Goal: Transaction & Acquisition: Register for event/course

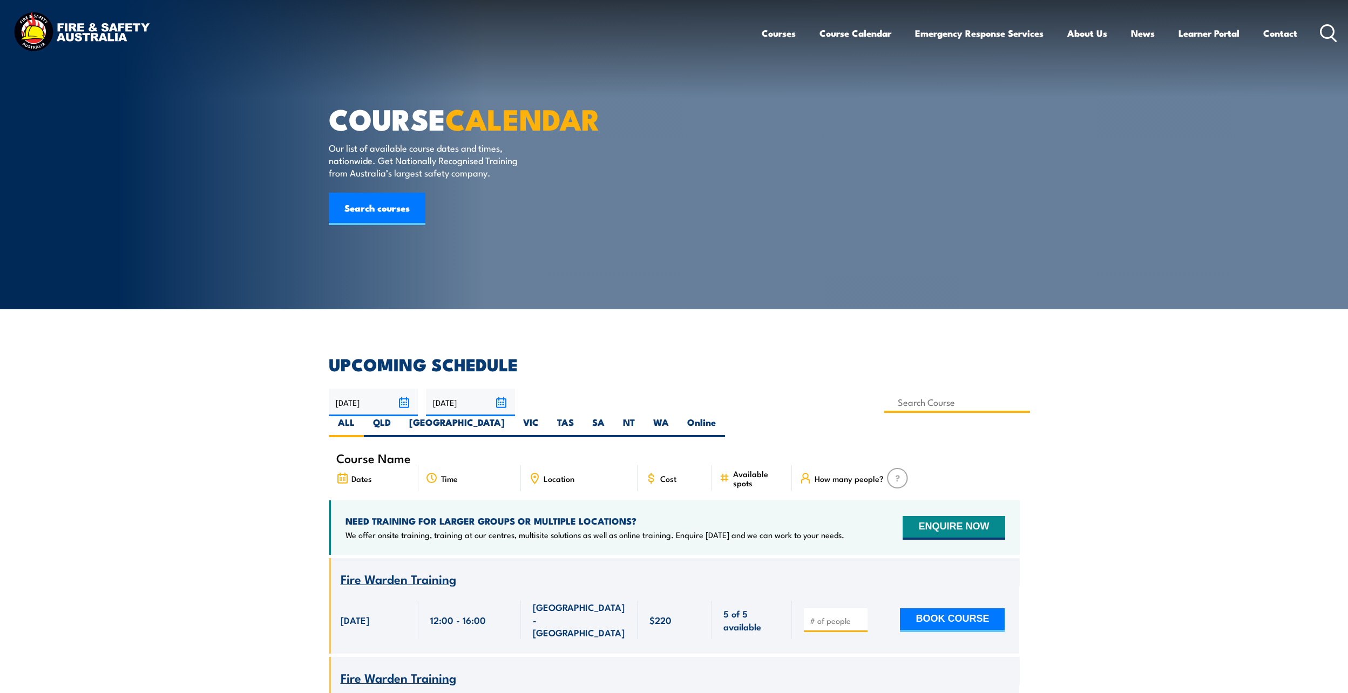
click at [884, 403] on input at bounding box center [957, 402] width 146 height 21
type input "Confined Space with Gas Testing"
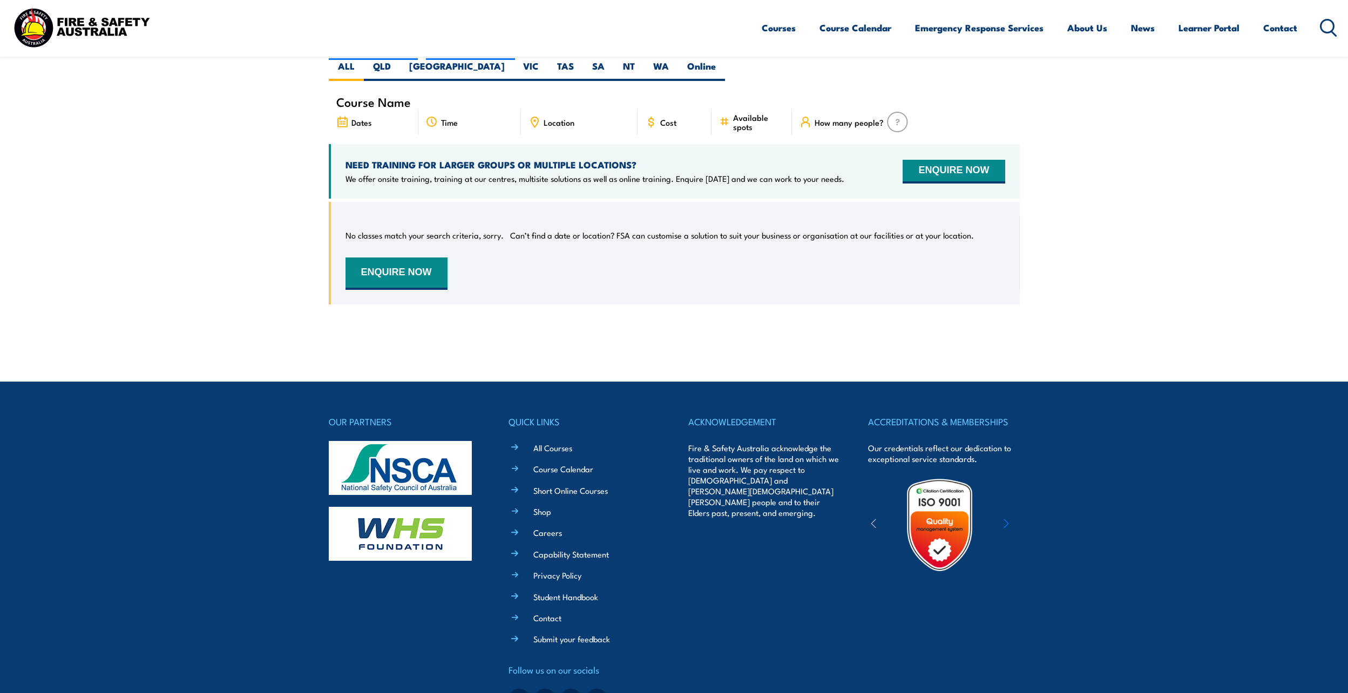
scroll to position [194, 0]
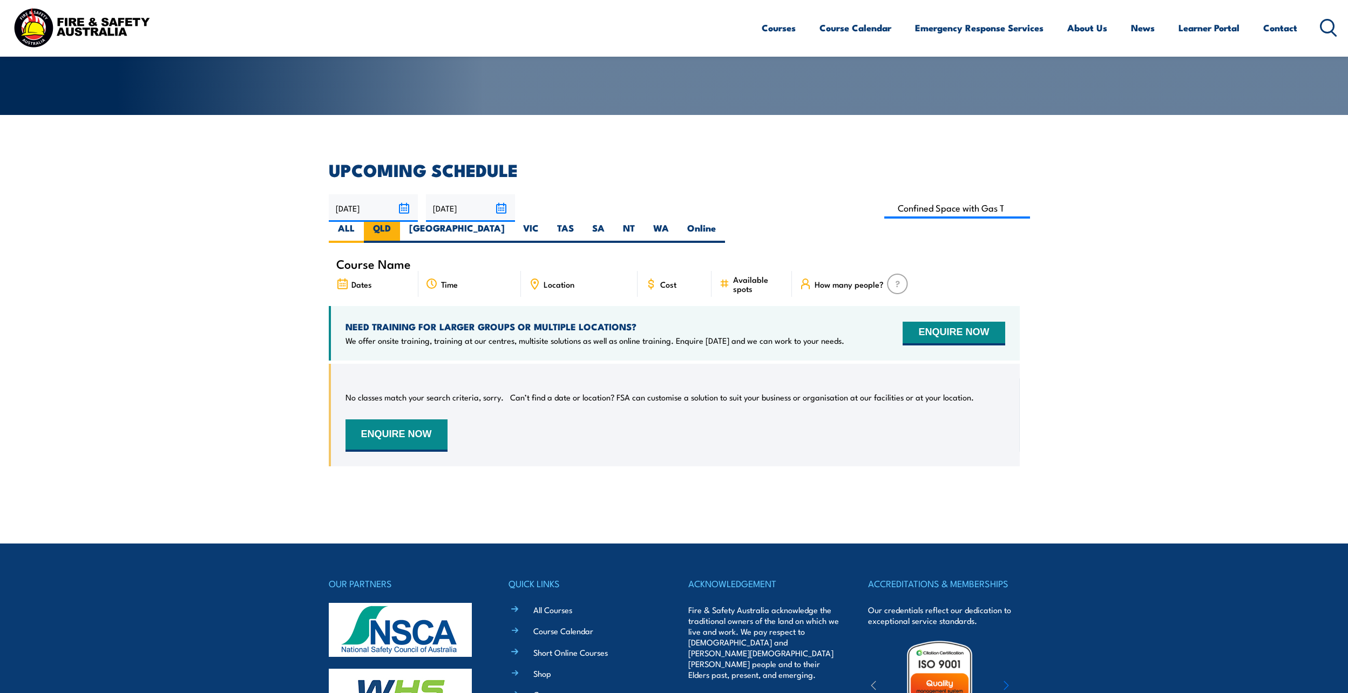
click at [400, 222] on label "QLD" at bounding box center [382, 232] width 36 height 21
click at [398, 222] on input "QLD" at bounding box center [394, 225] width 7 height 7
radio input "true"
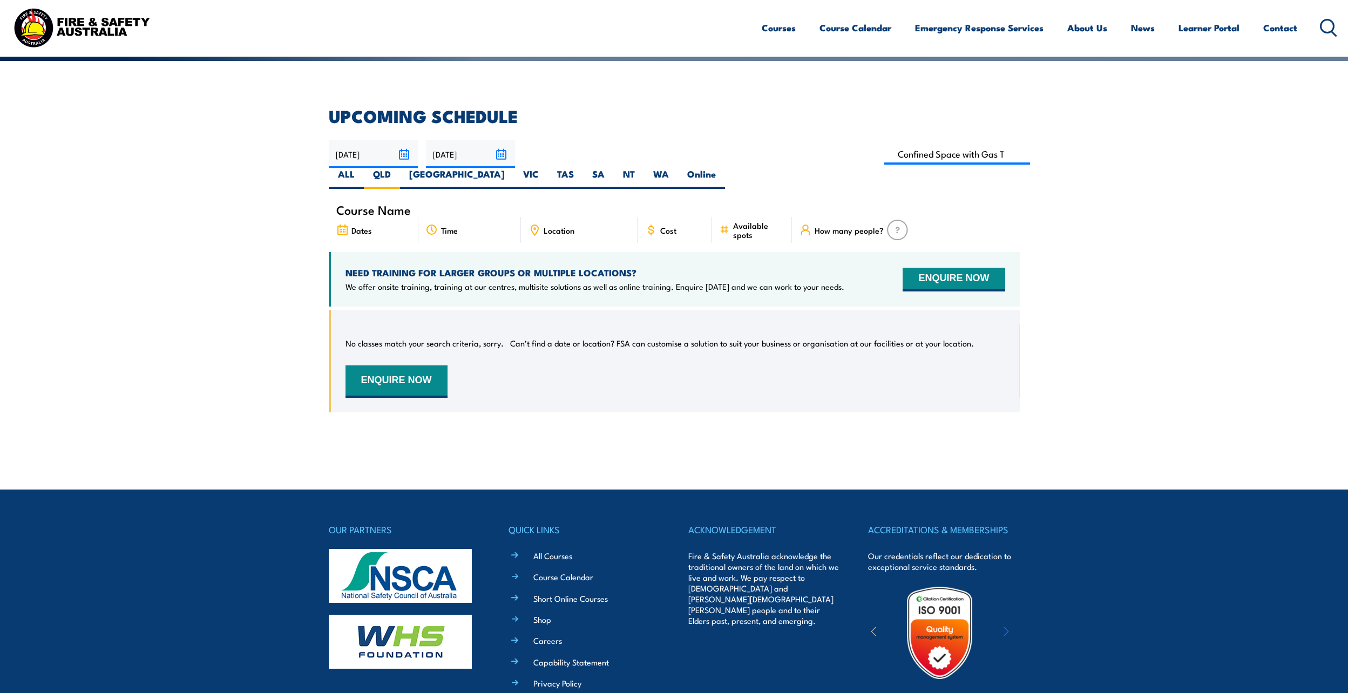
scroll to position [140, 0]
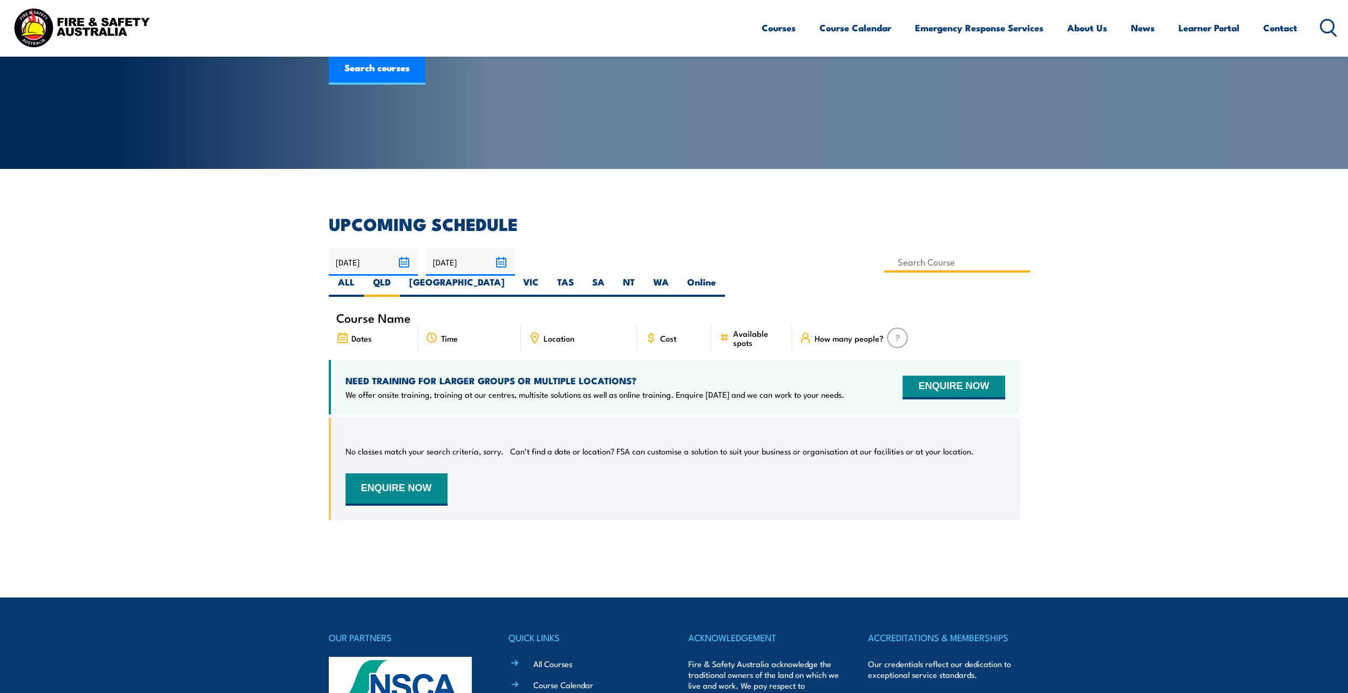
click at [884, 262] on input at bounding box center [957, 262] width 146 height 21
click at [884, 265] on input "Confined Space with Gas Testing" at bounding box center [957, 262] width 146 height 21
drag, startPoint x: 642, startPoint y: 265, endPoint x: 595, endPoint y: 261, distance: 47.6
click at [884, 261] on input "Confined Space with Gas Testing" at bounding box center [957, 262] width 146 height 21
type input "Confined Space Entry & GTA Refresher – Mackay"
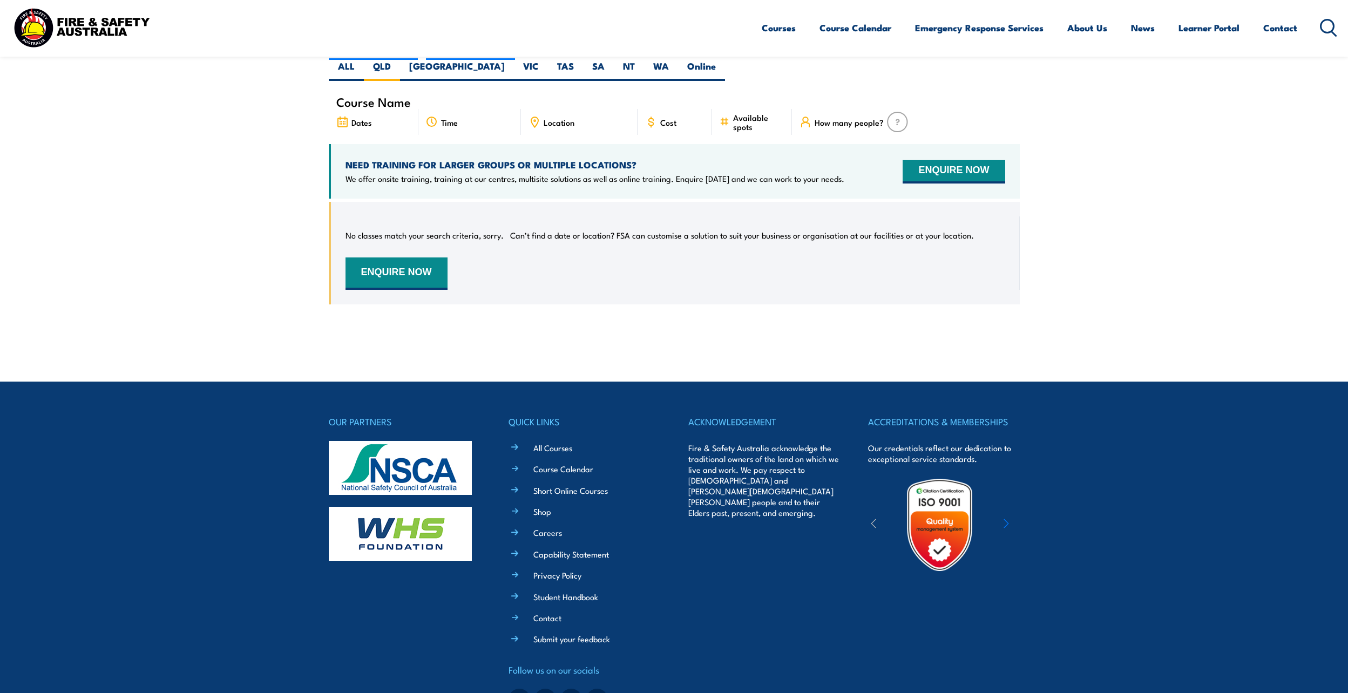
scroll to position [140, 0]
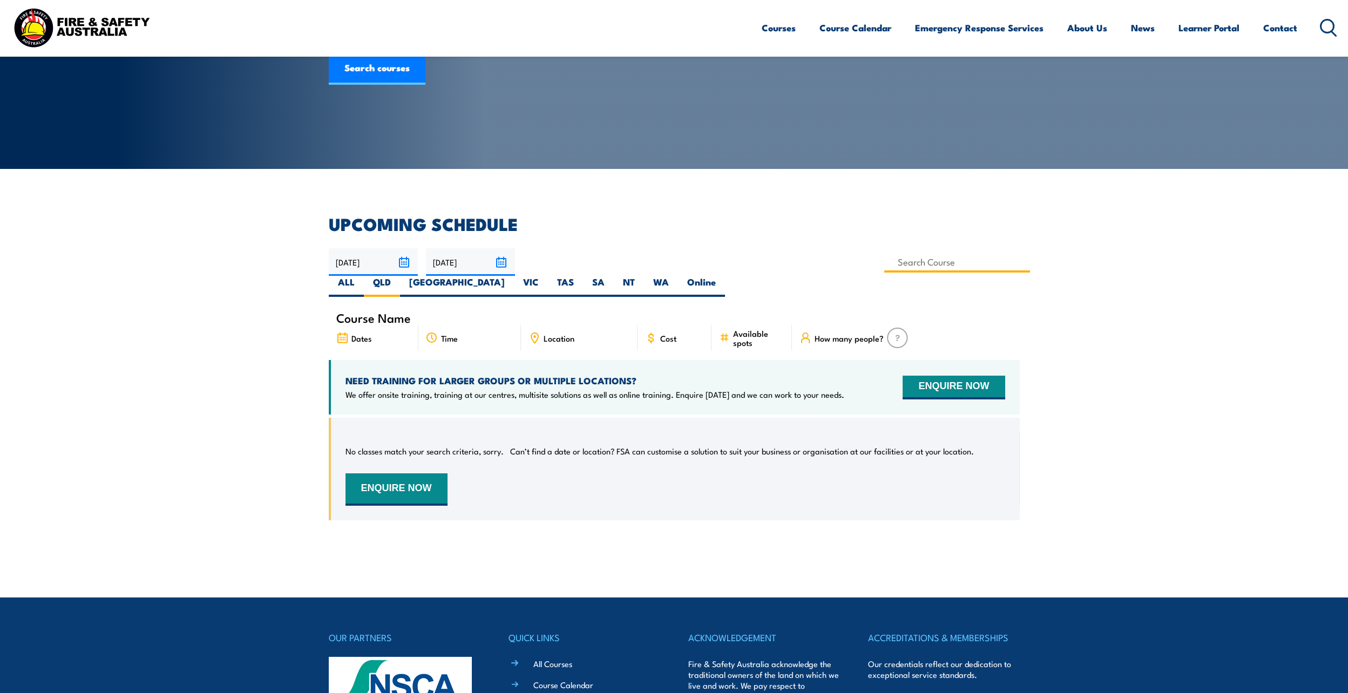
click at [884, 265] on input at bounding box center [957, 262] width 146 height 21
type input "Confined Space Entry Refresher Training"
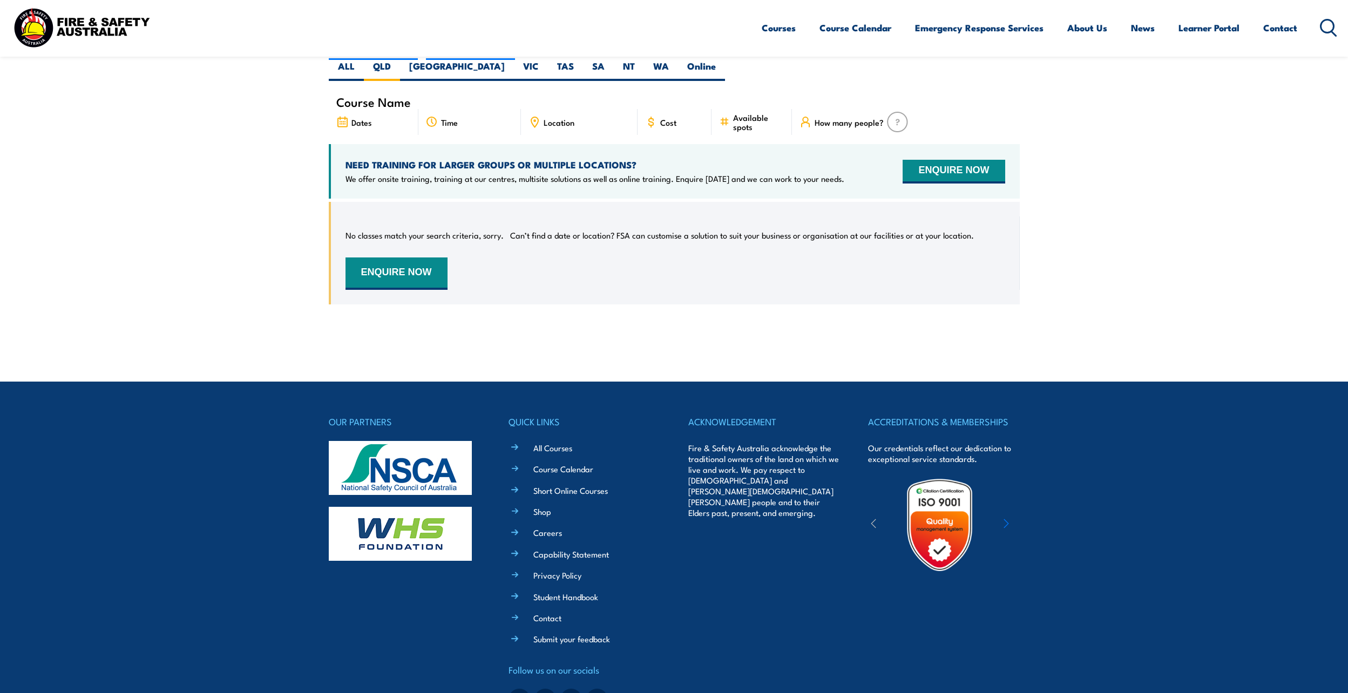
scroll to position [86, 0]
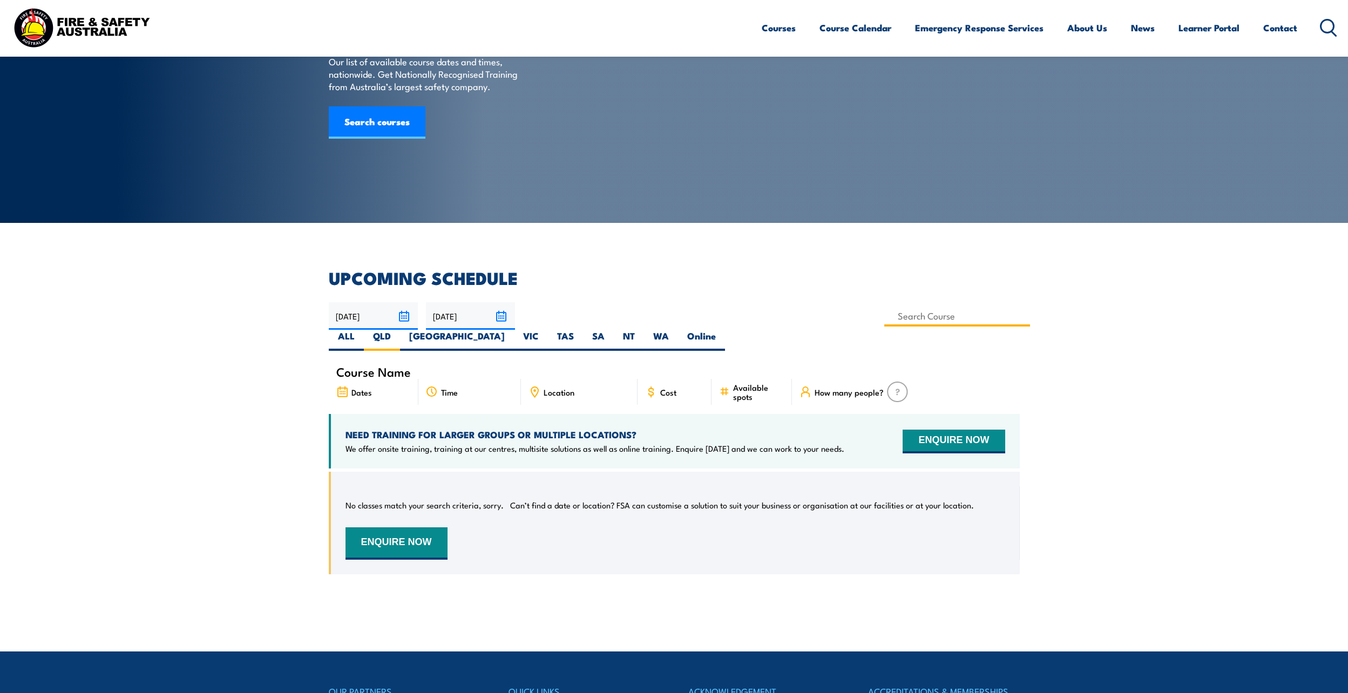
drag, startPoint x: 617, startPoint y: 306, endPoint x: 653, endPoint y: 316, distance: 36.9
click at [884, 307] on input at bounding box center [957, 316] width 146 height 21
drag, startPoint x: 556, startPoint y: 314, endPoint x: 835, endPoint y: 317, distance: 279.1
click at [835, 317] on div "18/09/2025 17/11/2025" at bounding box center [674, 326] width 691 height 49
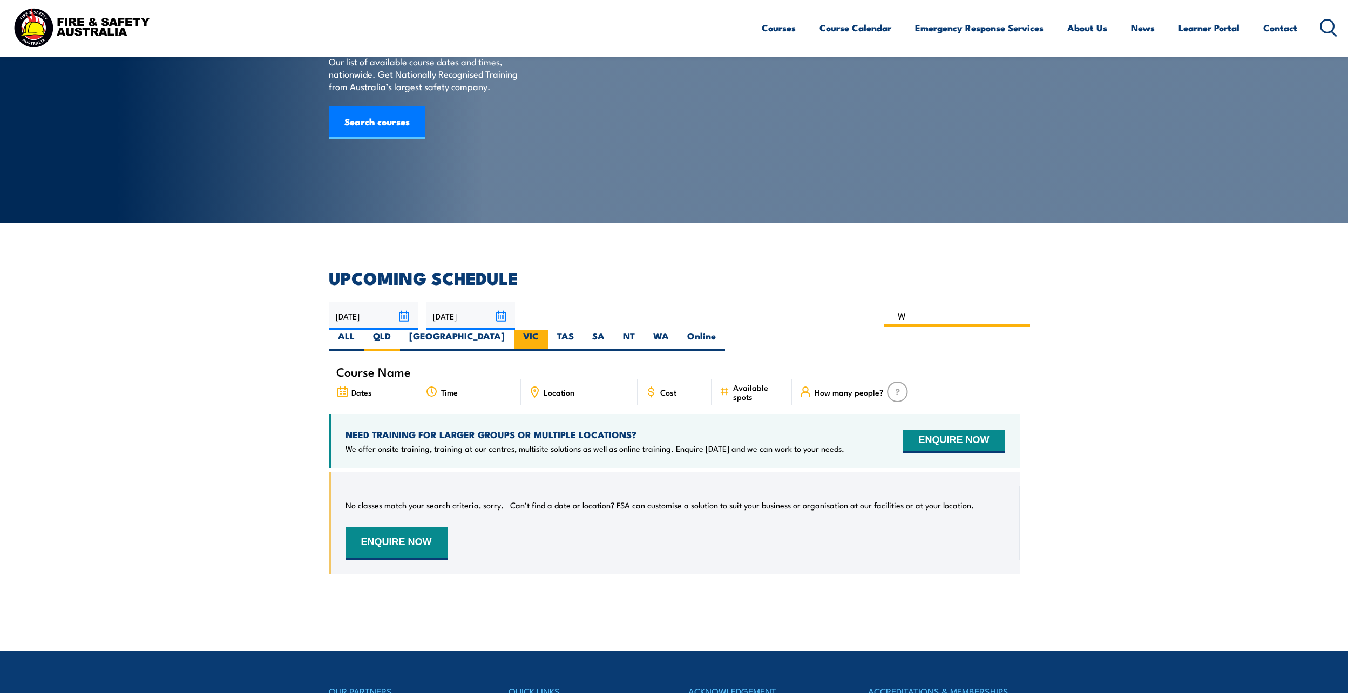
scroll to position [0, 0]
type input "Work Safely at Heights Training"
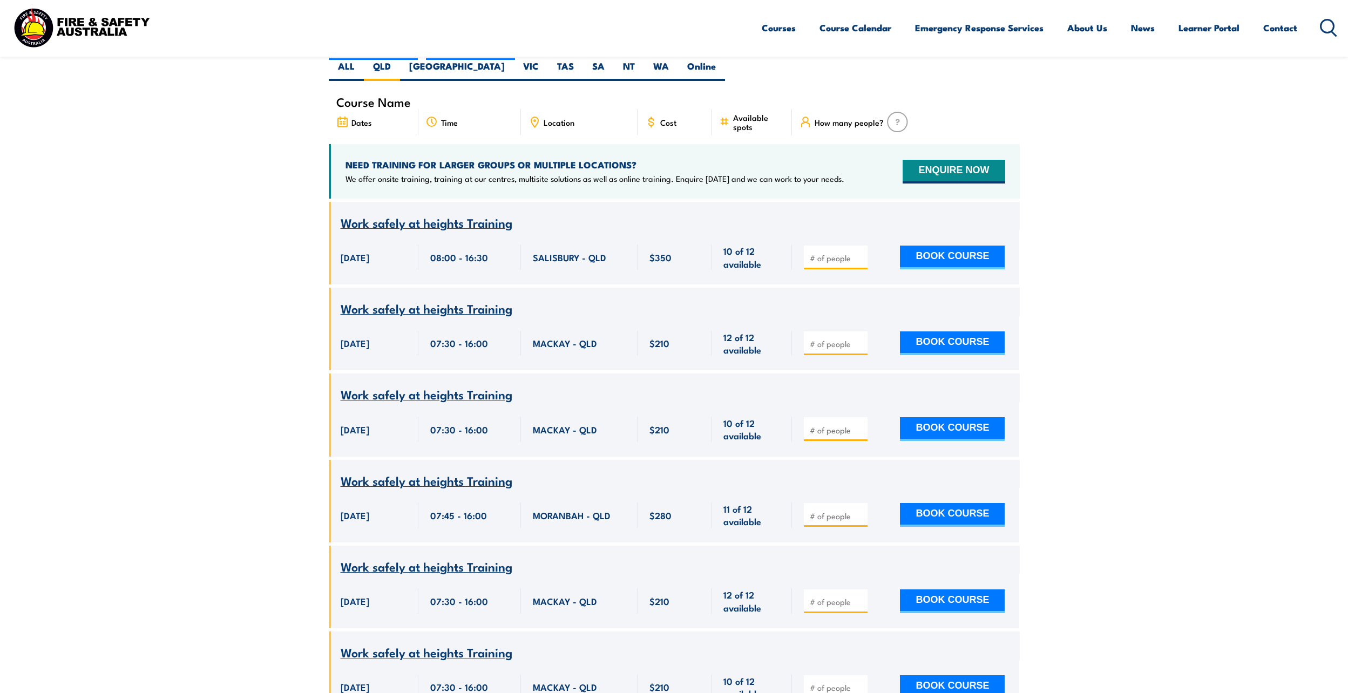
scroll to position [194, 0]
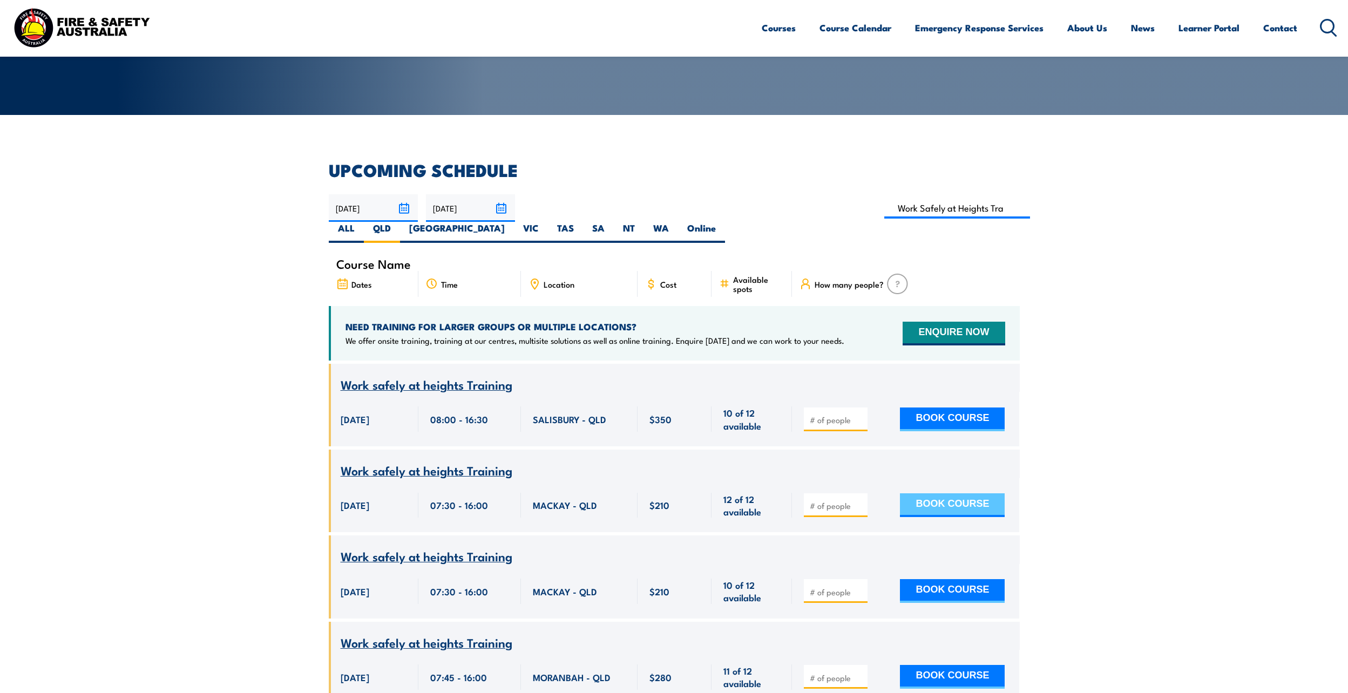
click at [958, 493] on button "BOOK COURSE" at bounding box center [952, 505] width 105 height 24
drag, startPoint x: 958, startPoint y: 487, endPoint x: 316, endPoint y: 347, distance: 657.4
click at [58, 334] on section "UPCOMING SCHEDULE [DATE] [DATE]" at bounding box center [674, 656] width 1348 height 988
click at [839, 500] on input "number" at bounding box center [837, 505] width 54 height 11
type input "1"
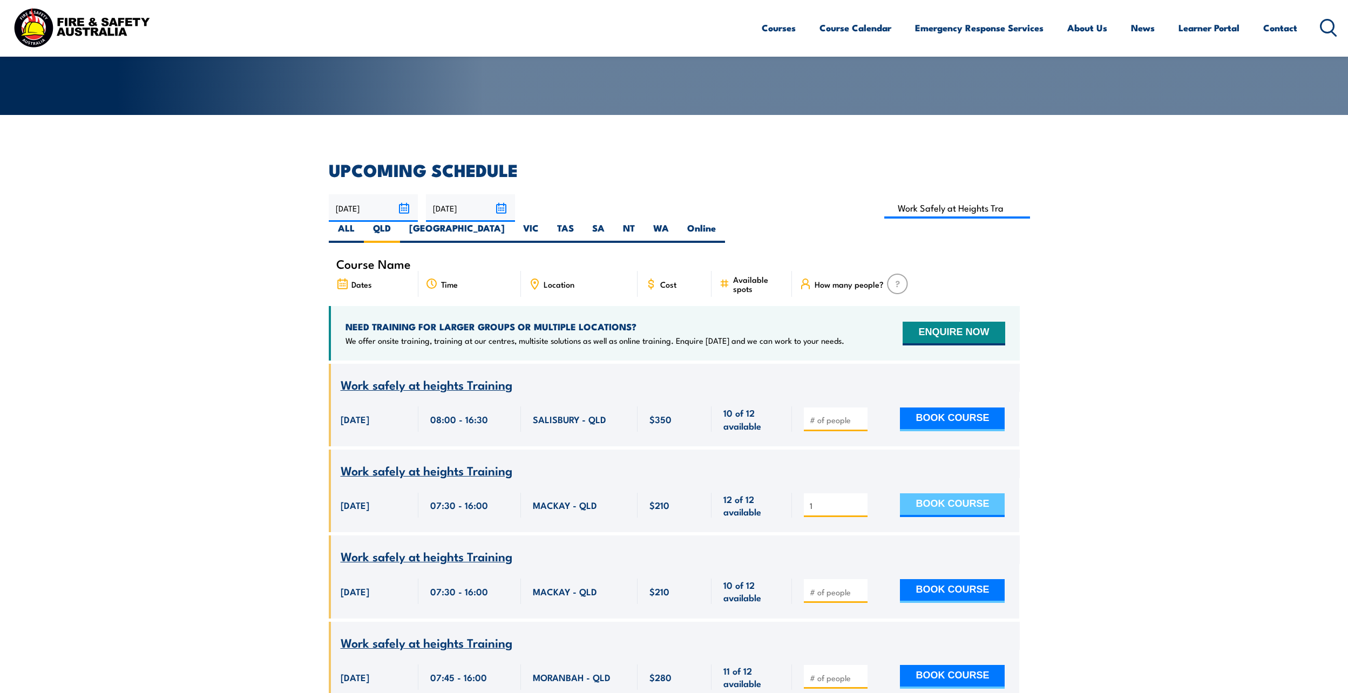
click at [955, 493] on button "BOOK COURSE" at bounding box center [952, 505] width 105 height 24
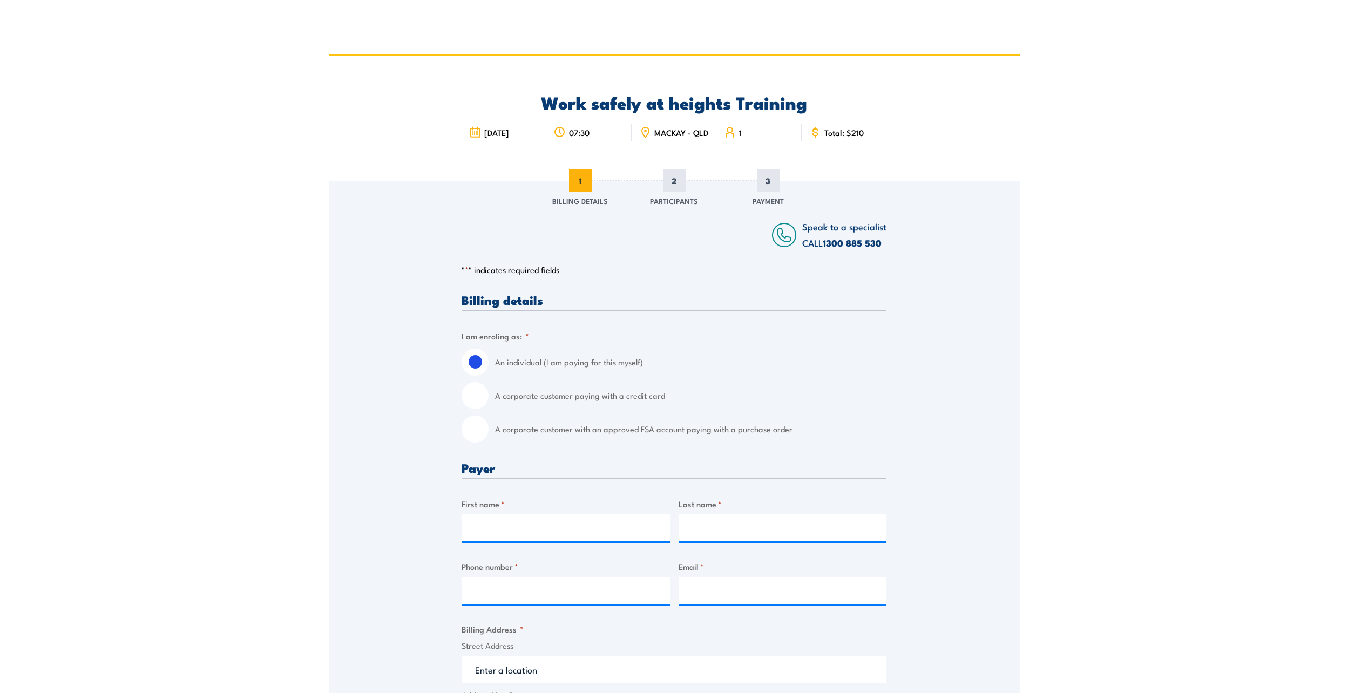
click at [479, 442] on input "A corporate customer with an approved FSA account paying with a purchase order" at bounding box center [475, 429] width 27 height 27
radio input "true"
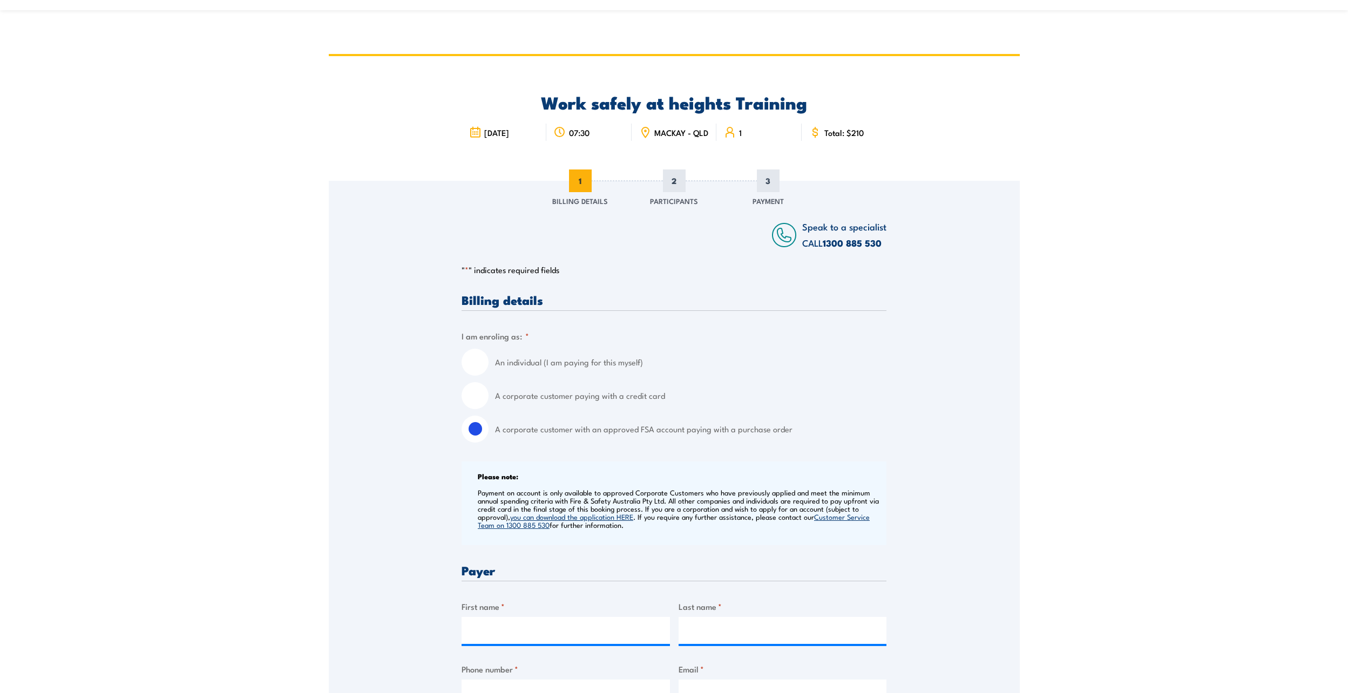
scroll to position [216, 0]
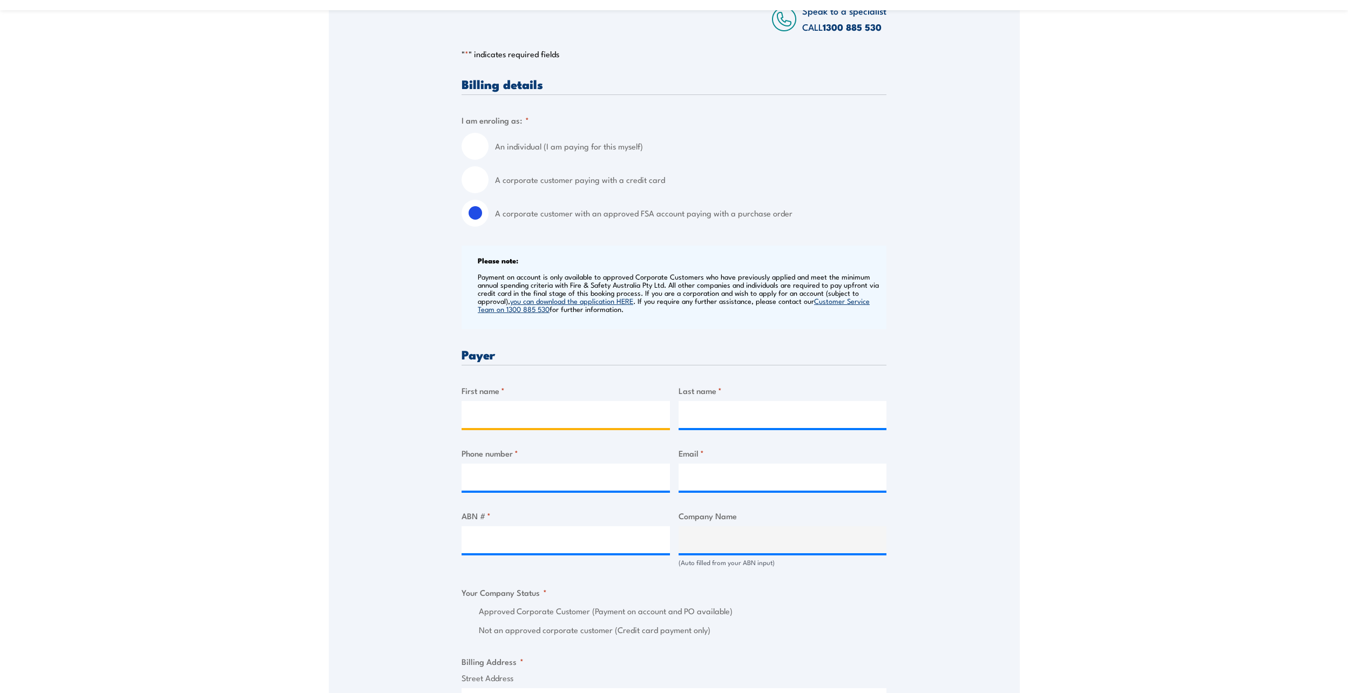
click at [514, 412] on input "First name *" at bounding box center [566, 414] width 208 height 27
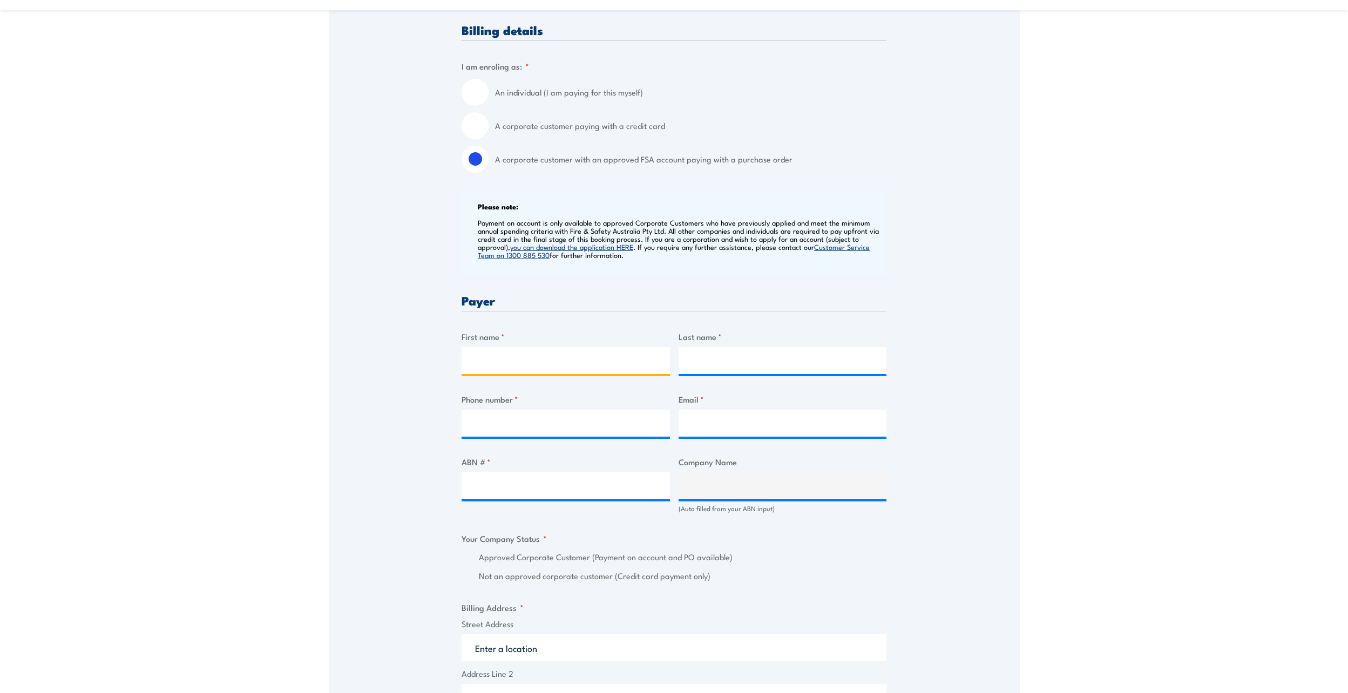
scroll to position [324, 0]
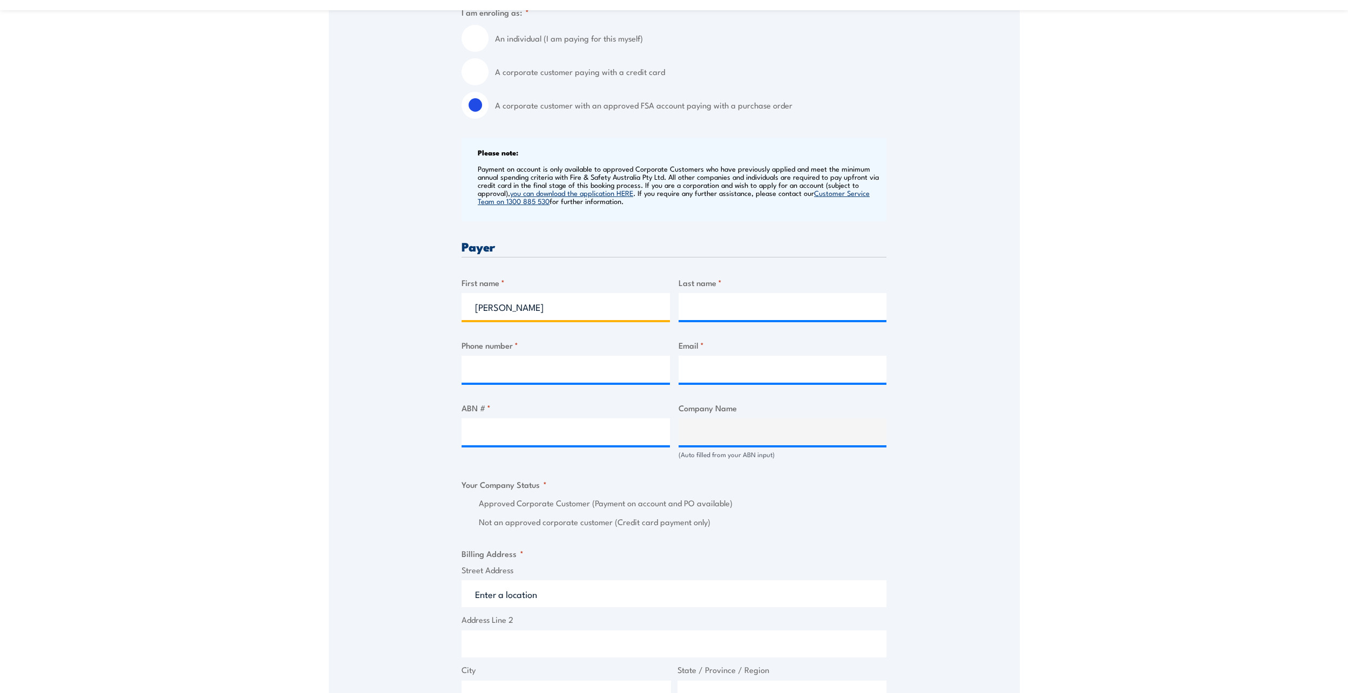
type input "Danielle"
type input "Farren-Price"
type input "0407660764"
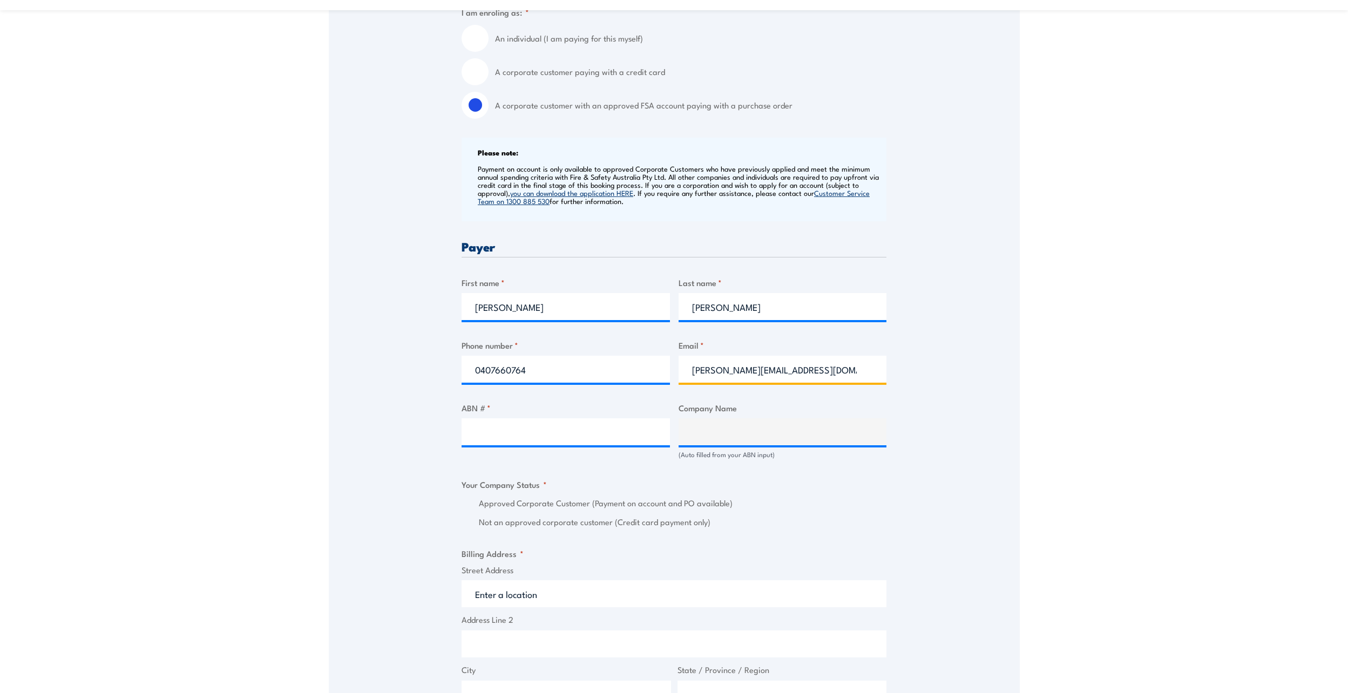
type input "danielle.farranprice@bhp.com"
click at [515, 444] on input "ABN # *" at bounding box center [566, 431] width 208 height 27
paste input "85 623 848 895"
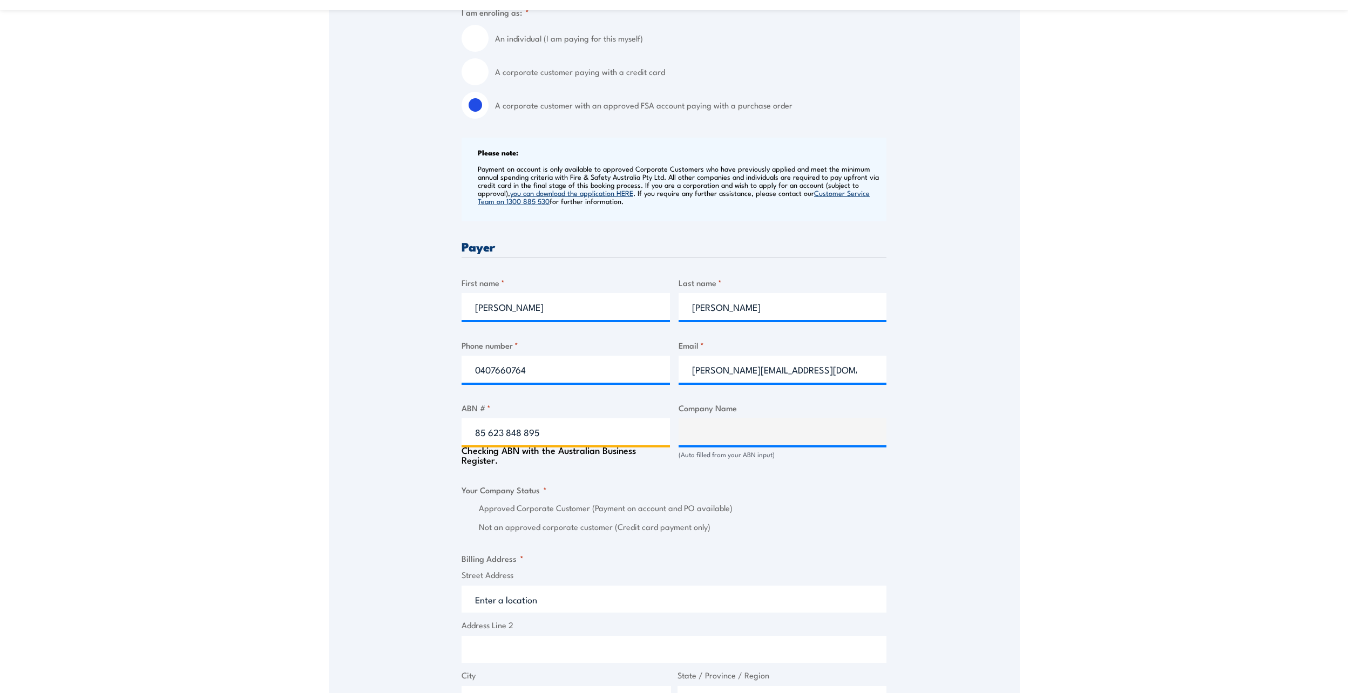
type input "85 623 848 895"
click at [964, 516] on div "Speak to a specialist CALL 1300 885 530 CALL 1300 885 530 " * " indicates requi…" at bounding box center [674, 475] width 691 height 1236
type input "OS ACPM PTY LTD"
radio input "true"
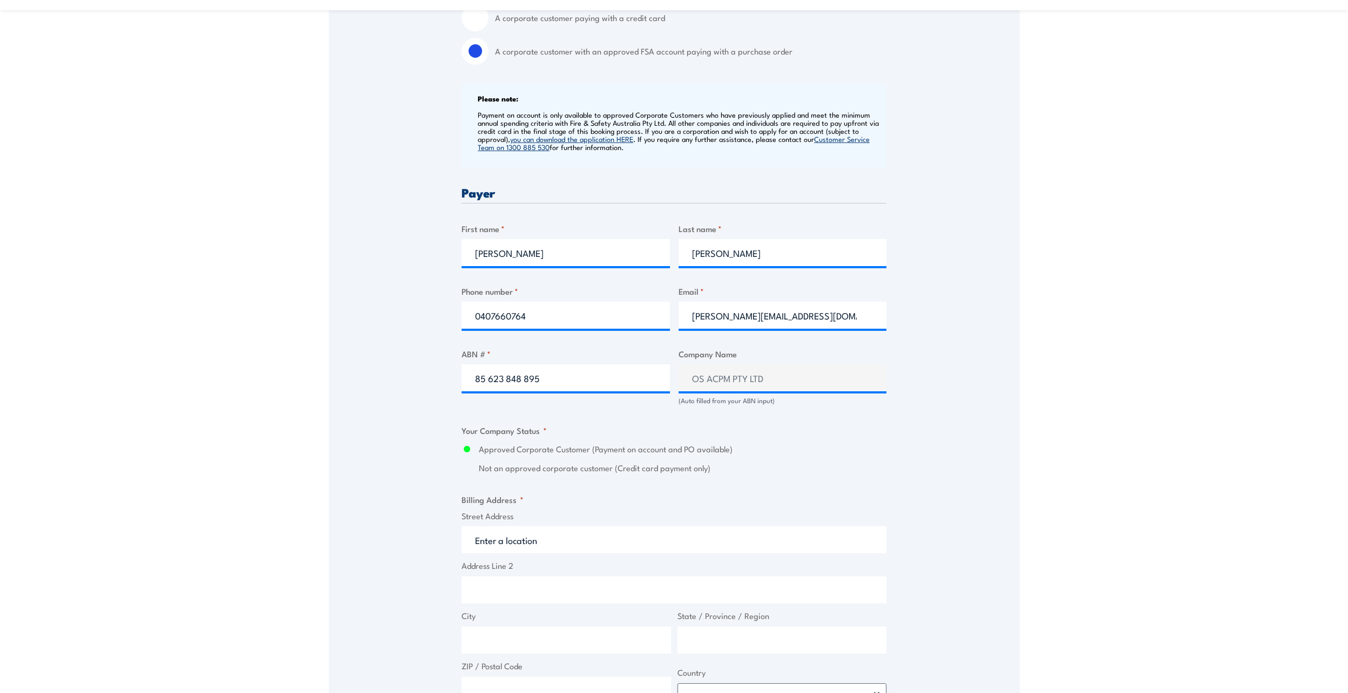
scroll to position [432, 0]
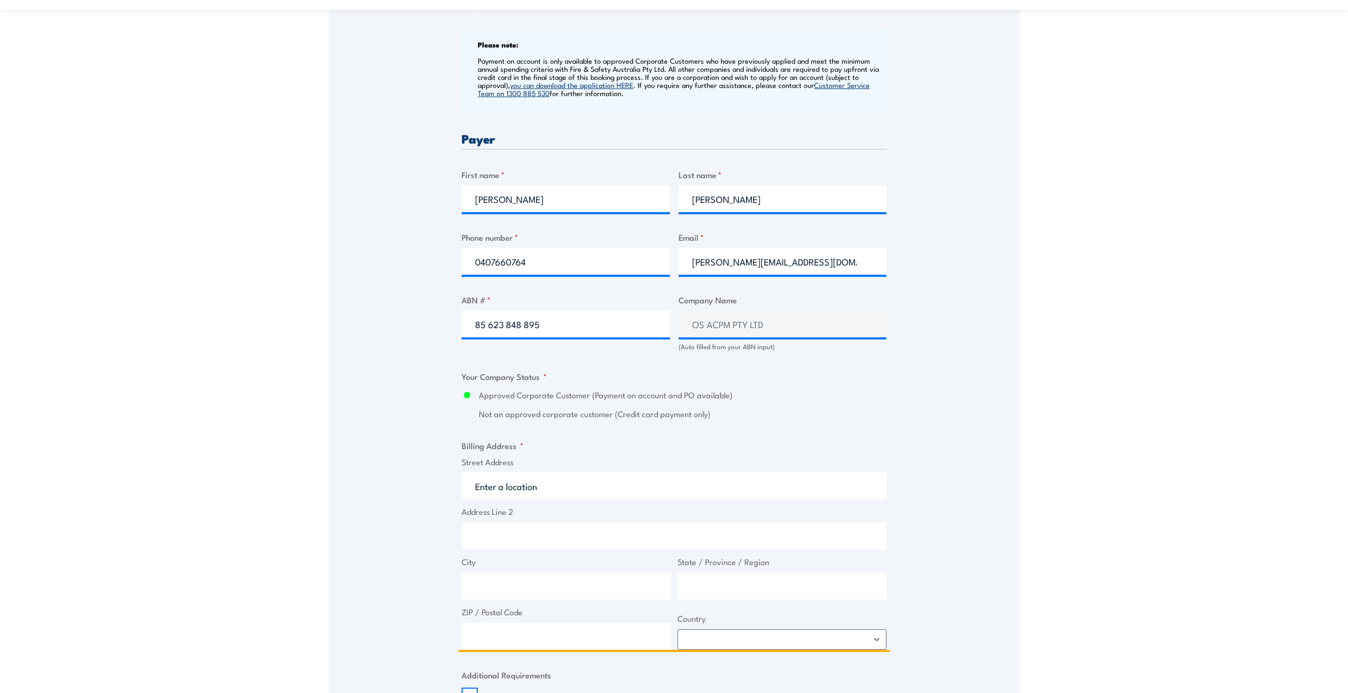
click at [657, 482] on input "Street Address" at bounding box center [674, 485] width 425 height 27
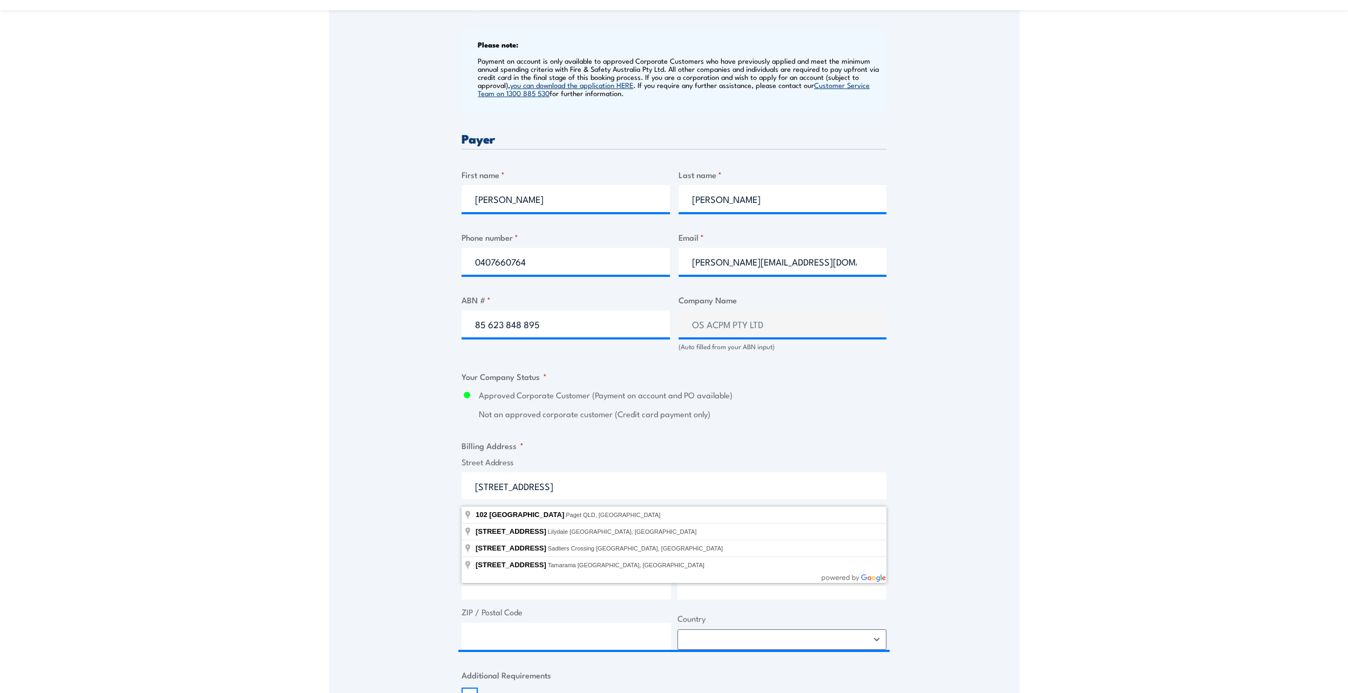
type input "102 Farrellys Road, Paget QLD, Australia"
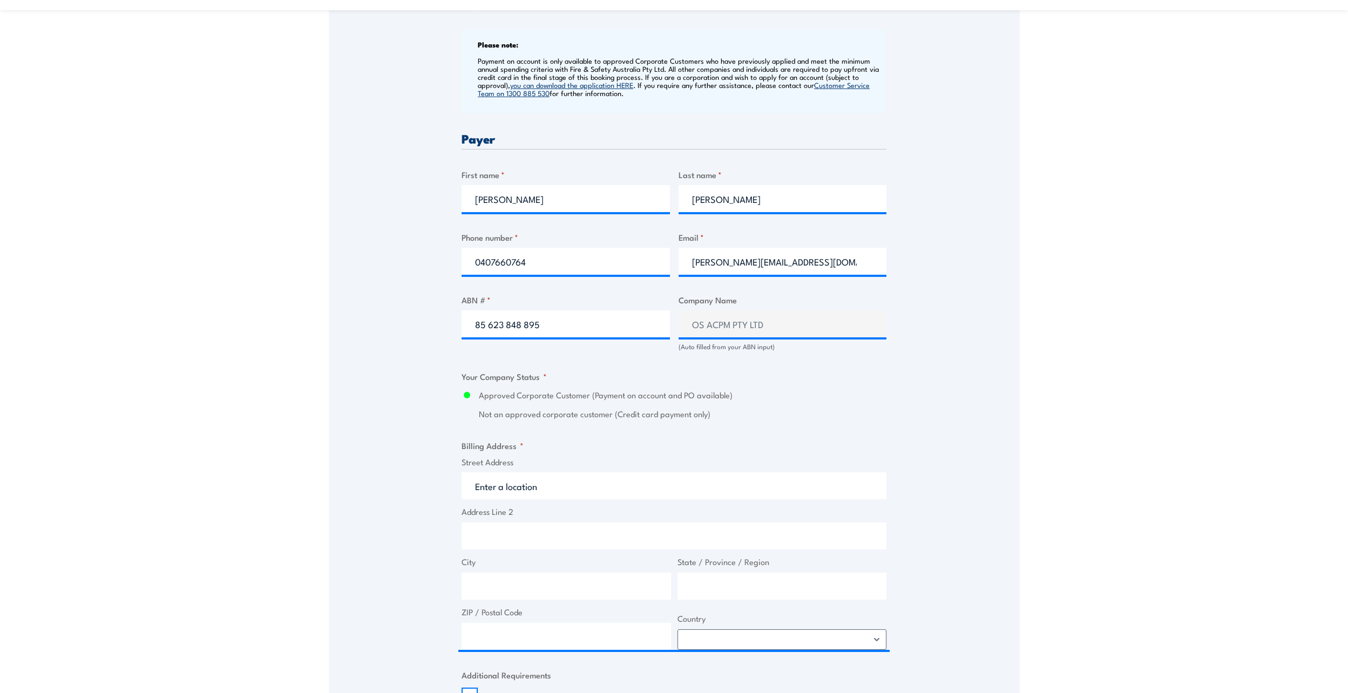
type input "102 Farrellys Rd"
type input "Paget"
type input "Queensland"
type input "4740"
select select "Australia"
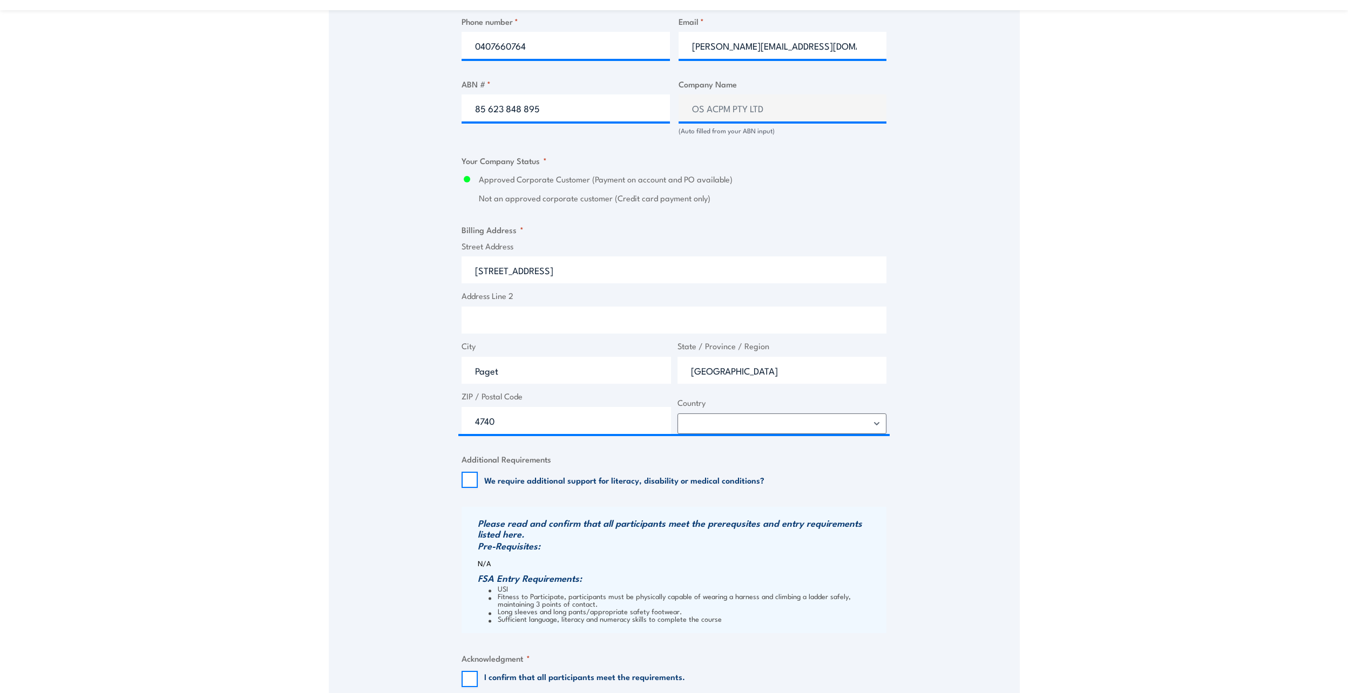
scroll to position [756, 0]
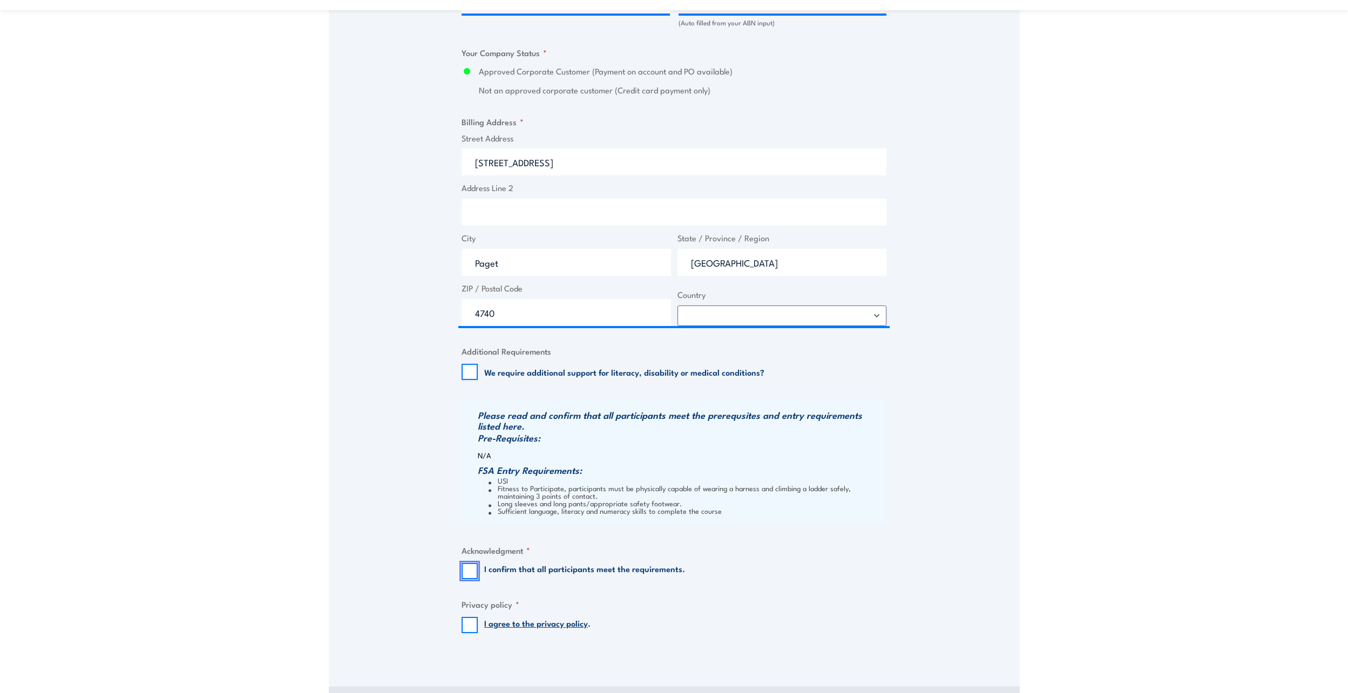
click at [469, 578] on input "I confirm that all participants meet the requirements." at bounding box center [470, 571] width 16 height 16
checkbox input "true"
click at [462, 627] on input "I agree to the privacy policy ." at bounding box center [470, 625] width 16 height 16
checkbox input "true"
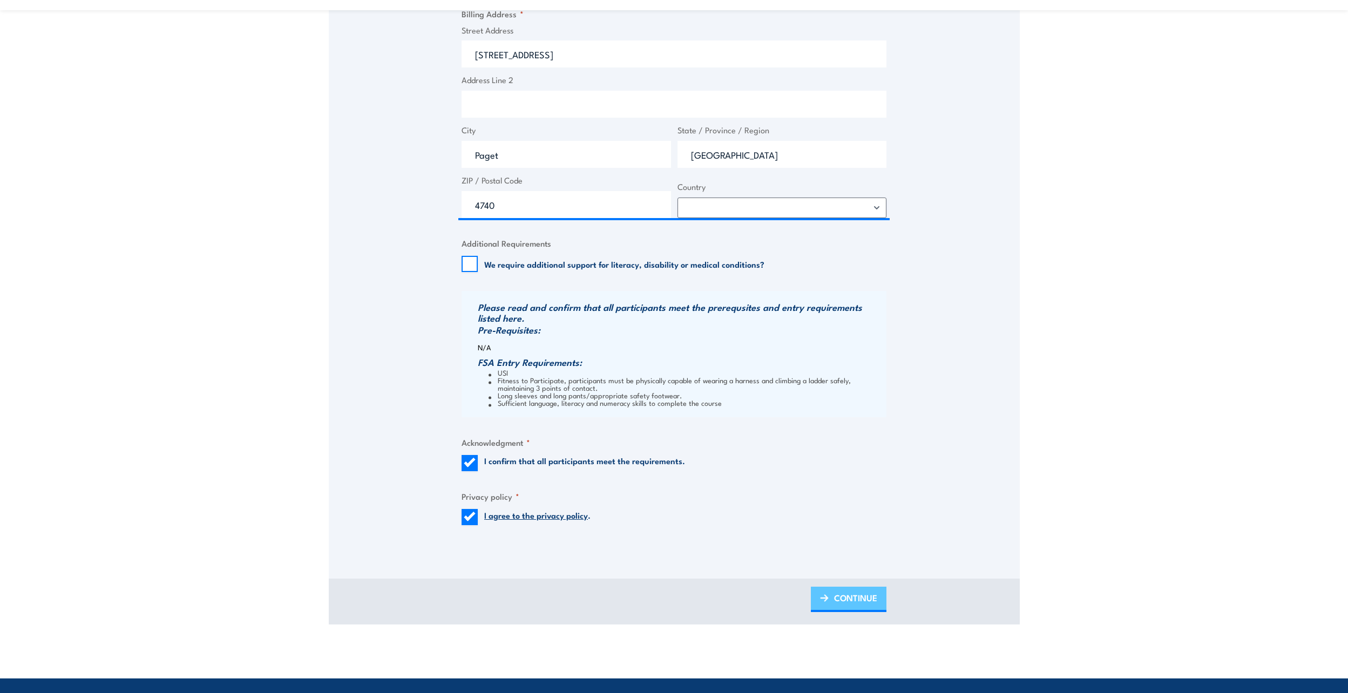
click at [859, 602] on span "CONTINUE" at bounding box center [855, 598] width 43 height 29
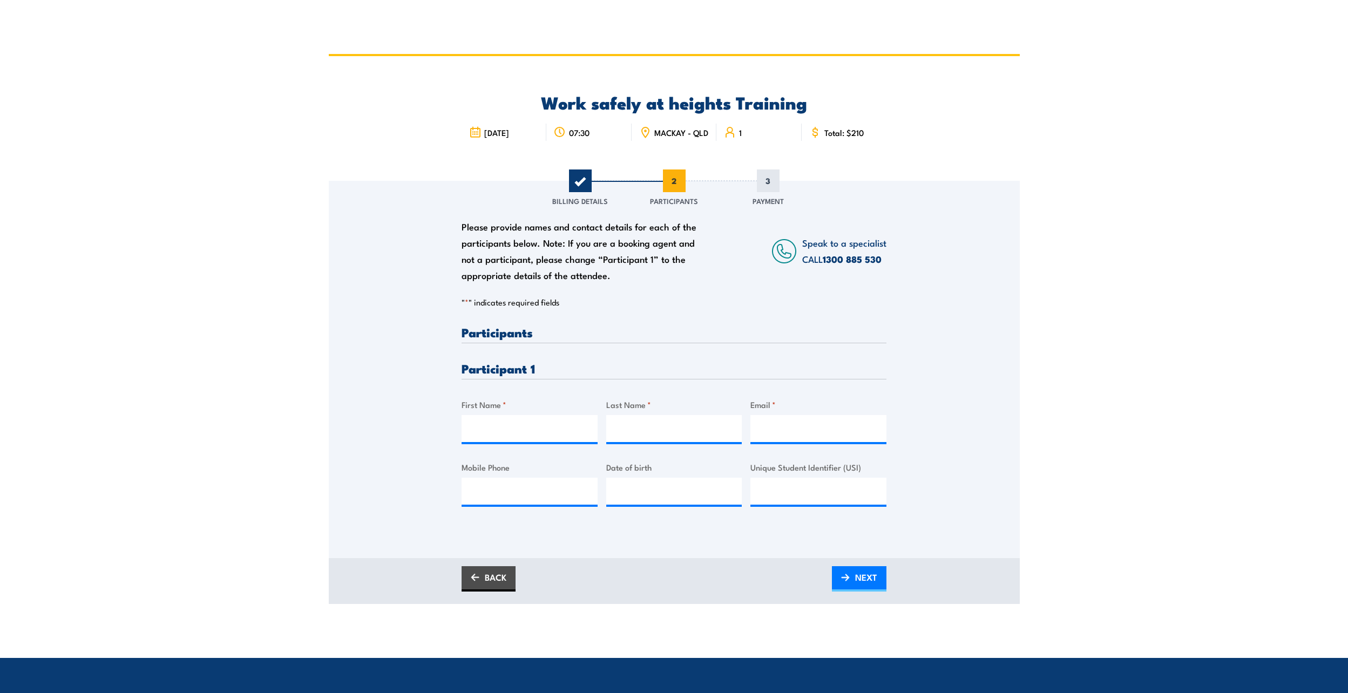
scroll to position [0, 0]
click at [523, 439] on input "First Name *" at bounding box center [530, 428] width 136 height 27
type input "Bradley"
type input "Ramsland"
drag, startPoint x: 768, startPoint y: 435, endPoint x: 809, endPoint y: 436, distance: 41.0
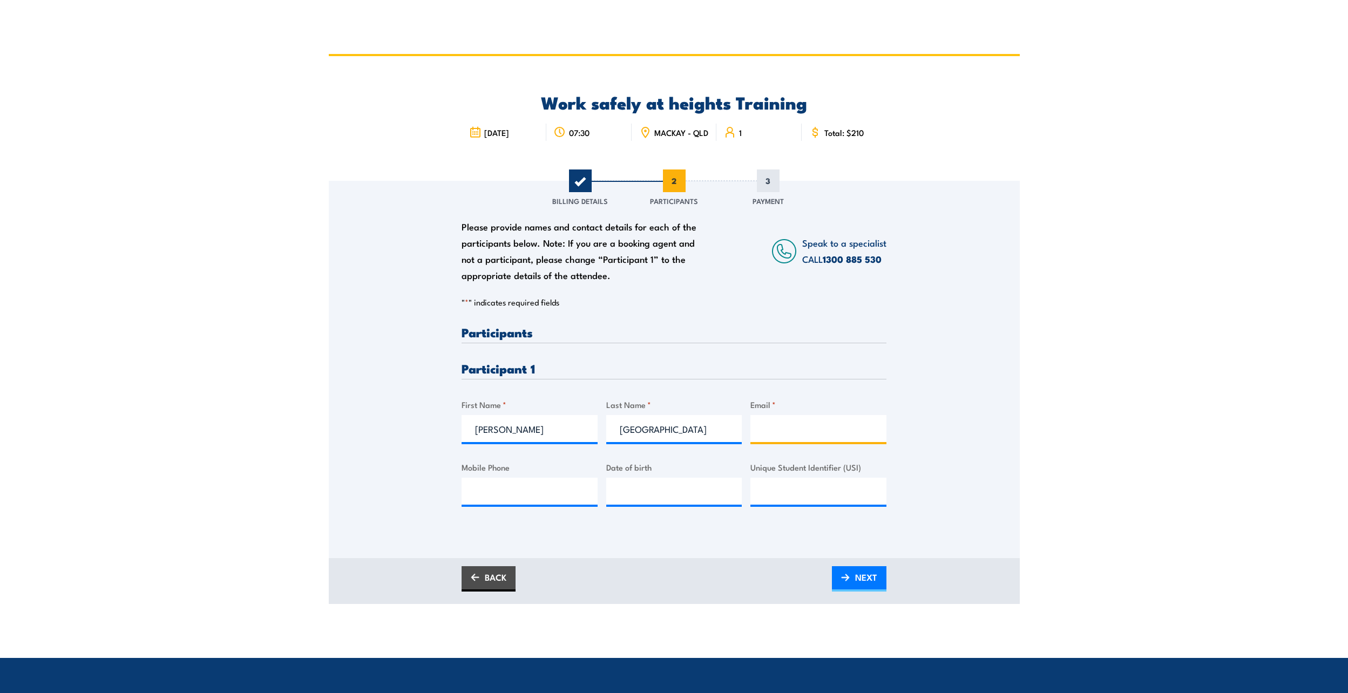
click at [768, 435] on input "Email *" at bounding box center [818, 428] width 136 height 27
paste input "bradley.ramsland1@bhp.com"
type input "bradley.ramsland1@bhp.com"
type input "__/__/____"
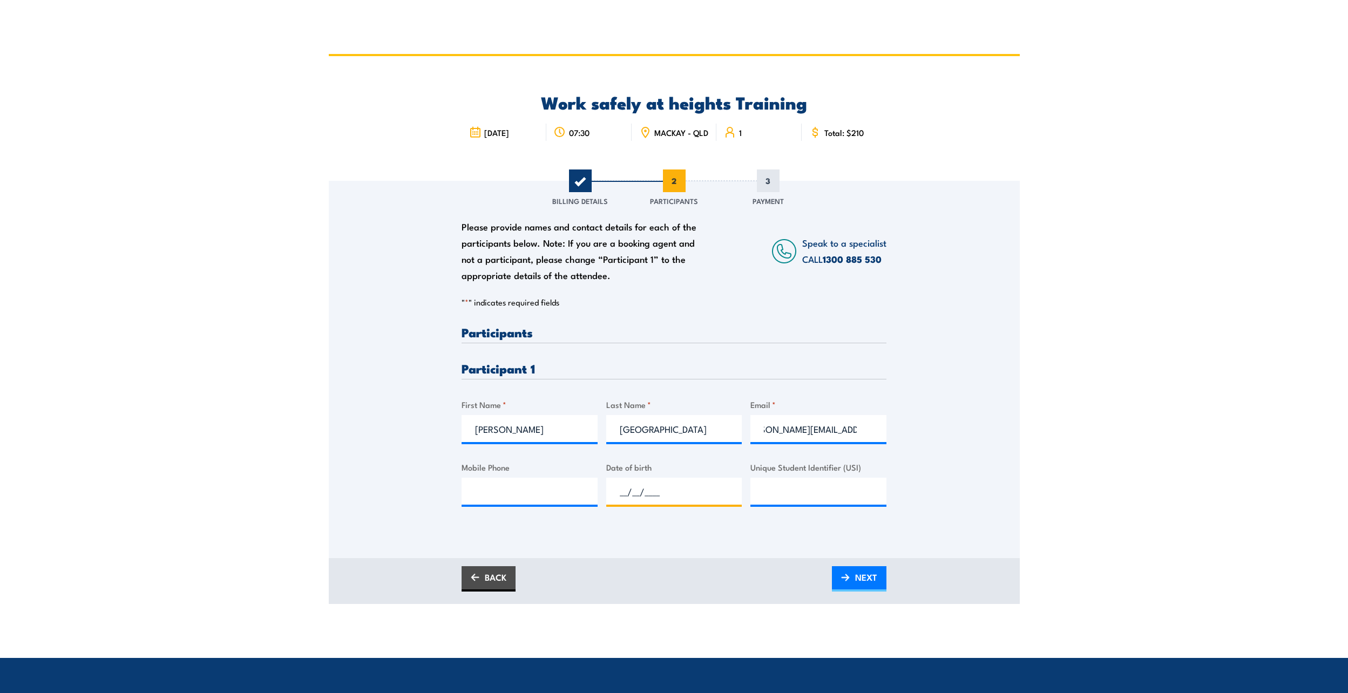
drag, startPoint x: 726, startPoint y: 486, endPoint x: 801, endPoint y: 490, distance: 75.7
click at [727, 486] on input "__/__/____" at bounding box center [674, 491] width 136 height 27
click at [810, 492] on input "Unique Student Identifier (USI)" at bounding box center [818, 491] width 136 height 27
click at [532, 494] on input "Mobile Phone" at bounding box center [530, 491] width 136 height 27
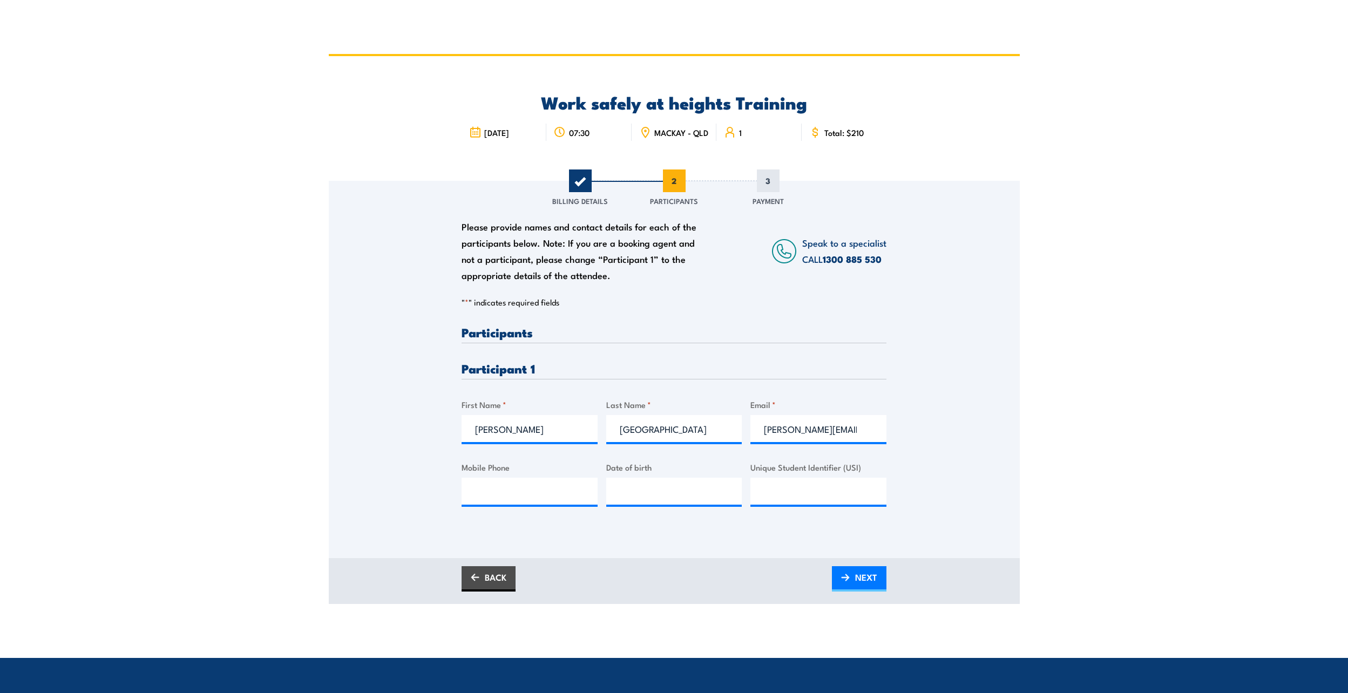
click at [541, 482] on div "Mobile Phone" at bounding box center [530, 483] width 136 height 44
click at [539, 495] on input "Mobile Phone" at bounding box center [530, 491] width 136 height 27
paste input "438 454 473"
type input "0438 454 473"
click at [656, 505] on input "__/__/____" at bounding box center [674, 491] width 136 height 27
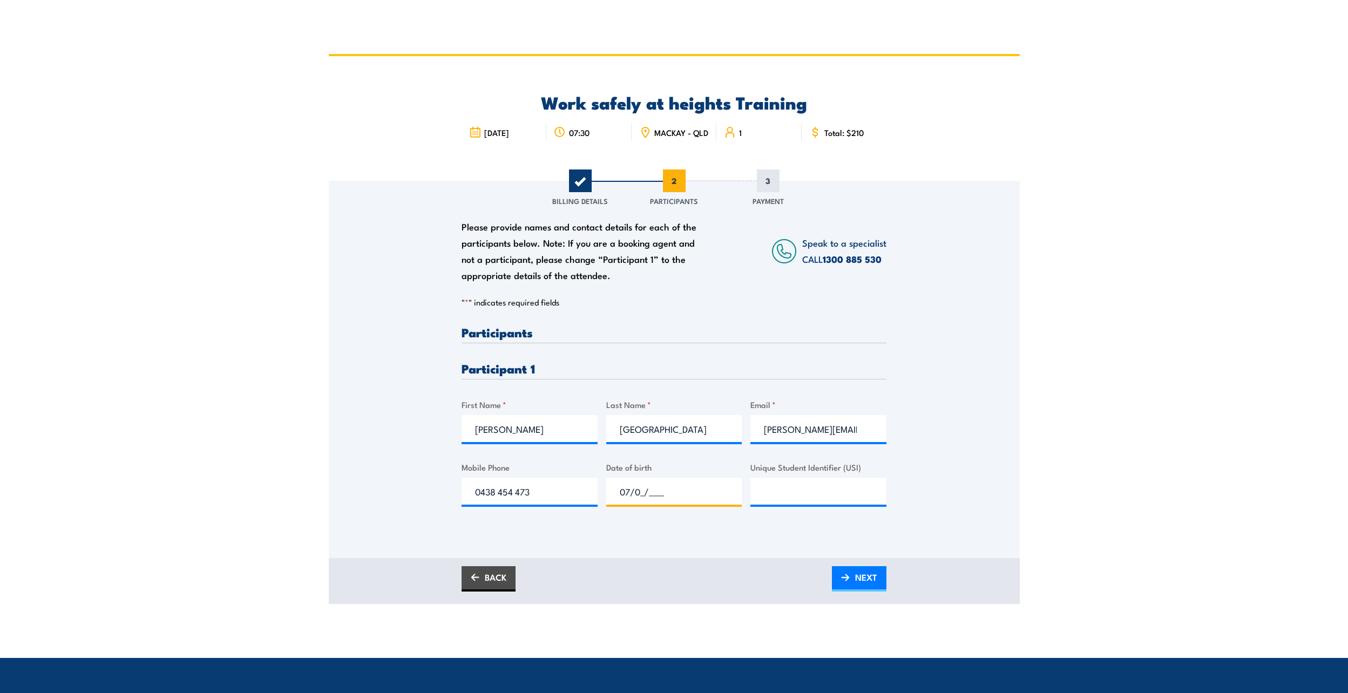
type input "07/01/____"
type input "__/__/____"
click at [638, 503] on input "__/__/____" at bounding box center [674, 491] width 136 height 27
type input "07/01/1981"
click at [652, 614] on body "Work safely at heights Training 07:30 1 CALL" at bounding box center [674, 400] width 1348 height 693
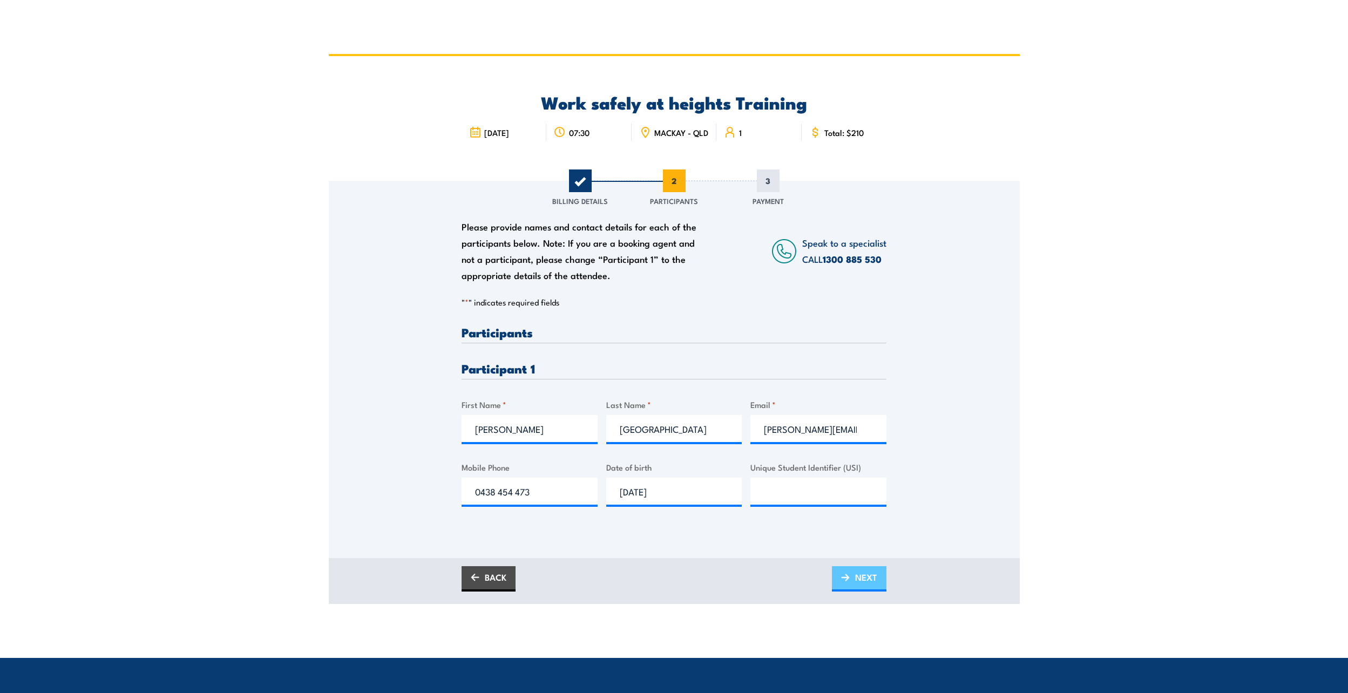
click at [877, 584] on link "NEXT" at bounding box center [859, 578] width 55 height 25
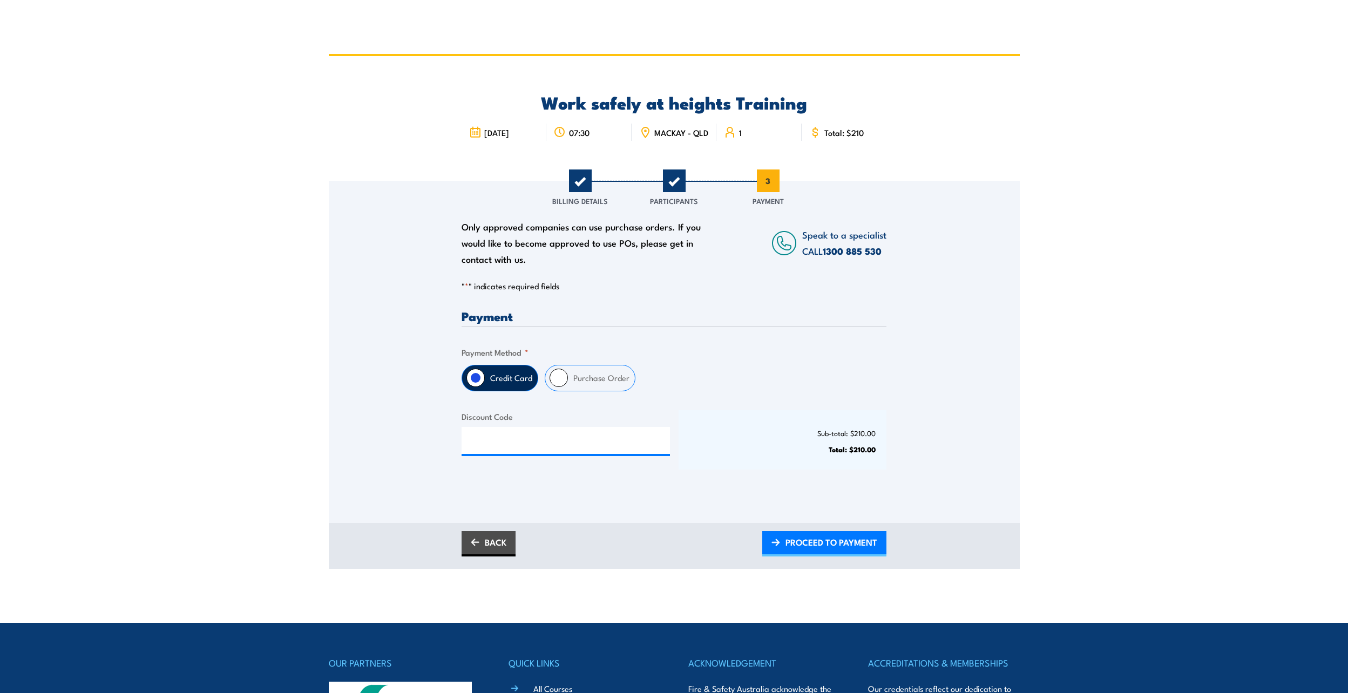
click at [629, 375] on label "Purchase Order" at bounding box center [601, 377] width 67 height 25
click at [568, 375] on input "Purchase Order" at bounding box center [559, 378] width 18 height 18
radio input "true"
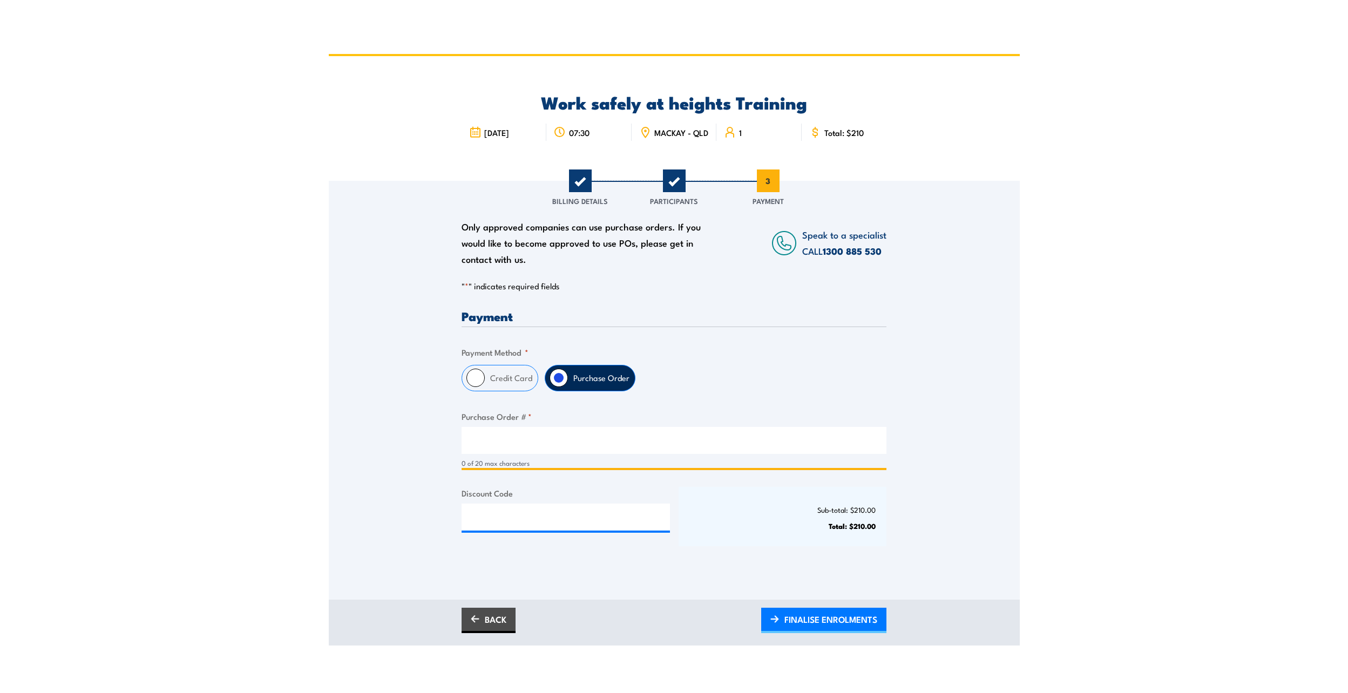
click at [572, 441] on input "Purchase Order # *" at bounding box center [674, 440] width 425 height 27
paste input "4518553367"
type input "4518553367"
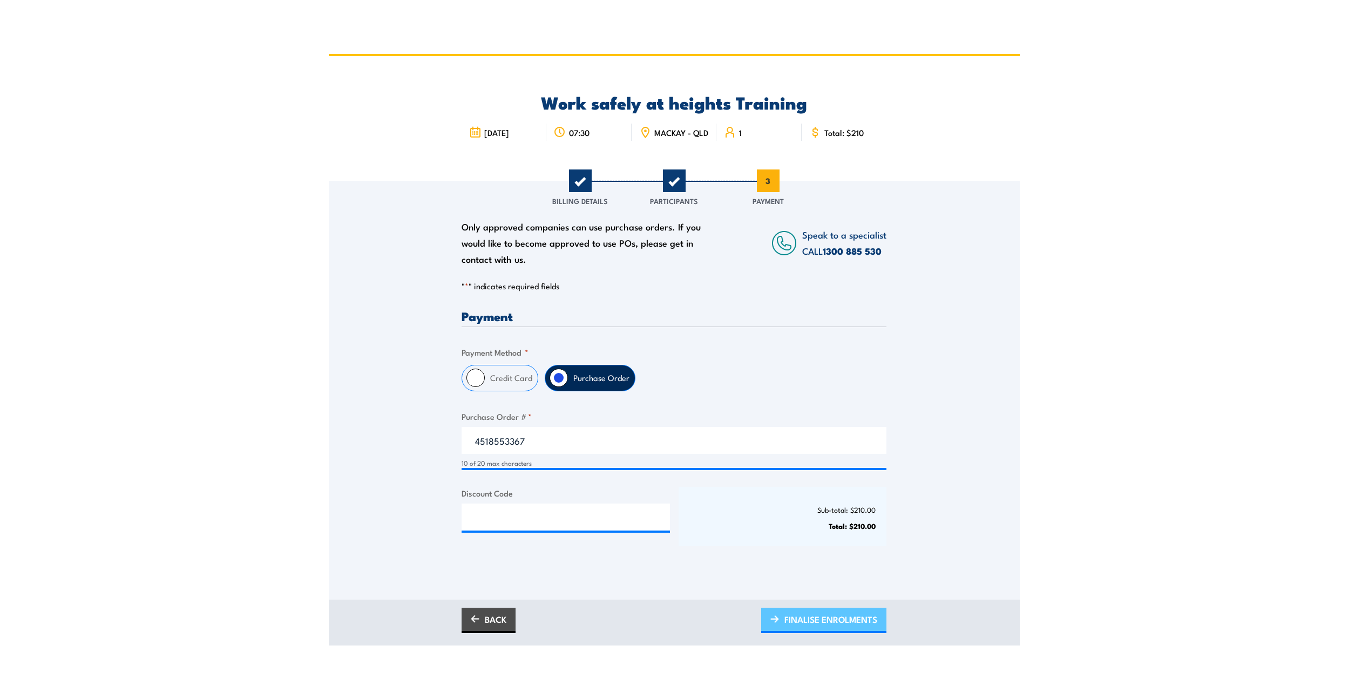
click at [846, 630] on span "FINALISE ENROLMENTS" at bounding box center [830, 619] width 93 height 29
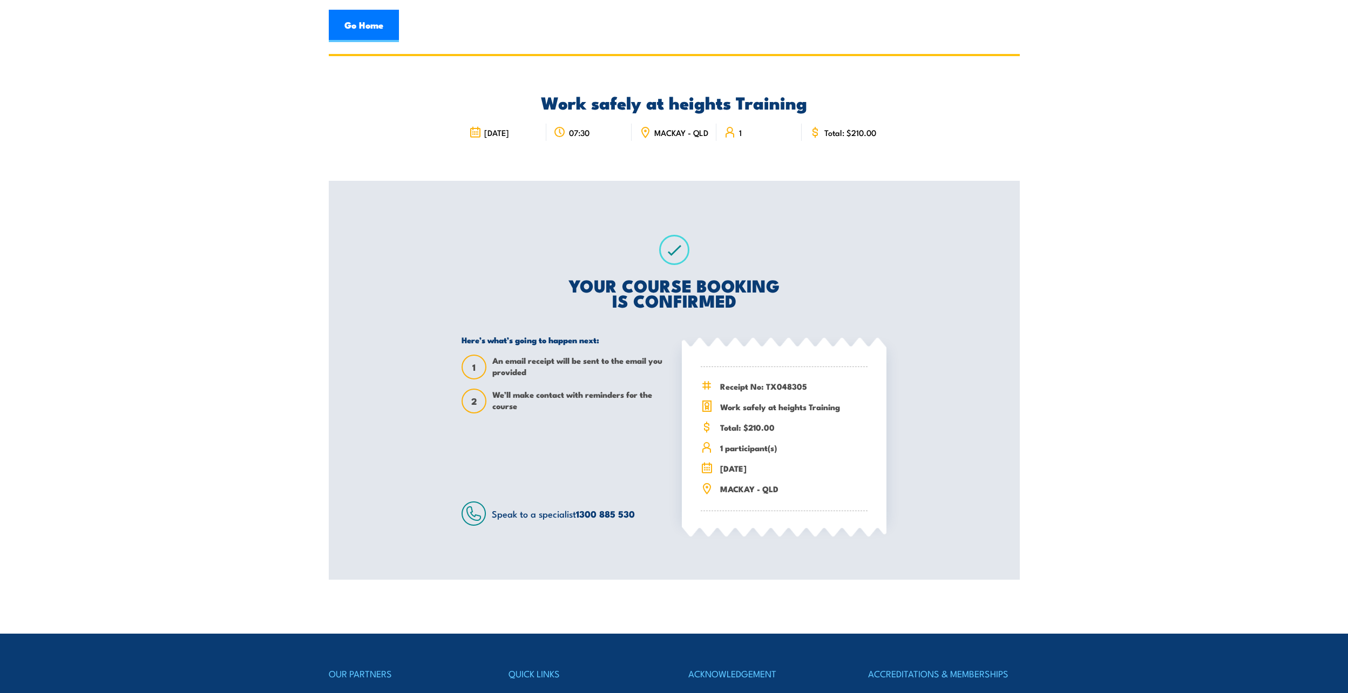
click at [1075, 196] on section "Work safely at heights Training [DATE] 1 1" at bounding box center [674, 317] width 1348 height 526
click at [374, 19] on link "Go Home" at bounding box center [364, 26] width 70 height 32
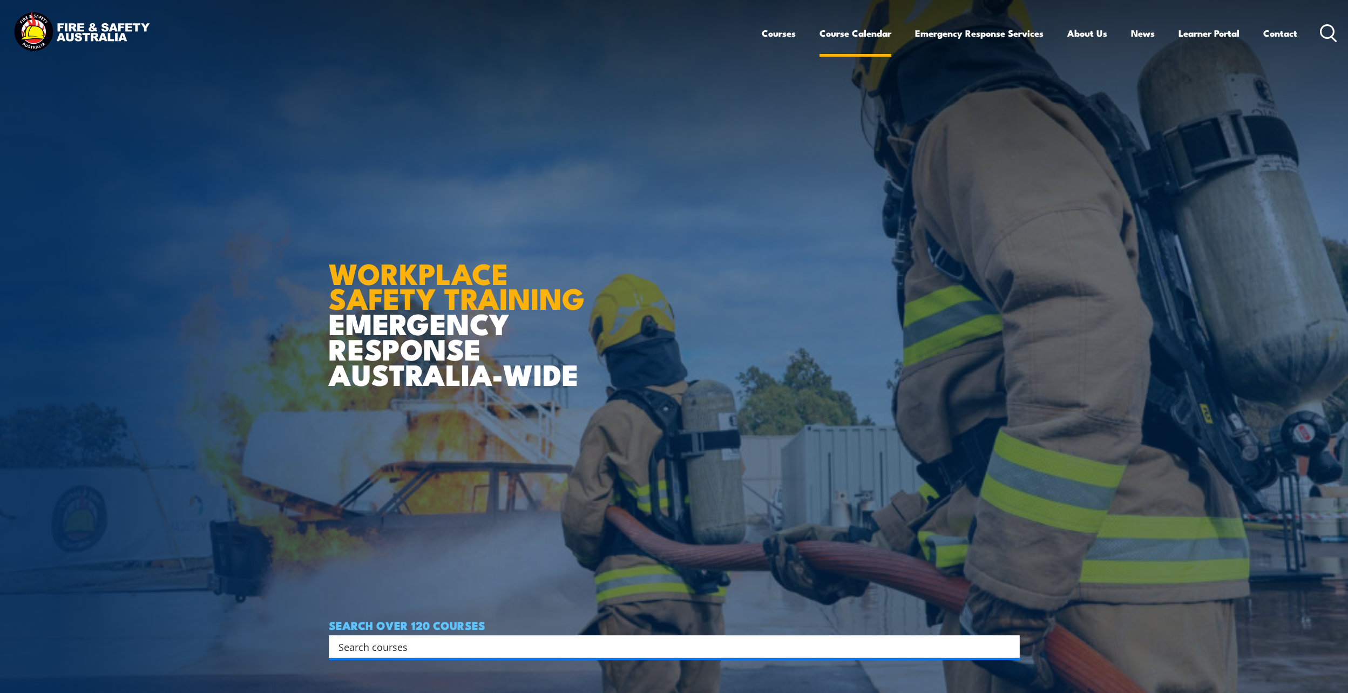
click at [857, 37] on link "Course Calendar" at bounding box center [855, 33] width 72 height 29
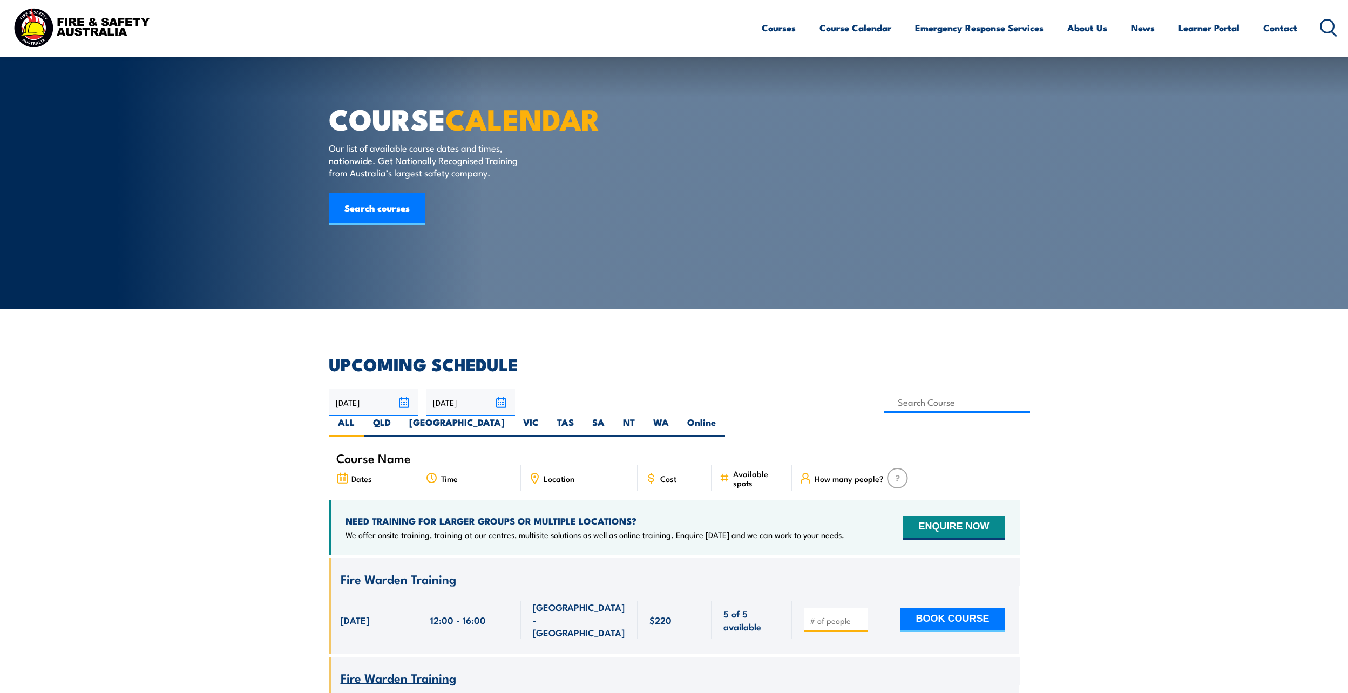
scroll to position [54, 0]
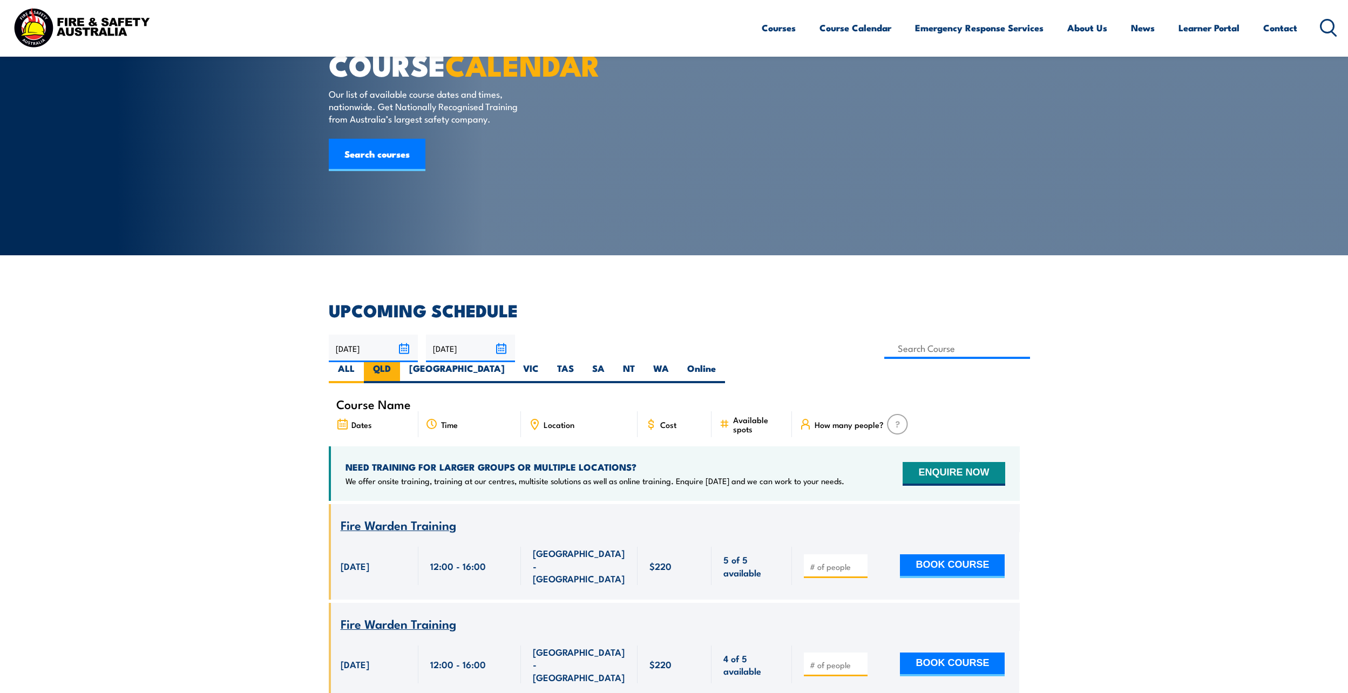
click at [400, 362] on label "QLD" at bounding box center [382, 372] width 36 height 21
click at [398, 362] on input "QLD" at bounding box center [394, 365] width 7 height 7
radio input "true"
click at [884, 344] on input at bounding box center [957, 348] width 146 height 21
type input "confined"
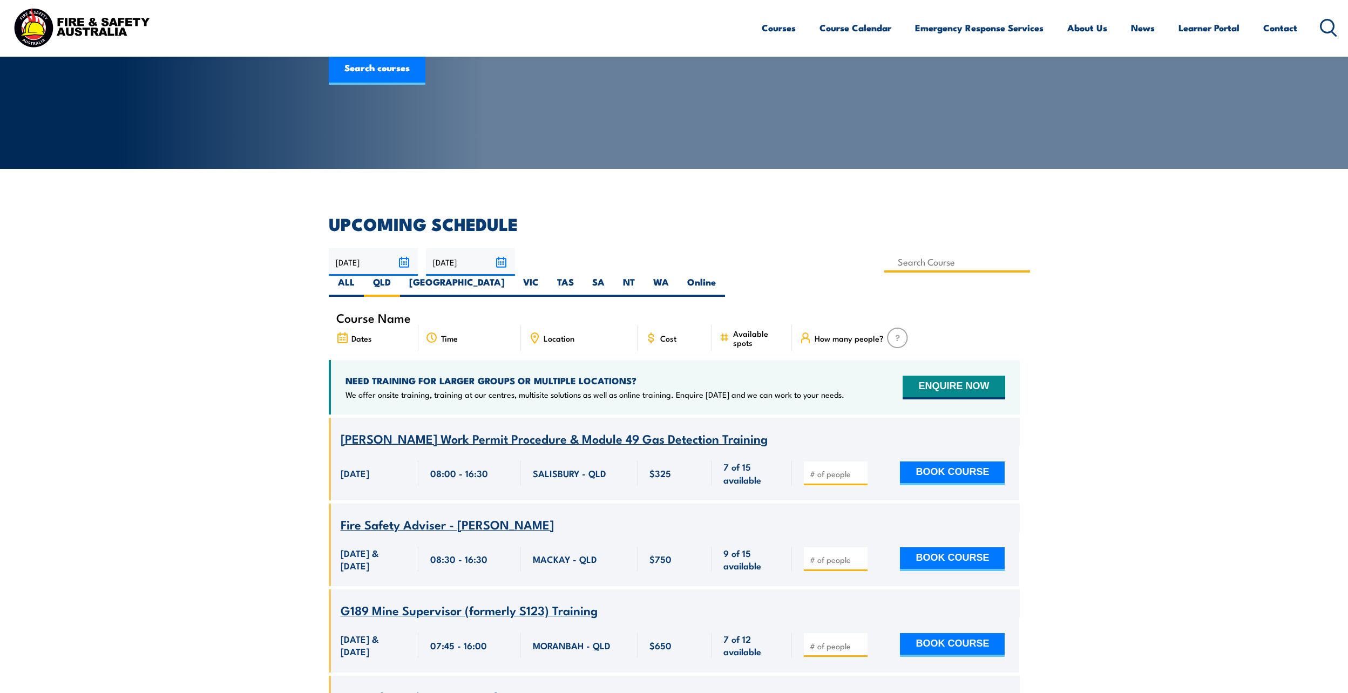
click at [884, 257] on input at bounding box center [957, 262] width 146 height 21
type input "Confined Space Entry & GTA Refresher – Mackay"
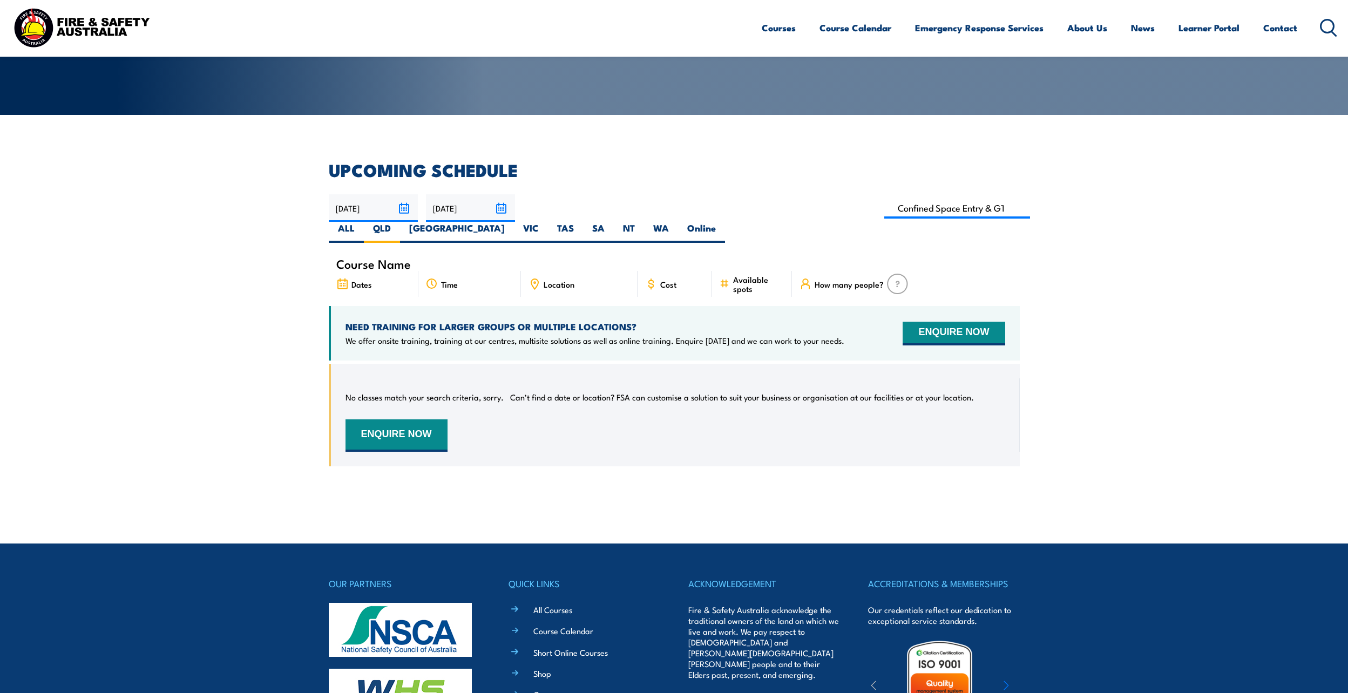
scroll to position [140, 0]
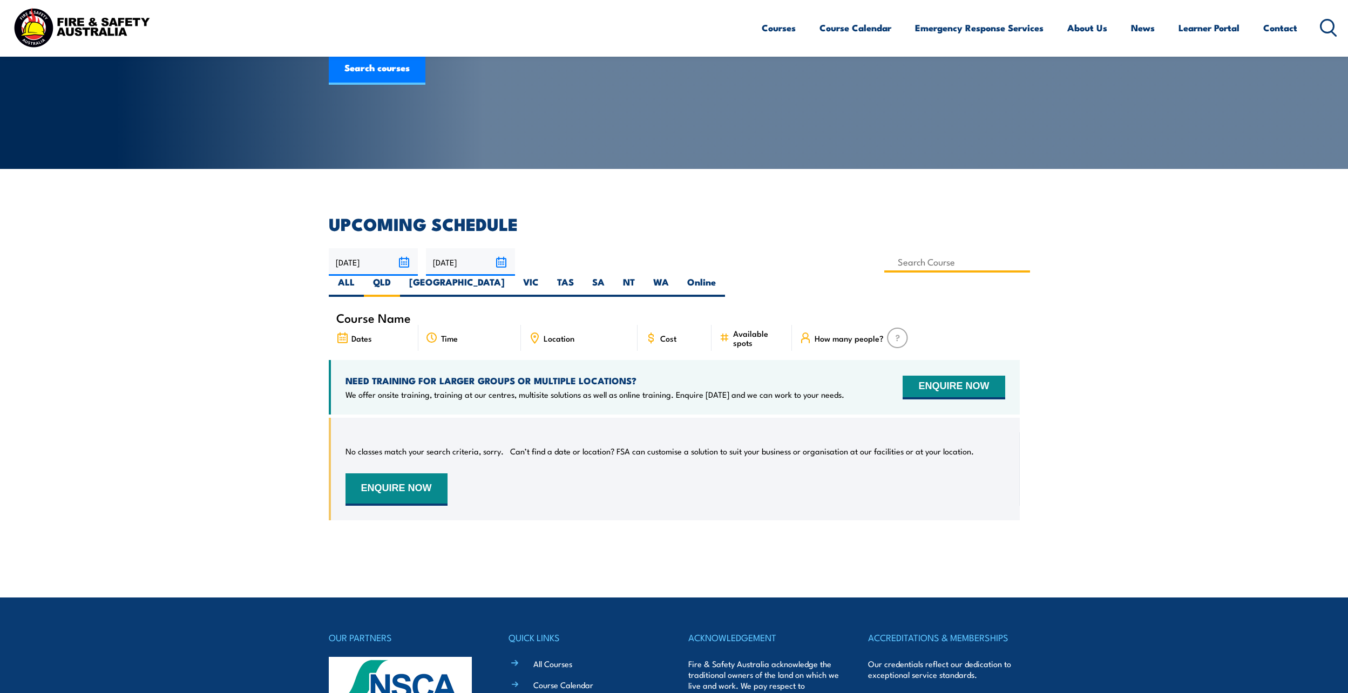
click at [884, 261] on input at bounding box center [957, 262] width 146 height 21
type input "Confined Space with Gas Testing"
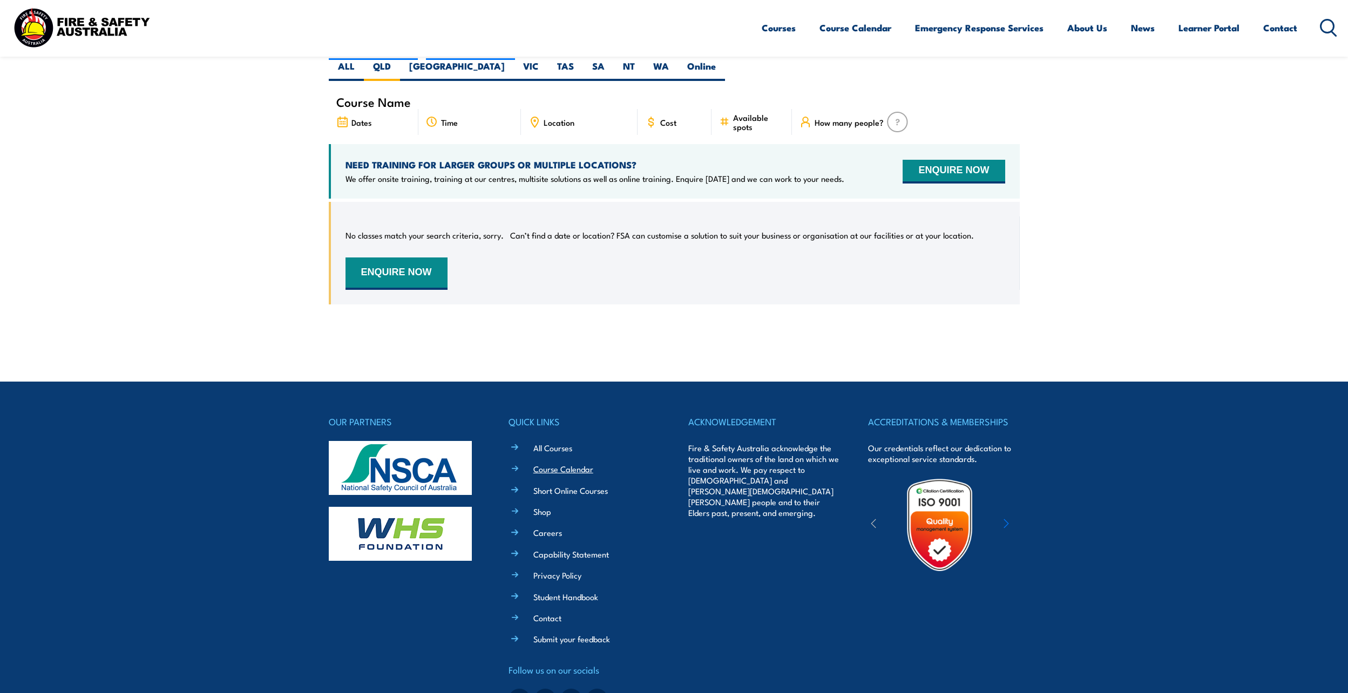
scroll to position [86, 0]
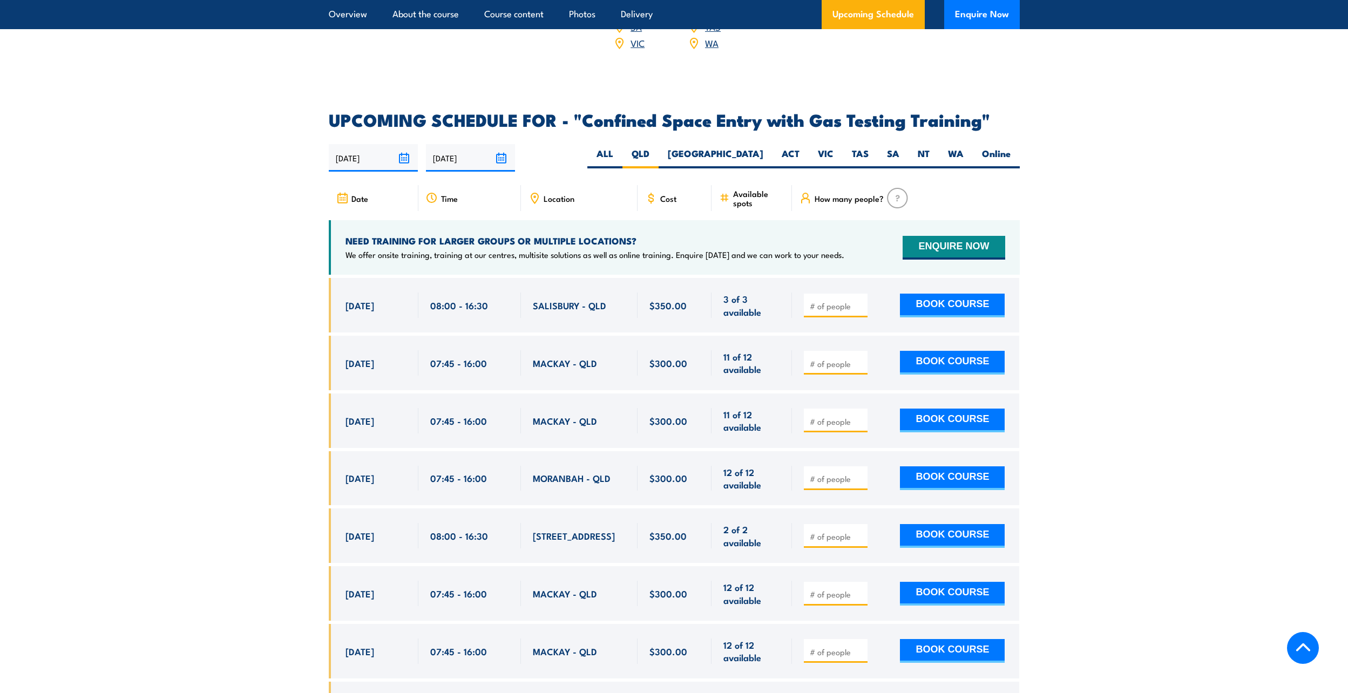
click at [819, 362] on input "number" at bounding box center [837, 363] width 54 height 11
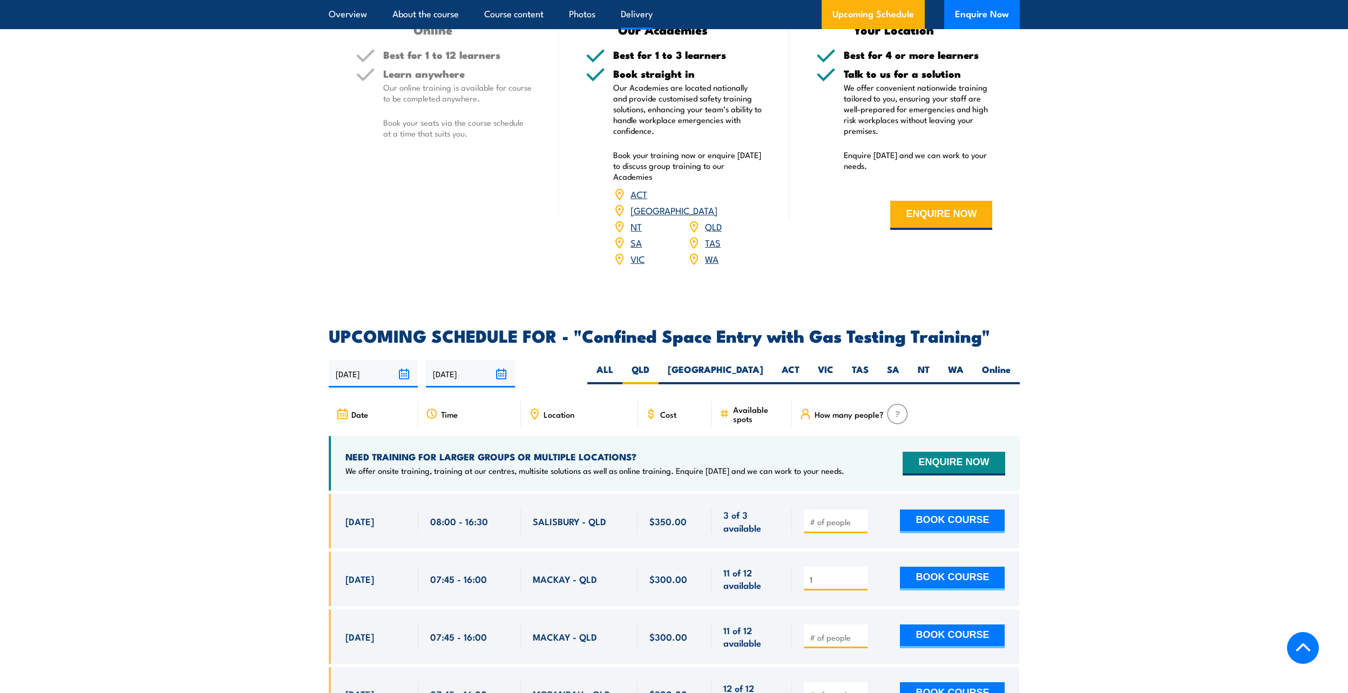
scroll to position [1725, 0]
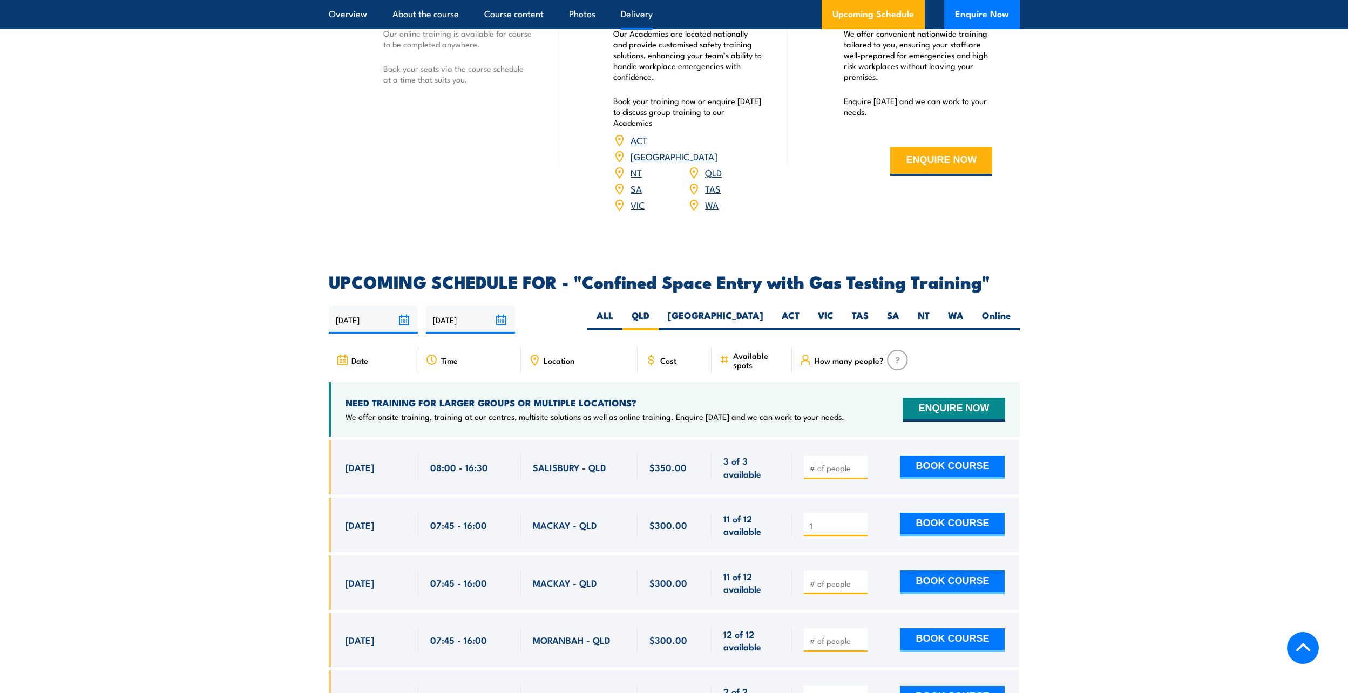
type input "1"
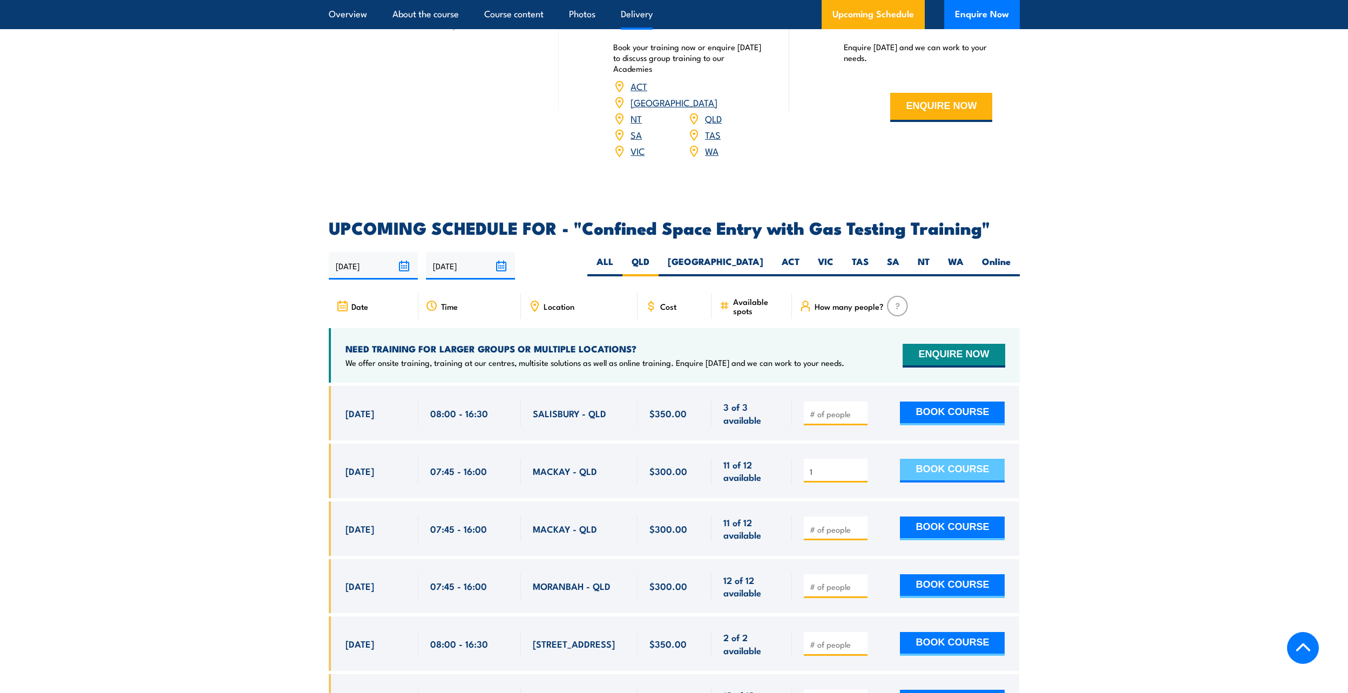
click at [919, 466] on button "BOOK COURSE" at bounding box center [952, 471] width 105 height 24
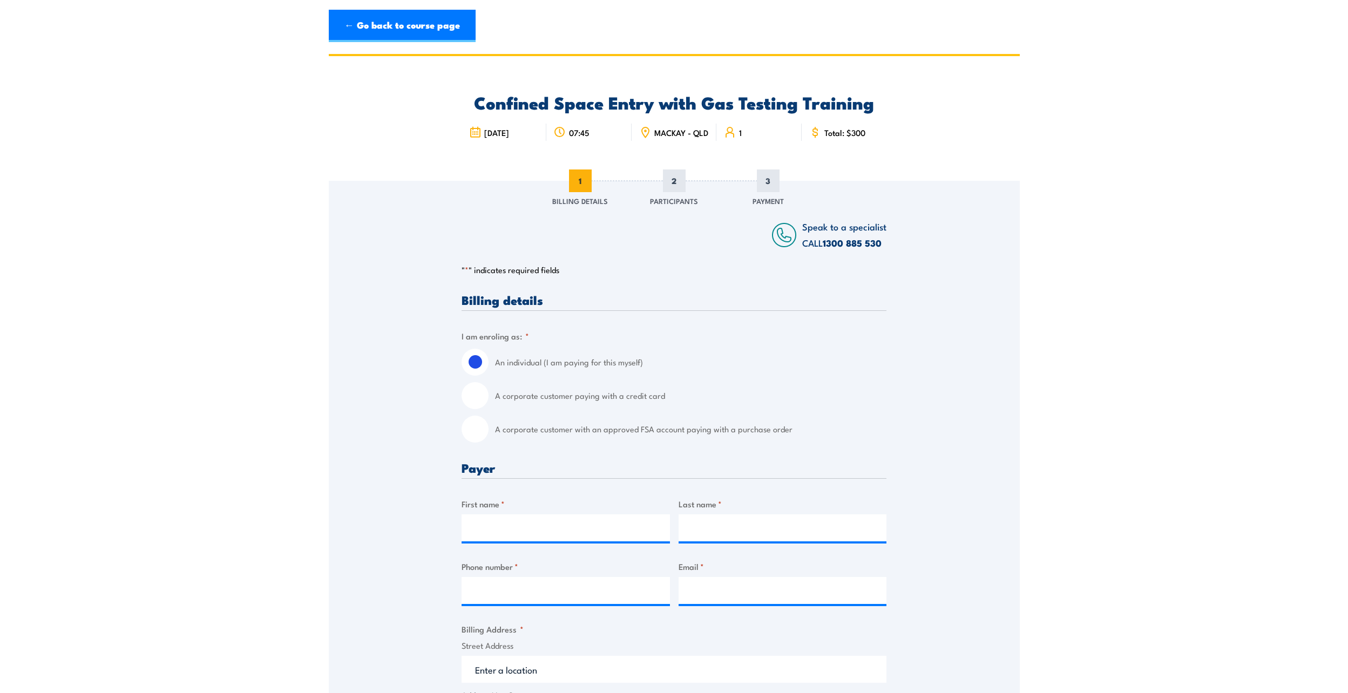
click at [479, 438] on input "A corporate customer with an approved FSA account paying with a purchase order" at bounding box center [475, 429] width 27 height 27
radio input "true"
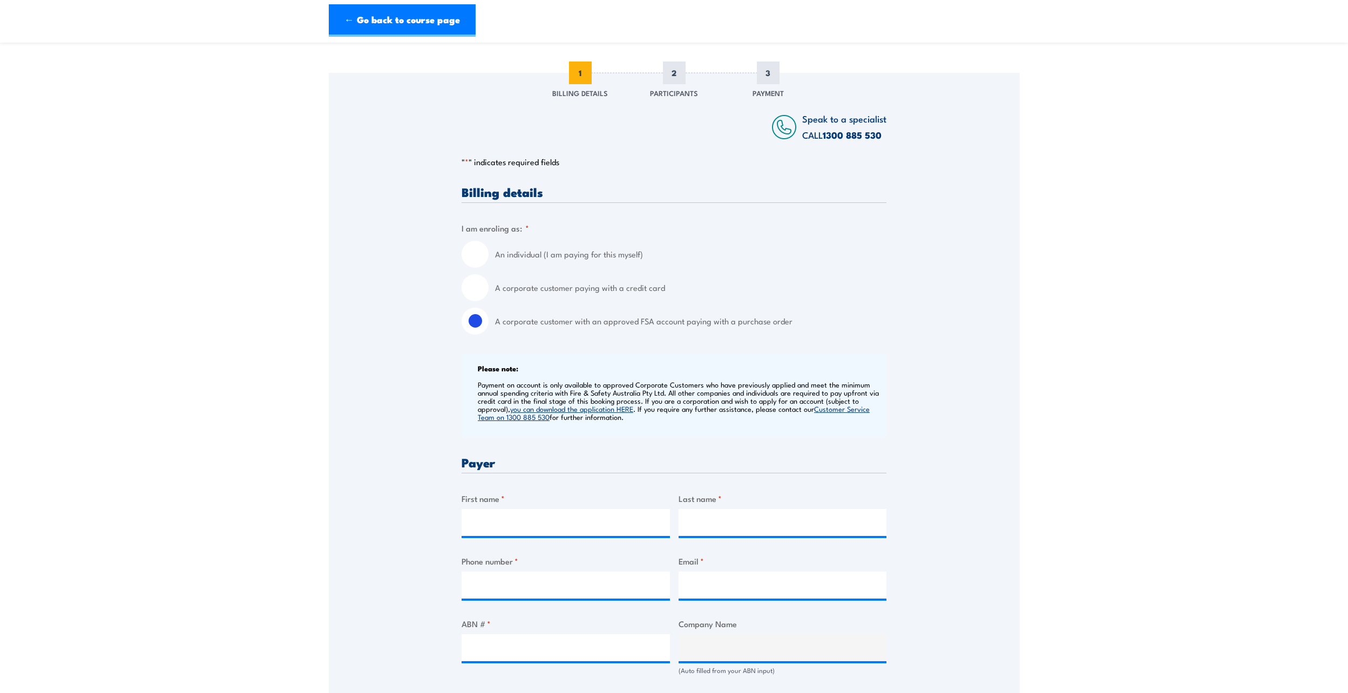
scroll to position [216, 0]
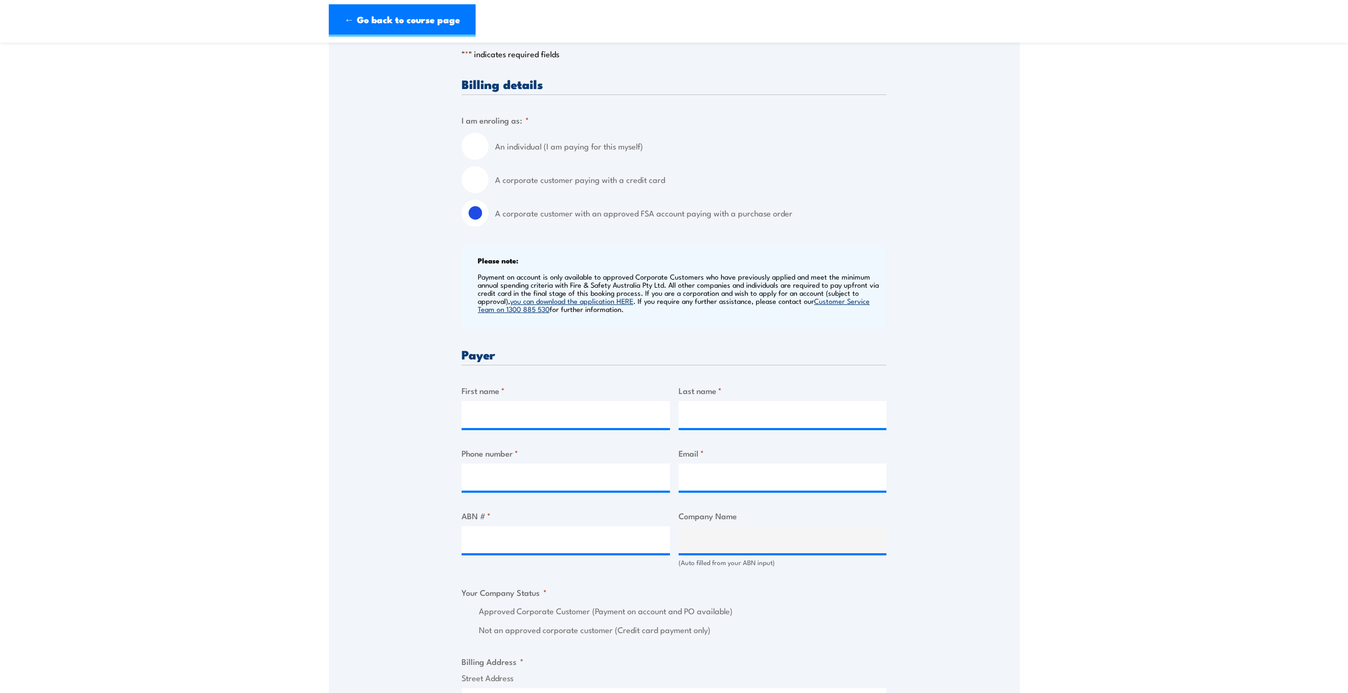
click at [489, 406] on div "First name *" at bounding box center [566, 406] width 208 height 44
click at [498, 420] on input "First name *" at bounding box center [566, 414] width 208 height 27
type input "Danielle"
type input "Farren-Price"
type input "0407660764"
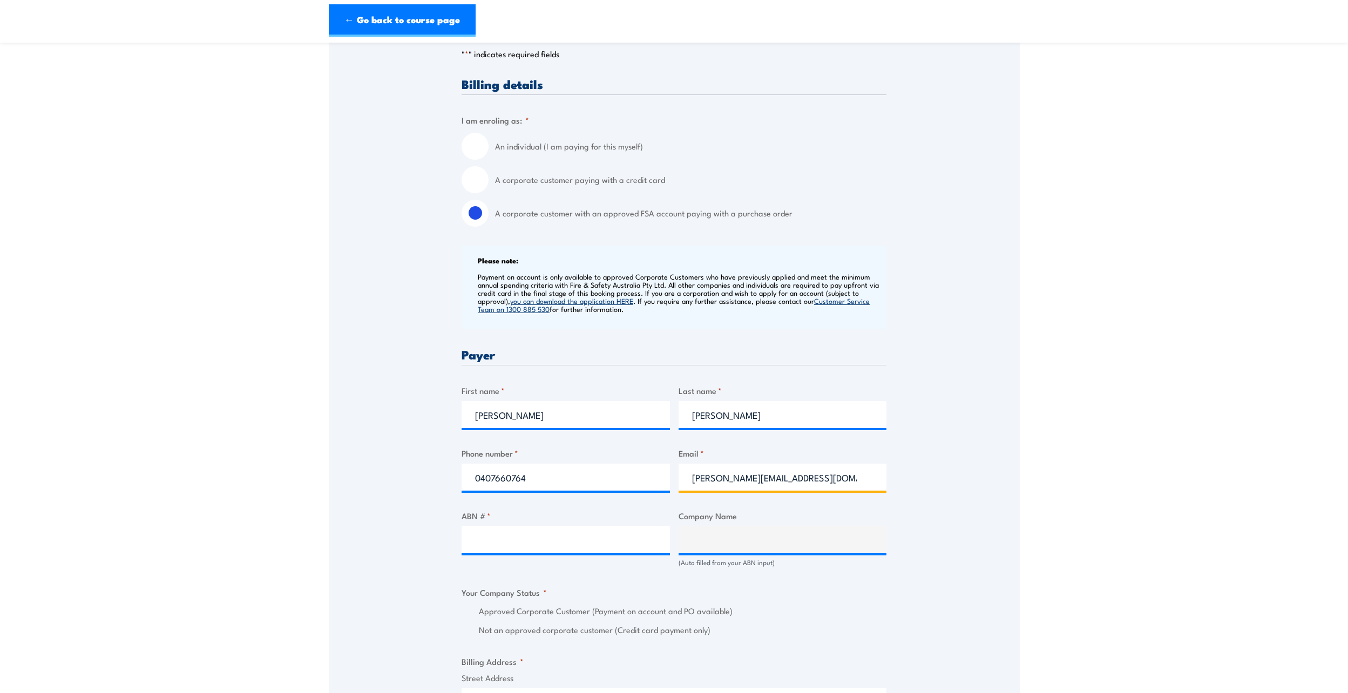
type input "danielle.farranprice@bhp.com"
click at [548, 553] on input "ABN # *" at bounding box center [566, 539] width 208 height 27
paste input "85 623 848 895"
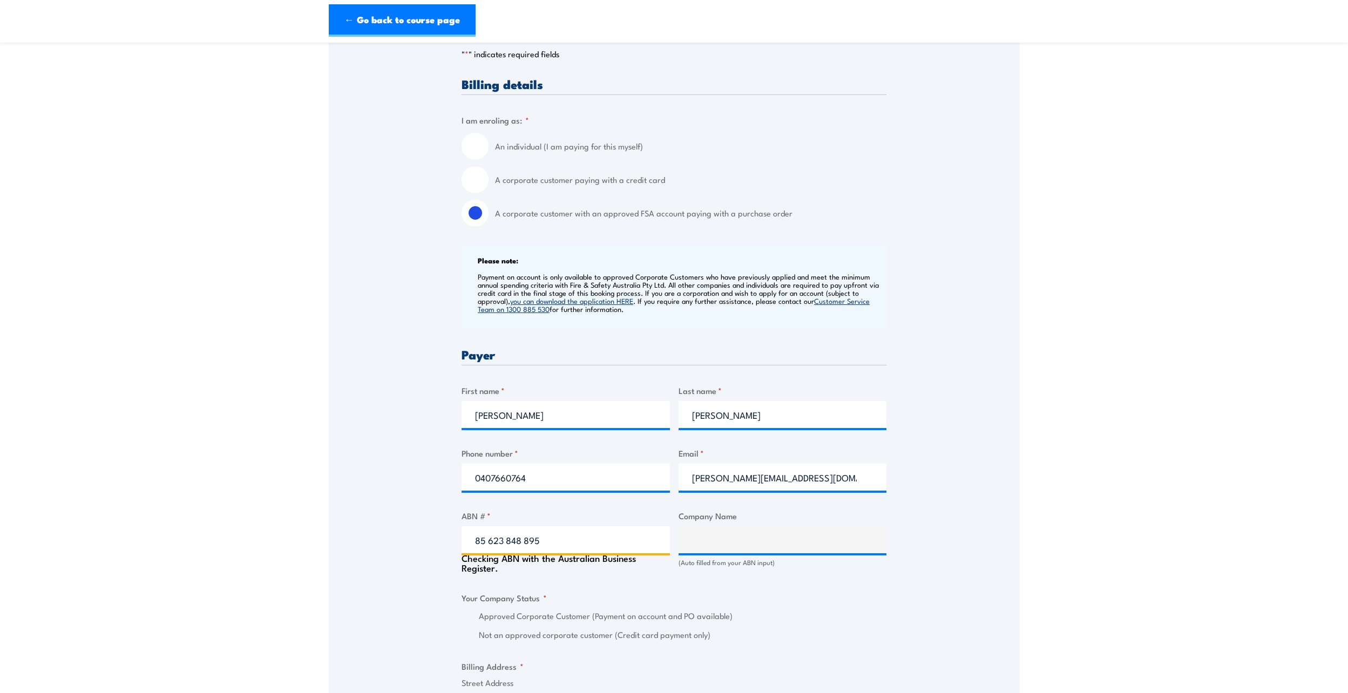
type input "85 623 848 895"
type input "OS ACPM PTY LTD"
radio input "true"
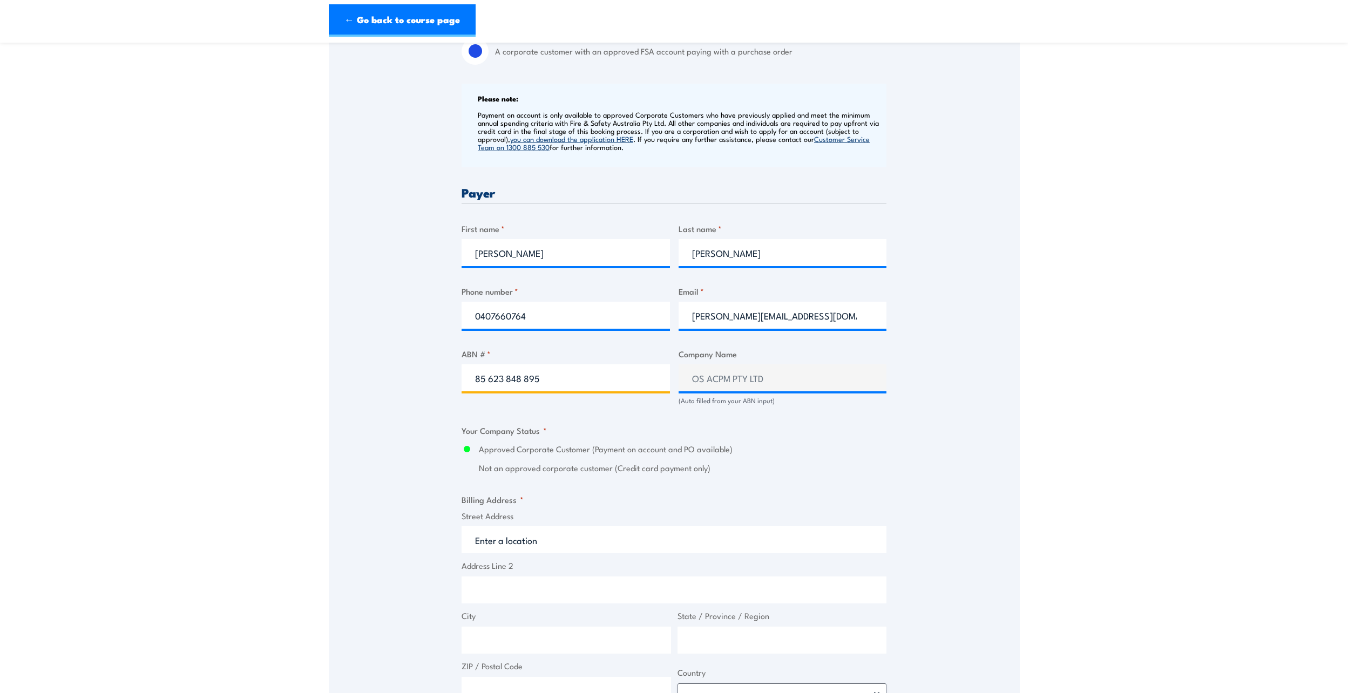
type input "85 623 848 895"
click at [541, 595] on input "Address Line 2" at bounding box center [674, 595] width 425 height 27
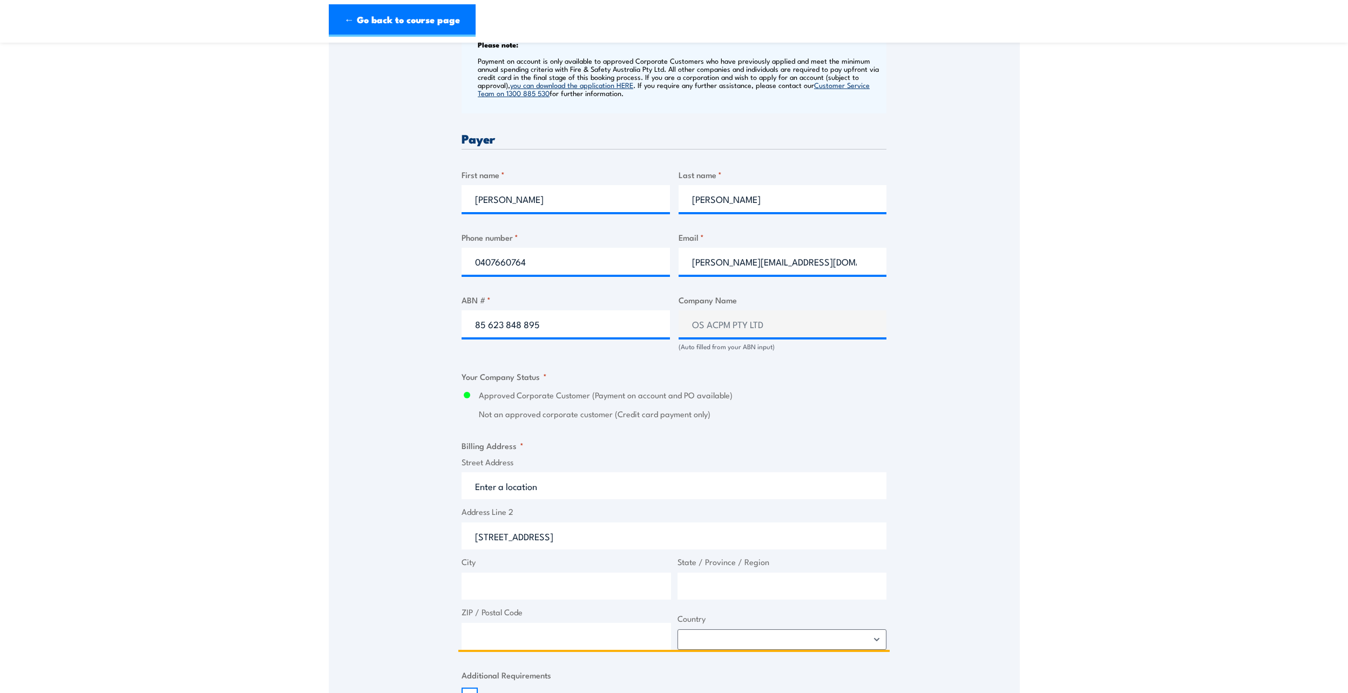
scroll to position [486, 0]
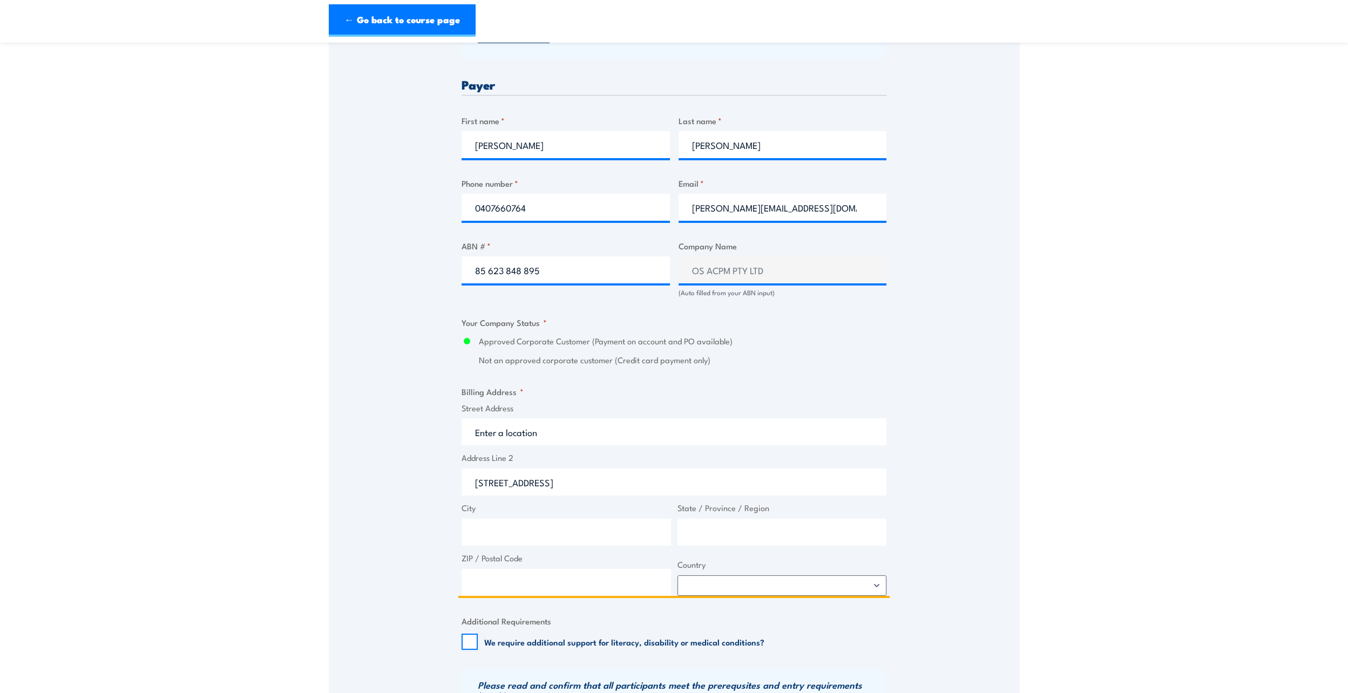
click at [580, 490] on input "102 Farrellys Road" at bounding box center [674, 482] width 425 height 27
type input "1"
click at [583, 441] on input "Street Address" at bounding box center [674, 431] width 425 height 27
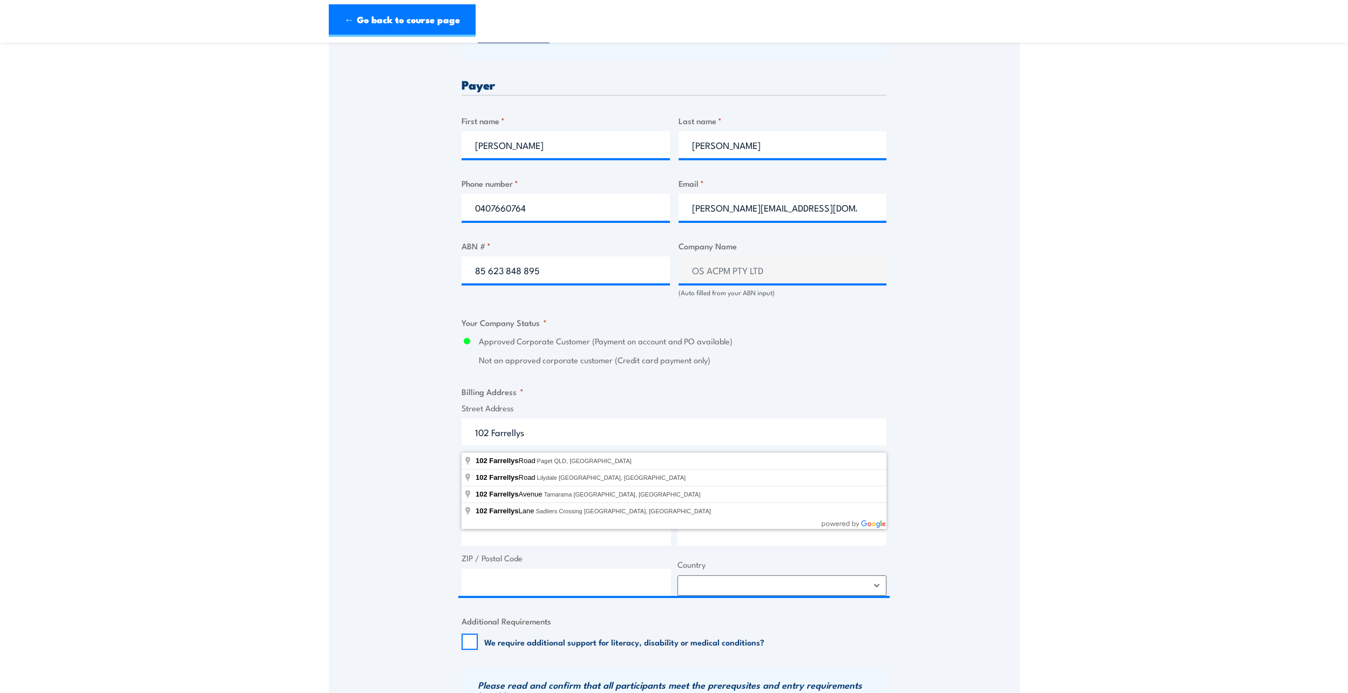
type input "102 Farrellys Road, Paget QLD, Australia"
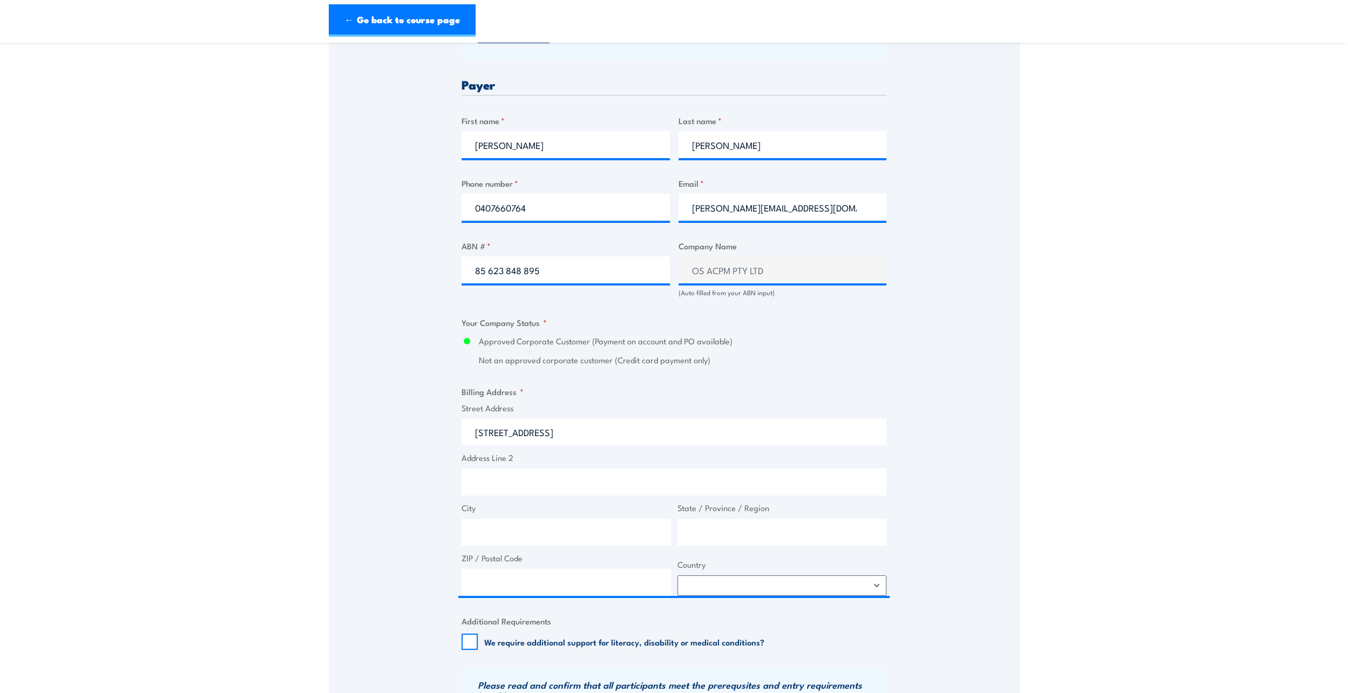
type input "102 Farrellys Rd"
type input "Paget"
type input "Queensland"
type input "4740"
select select "Australia"
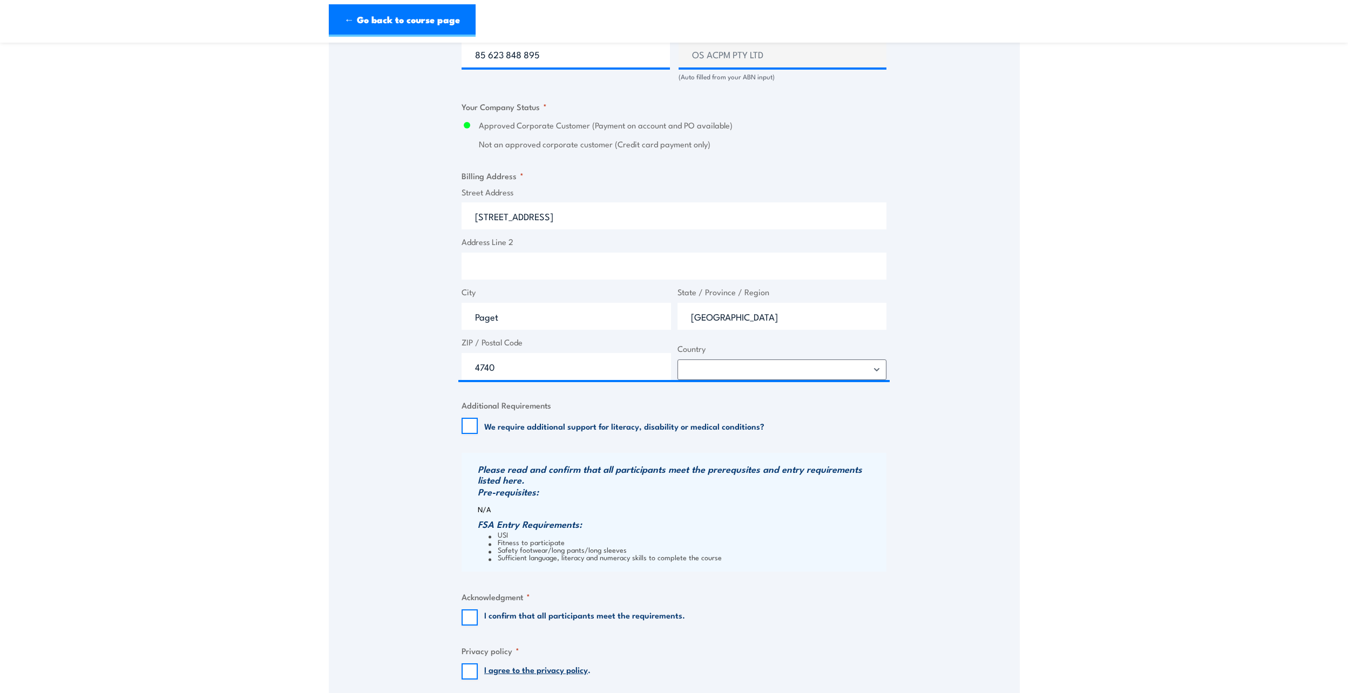
scroll to position [756, 0]
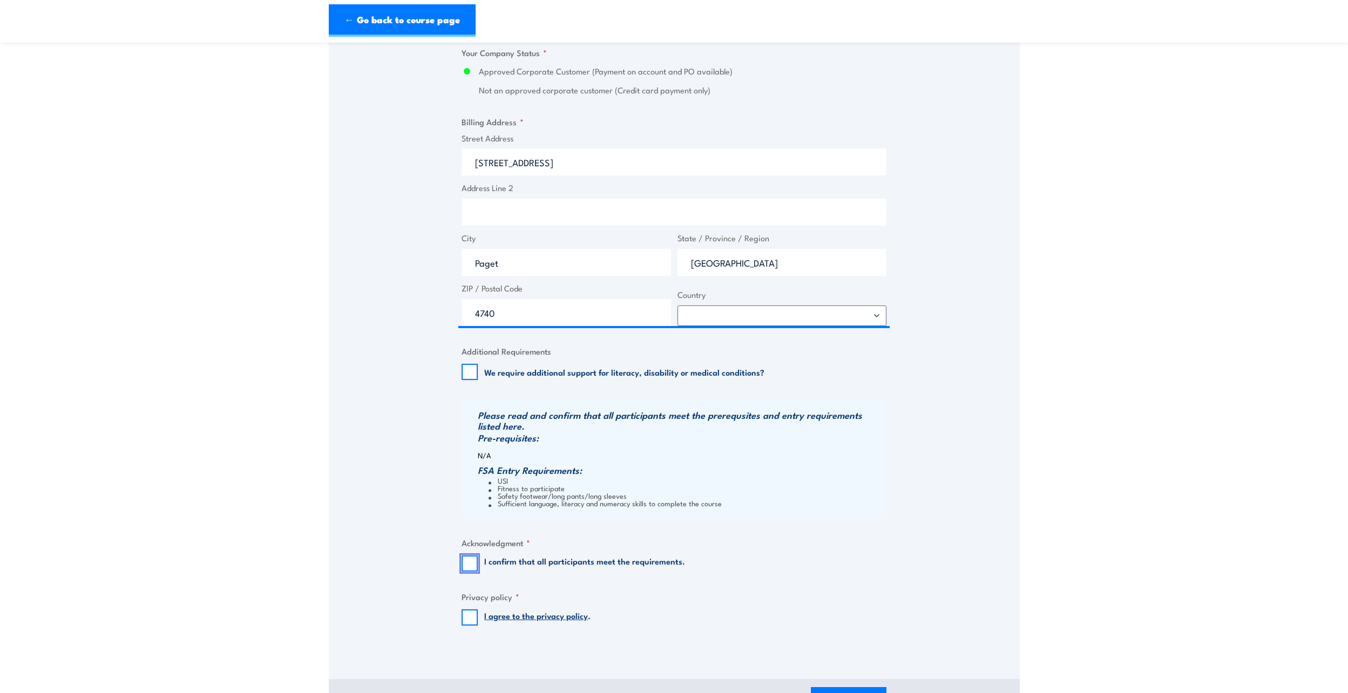
click at [470, 570] on input "I confirm that all participants meet the requirements." at bounding box center [470, 563] width 16 height 16
checkbox input "true"
click at [466, 615] on input "I agree to the privacy policy ." at bounding box center [470, 617] width 16 height 16
checkbox input "true"
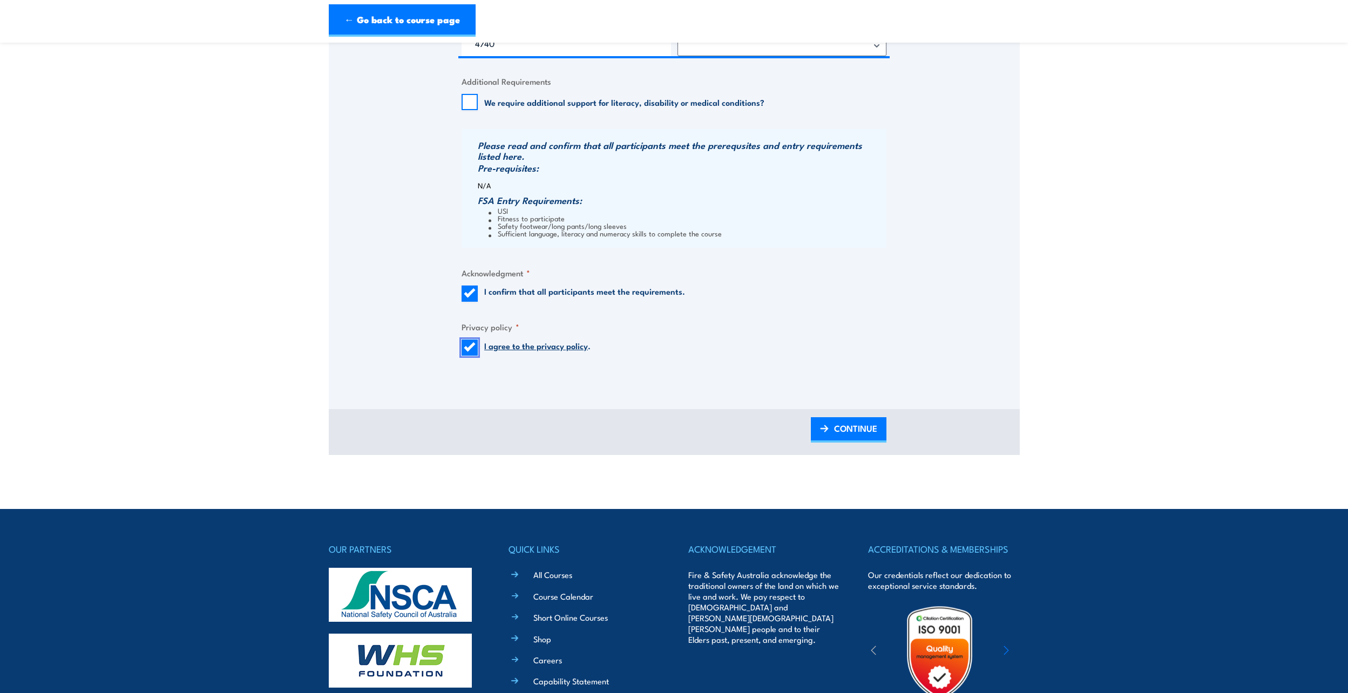
scroll to position [1080, 0]
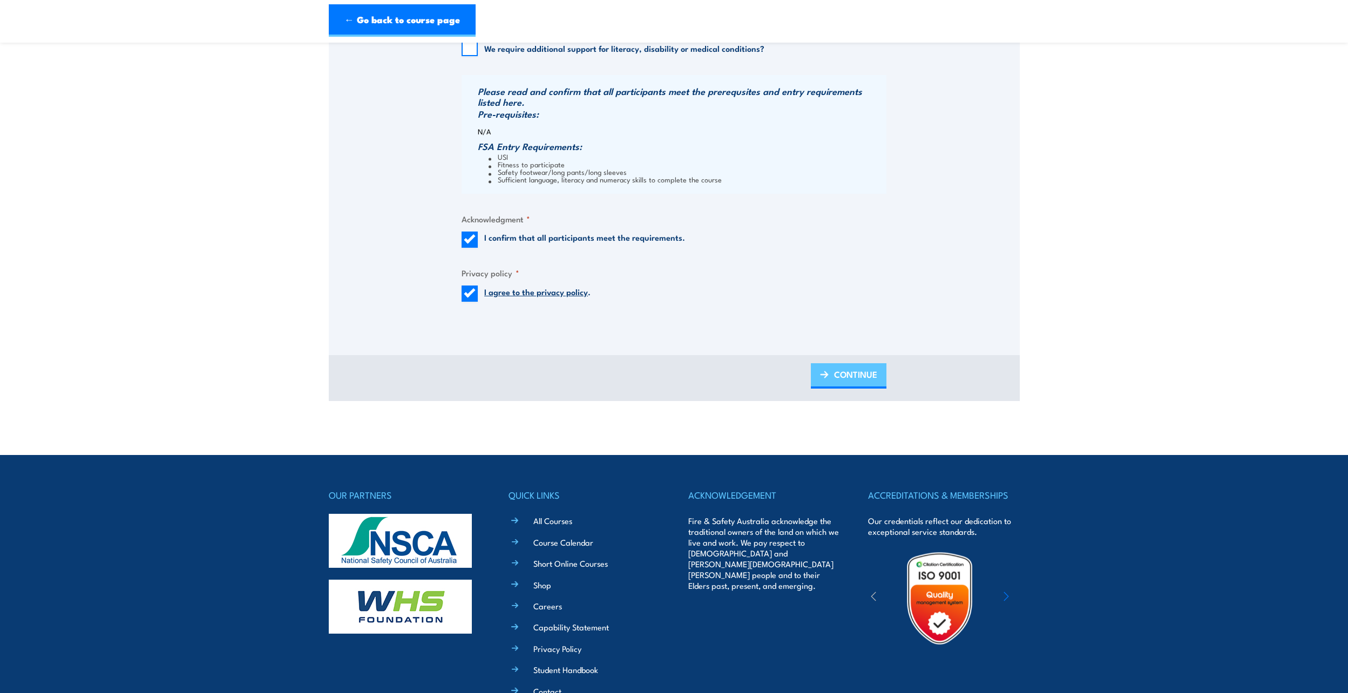
click at [827, 375] on link "CONTINUE" at bounding box center [849, 375] width 76 height 25
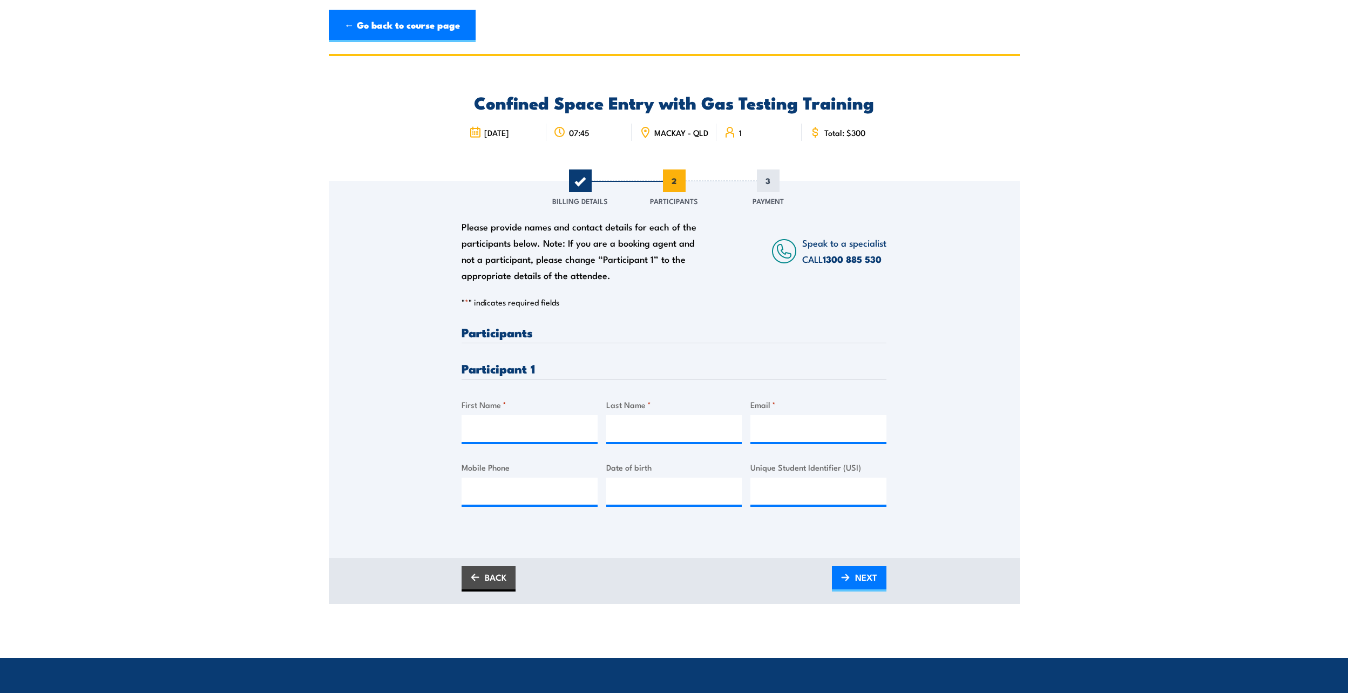
scroll to position [0, 0]
click at [557, 426] on input "First Name *" at bounding box center [530, 428] width 136 height 27
type input "Bradley"
type input "Ramsland"
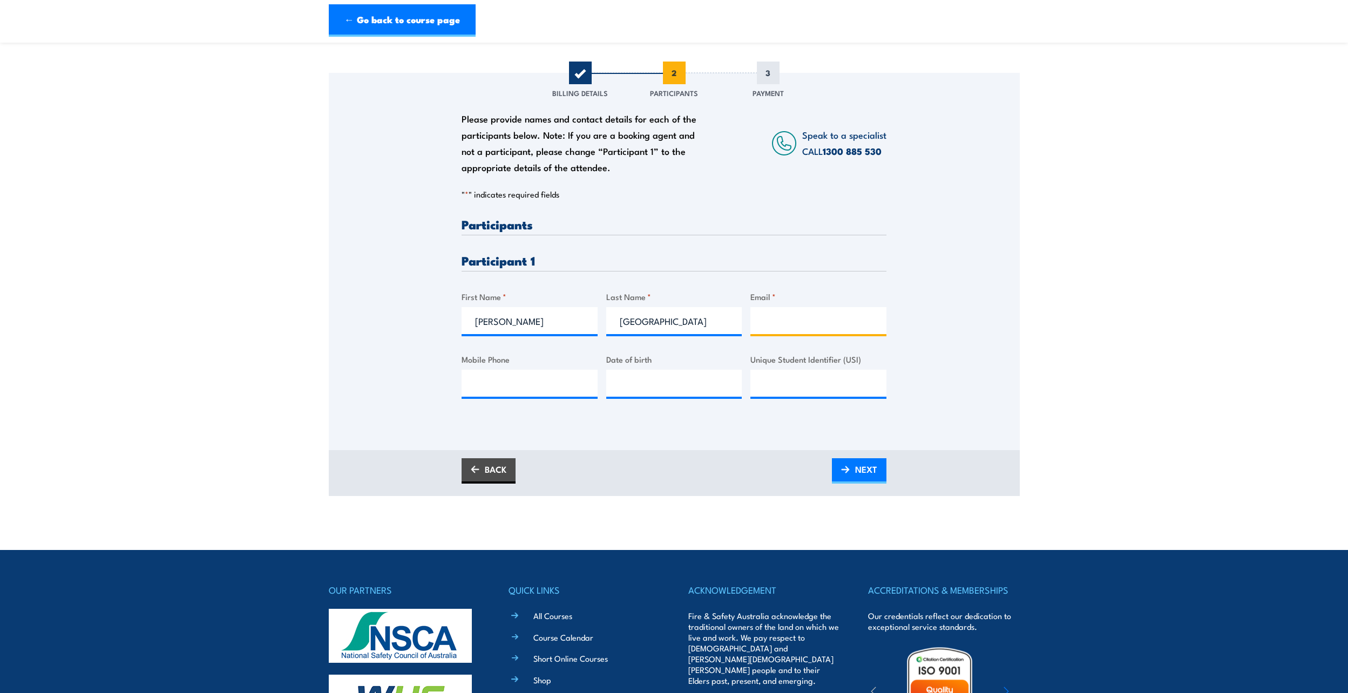
scroll to position [54, 0]
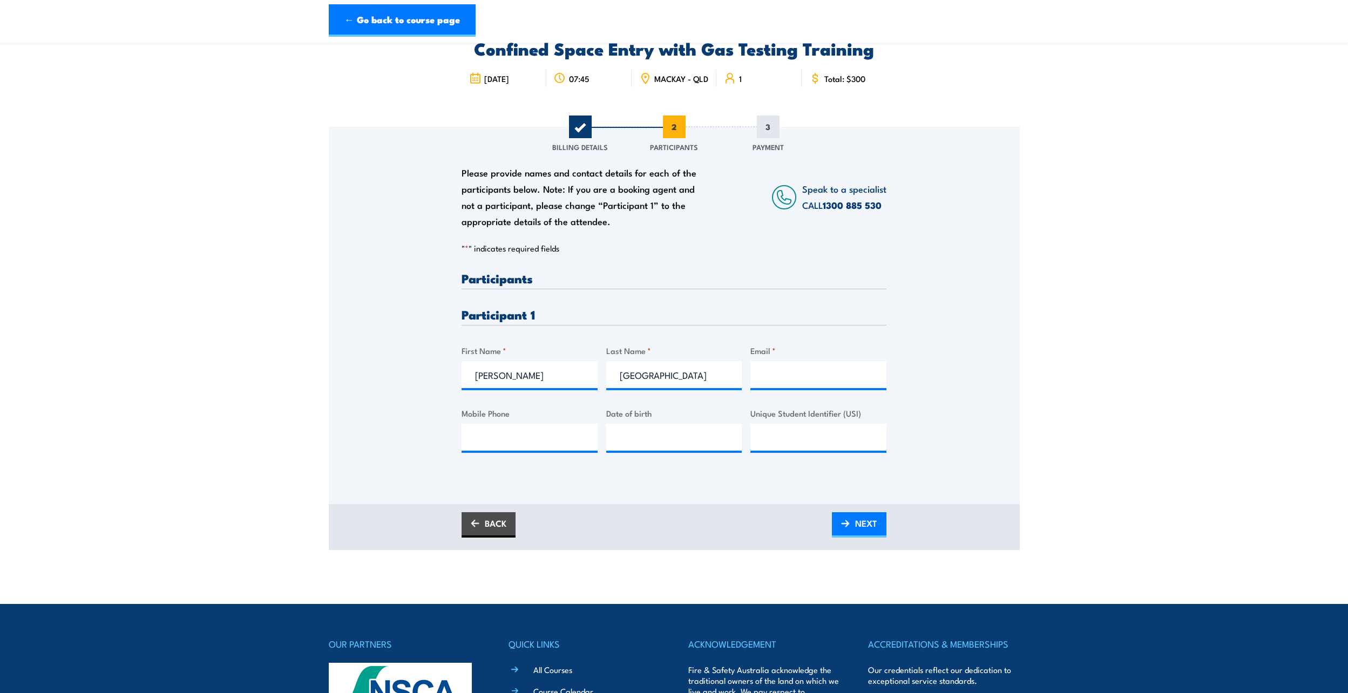
click at [811, 388] on div at bounding box center [818, 374] width 136 height 27
click at [810, 382] on input "Email *" at bounding box center [818, 374] width 136 height 27
paste input "bradley.ramsland1@bhp.com"
type input "bradley.ramsland1@bhp.com"
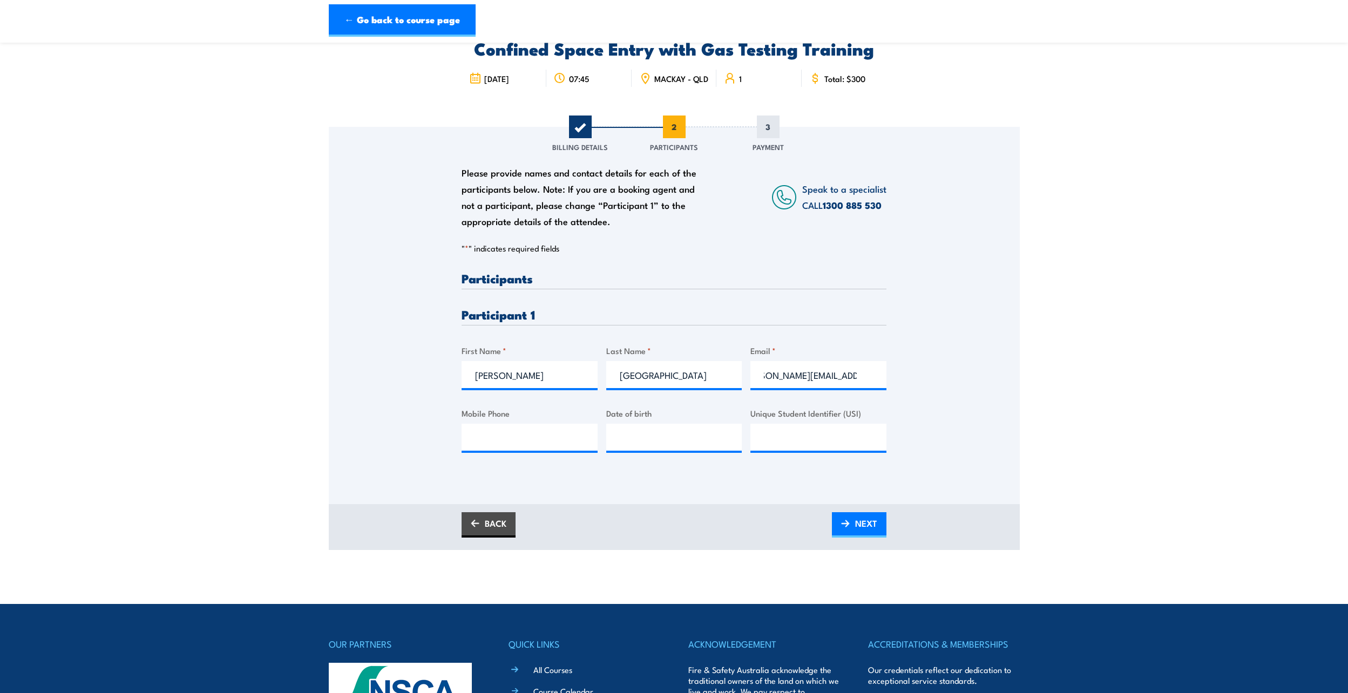
scroll to position [0, 0]
click at [499, 442] on input "Mobile Phone" at bounding box center [530, 437] width 136 height 27
click at [513, 447] on input "0" at bounding box center [530, 437] width 136 height 27
paste input "438 454 473"
type input "0438 454 473"
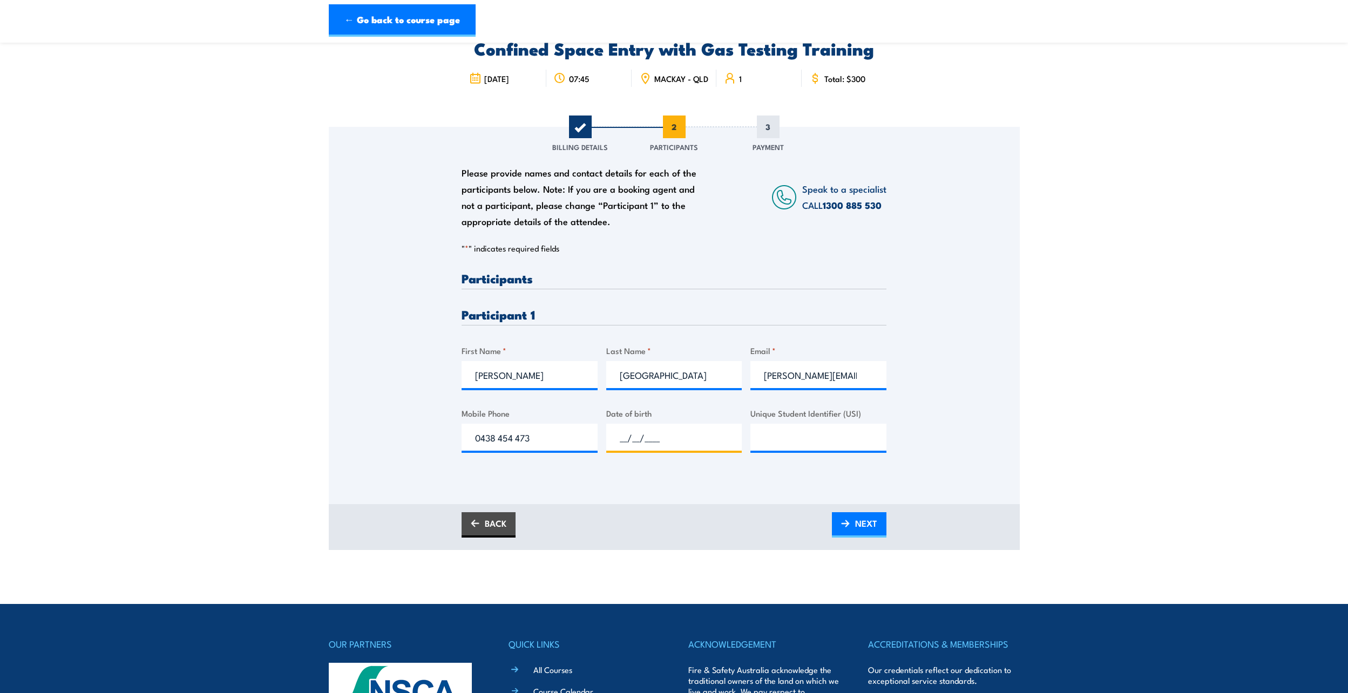
click at [651, 444] on input "__/__/____" at bounding box center [674, 437] width 136 height 27
type input "07/01/1981"
click at [706, 571] on body "← Go back to course page Confined Space Entry with Gas Testing Training 07:45 1…" at bounding box center [674, 346] width 1348 height 693
click at [866, 527] on span "NEXT" at bounding box center [866, 523] width 22 height 29
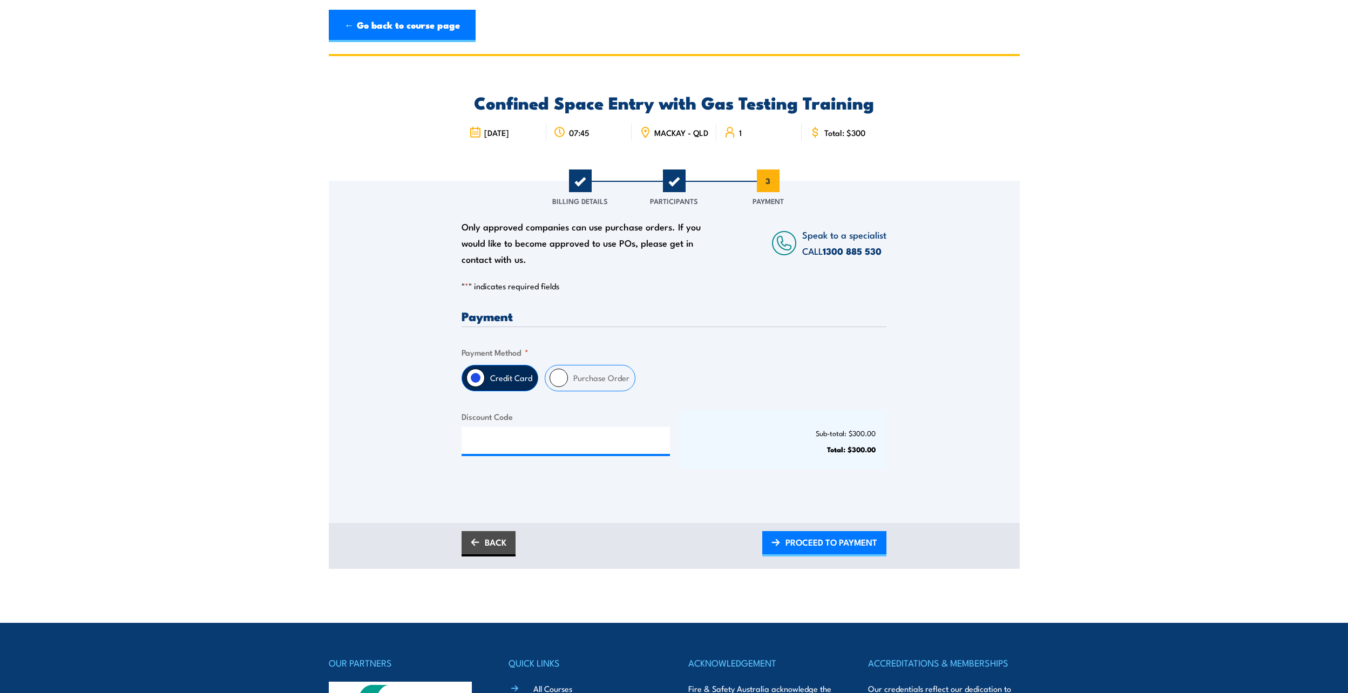
click at [589, 391] on label "Purchase Order" at bounding box center [601, 377] width 67 height 25
click at [568, 387] on input "Purchase Order" at bounding box center [559, 378] width 18 height 18
radio input "true"
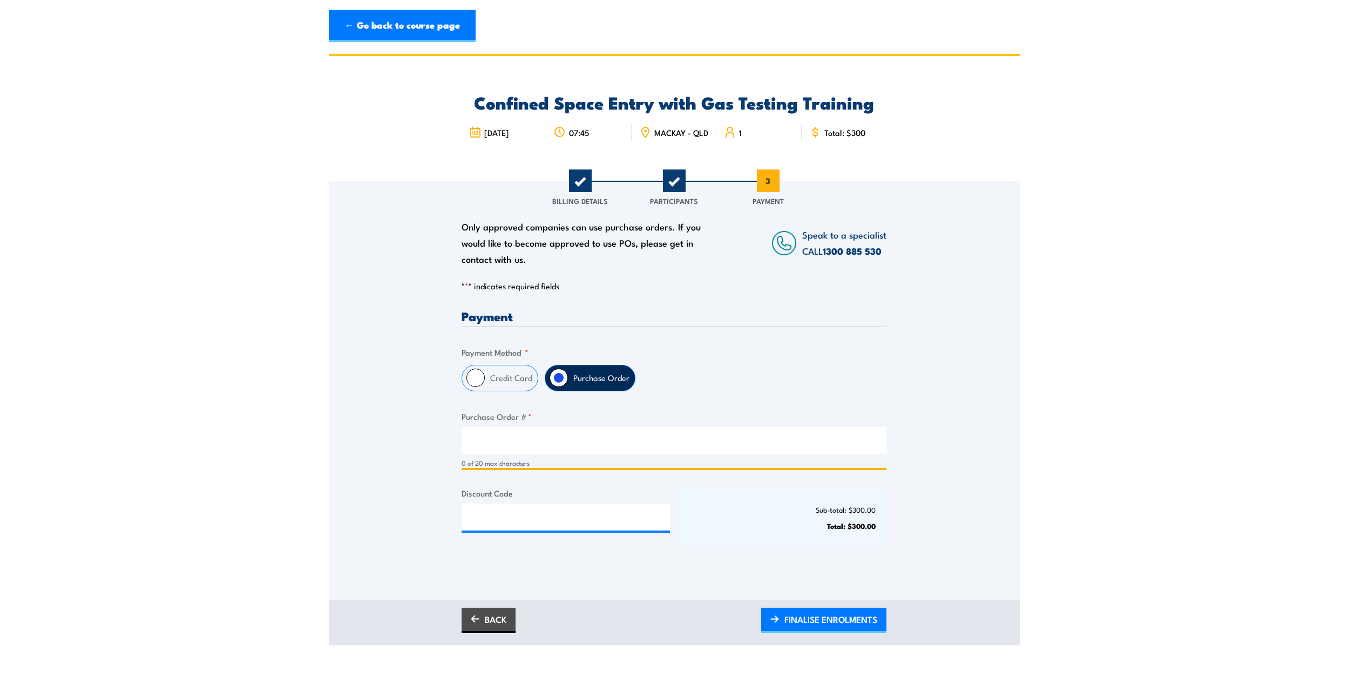
click at [560, 452] on input "Purchase Order # *" at bounding box center [674, 440] width 425 height 27
paste input "4518553367"
type input "4518553367"
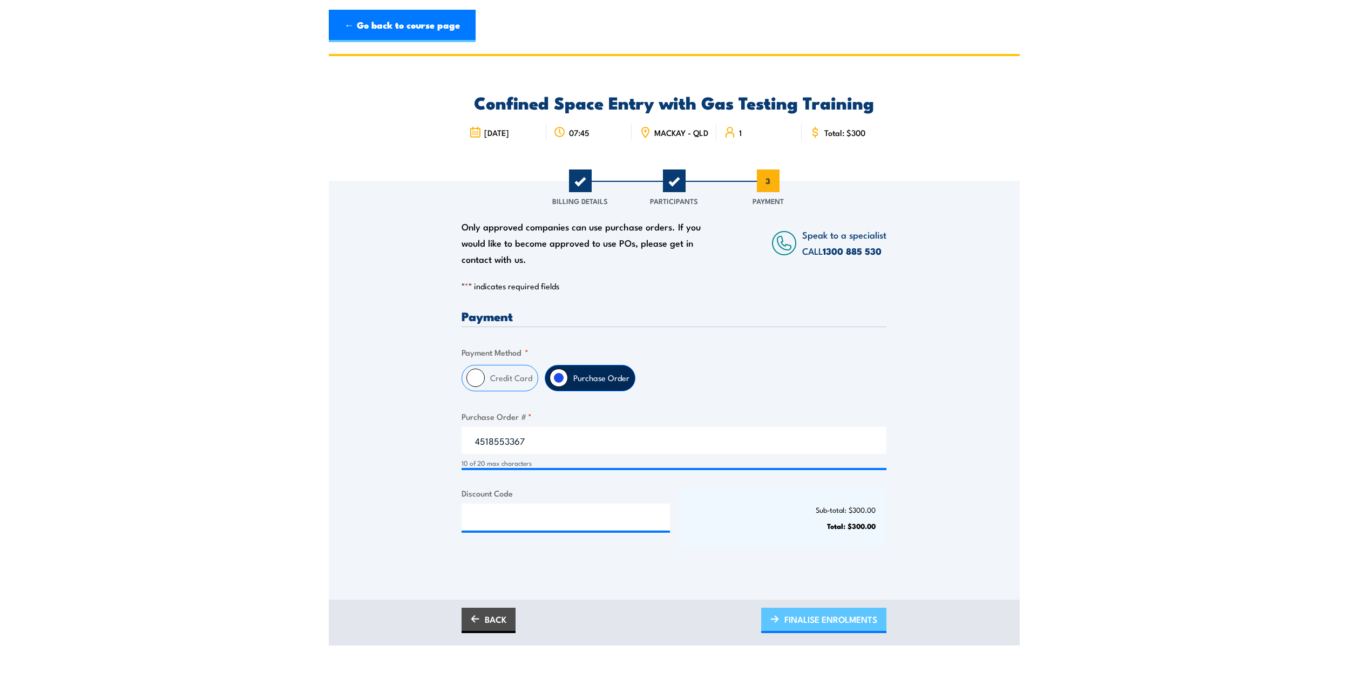
click at [799, 622] on span "FINALISE ENROLMENTS" at bounding box center [830, 619] width 93 height 29
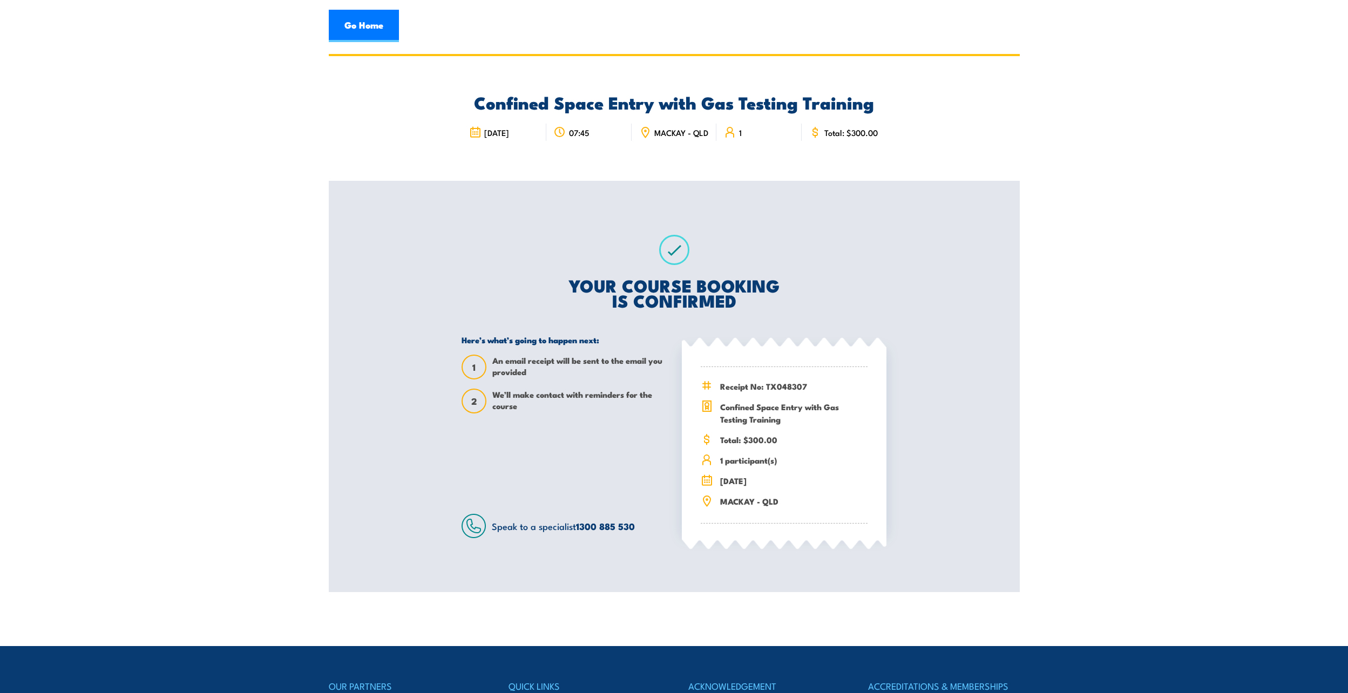
click at [1234, 313] on section "Confined Space Entry with Gas Testing Training 1 1" at bounding box center [674, 323] width 1348 height 538
click at [273, 216] on section "Confined Space Entry with Gas Testing Training 1 1" at bounding box center [674, 323] width 1348 height 538
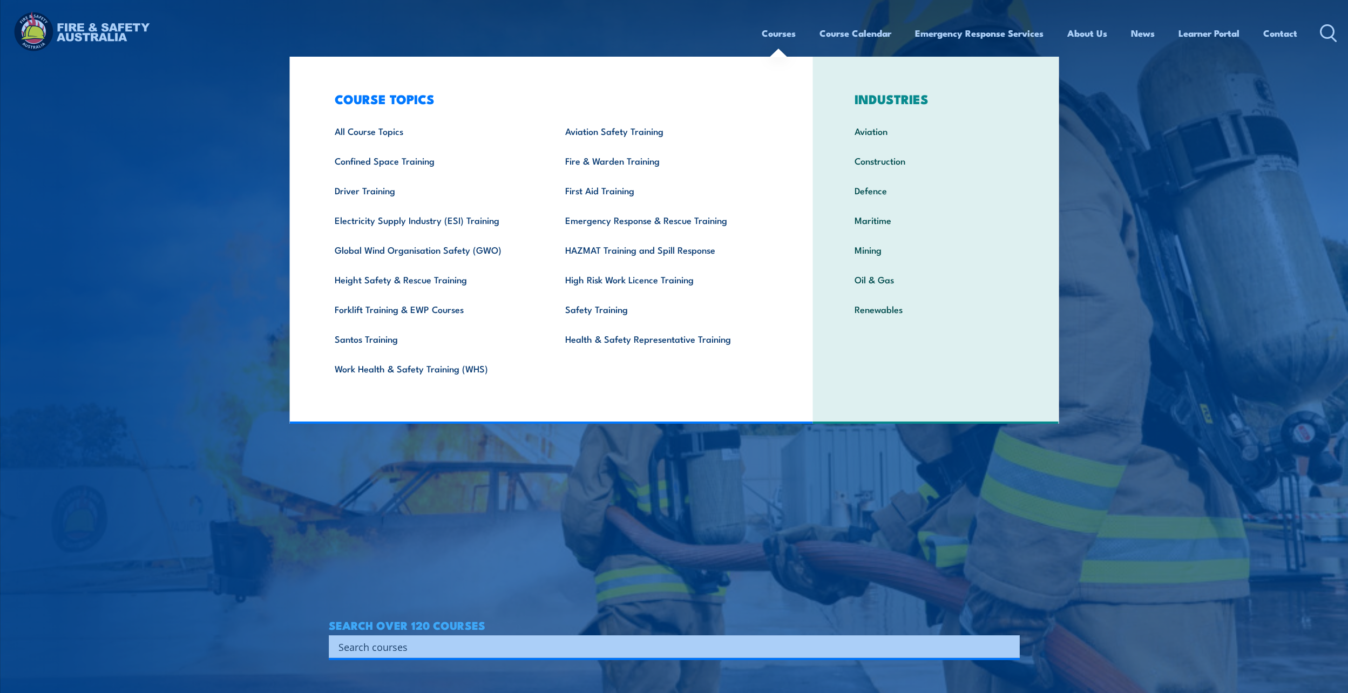
click at [789, 34] on link "Courses" at bounding box center [779, 33] width 34 height 29
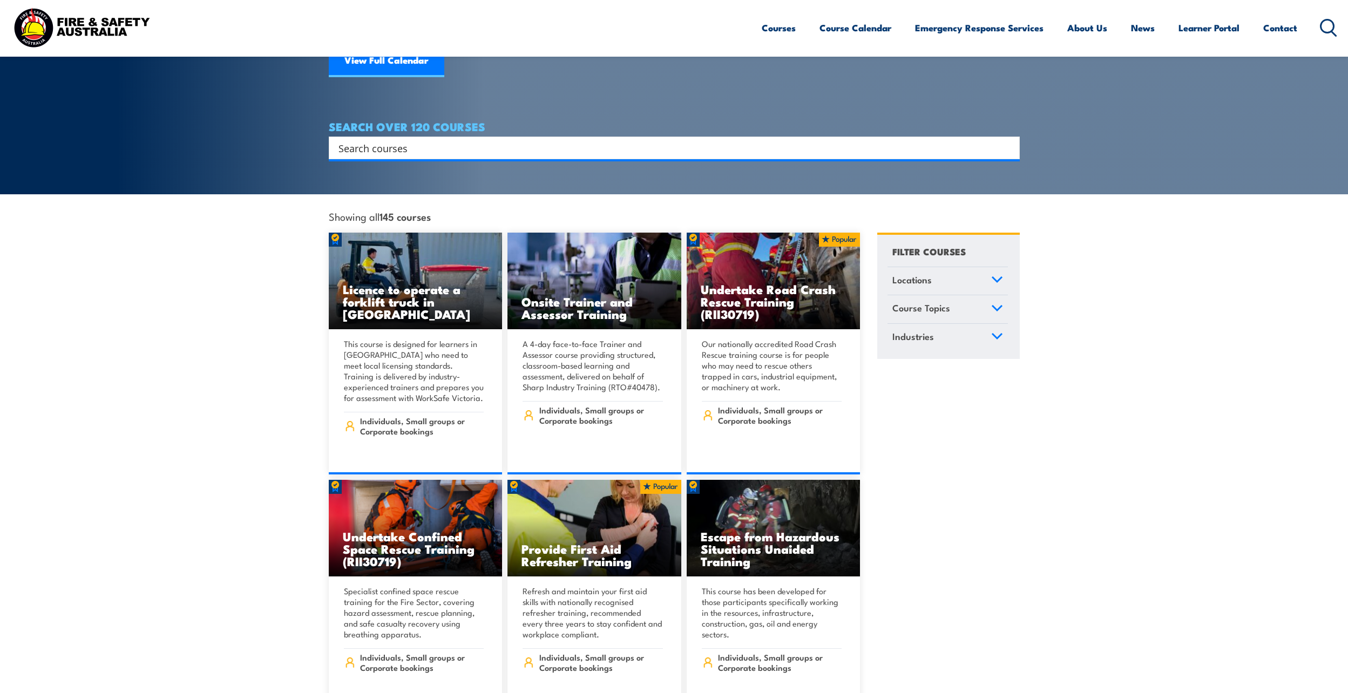
click at [514, 140] on input "Search input" at bounding box center [666, 148] width 657 height 16
type input "Confined"
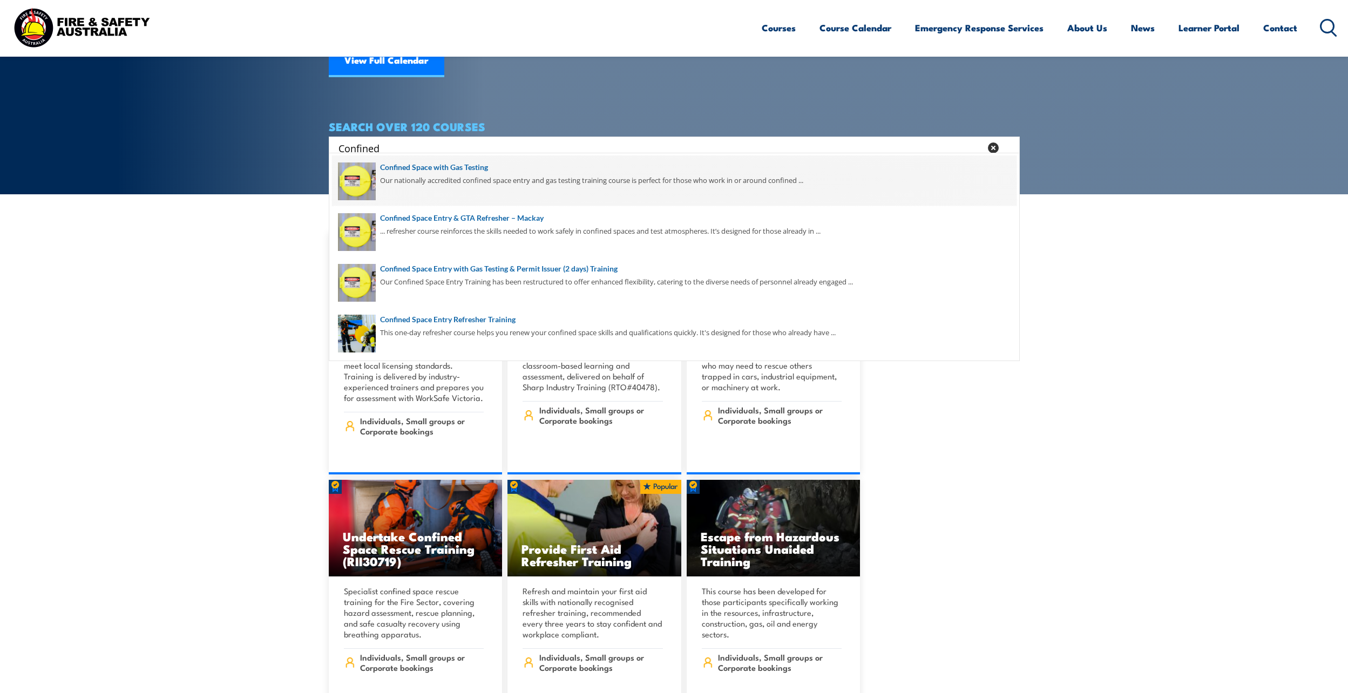
click at [444, 175] on span at bounding box center [674, 180] width 684 height 51
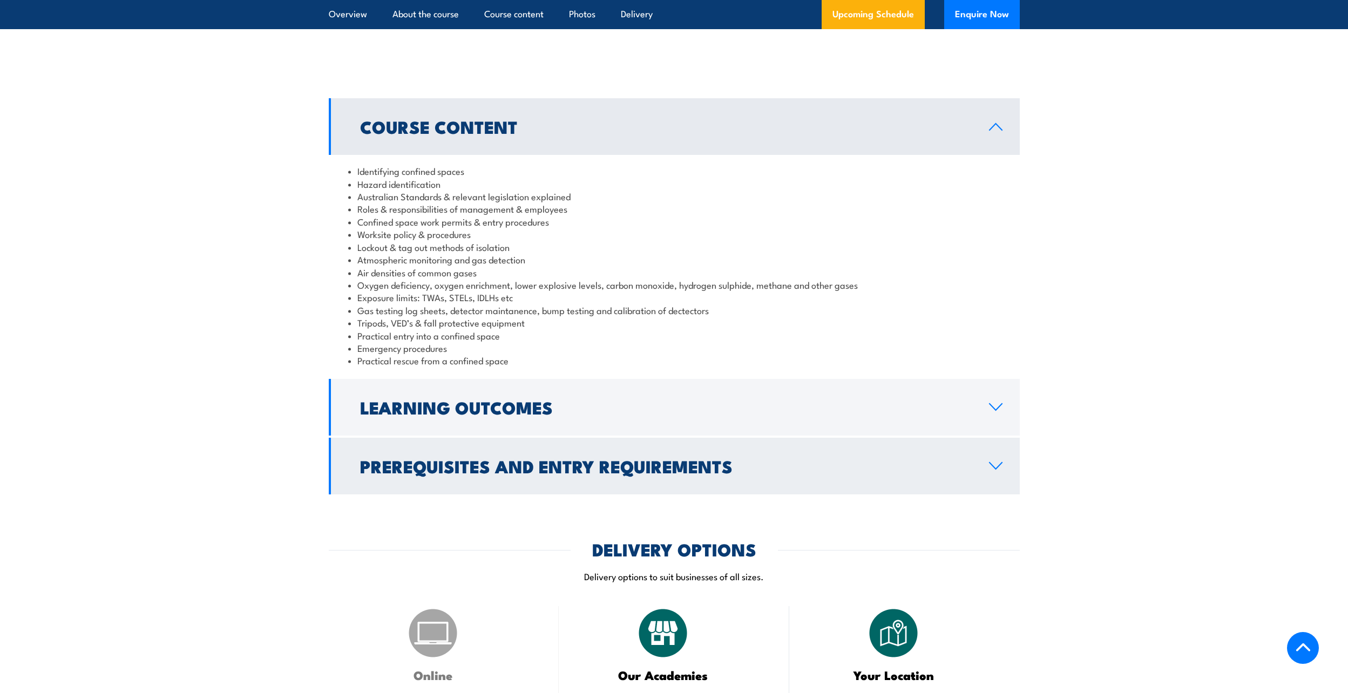
scroll to position [972, 0]
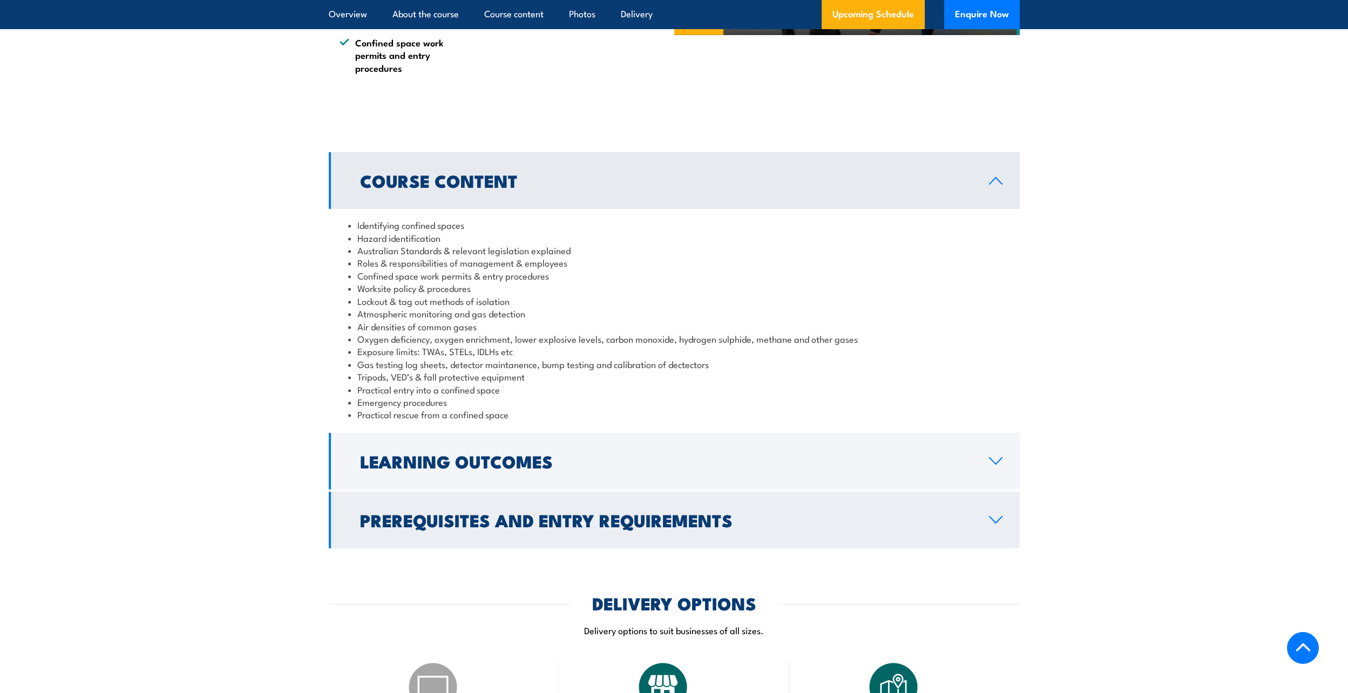
click at [592, 527] on h2 "Prerequisites and Entry Requirements" at bounding box center [666, 519] width 612 height 15
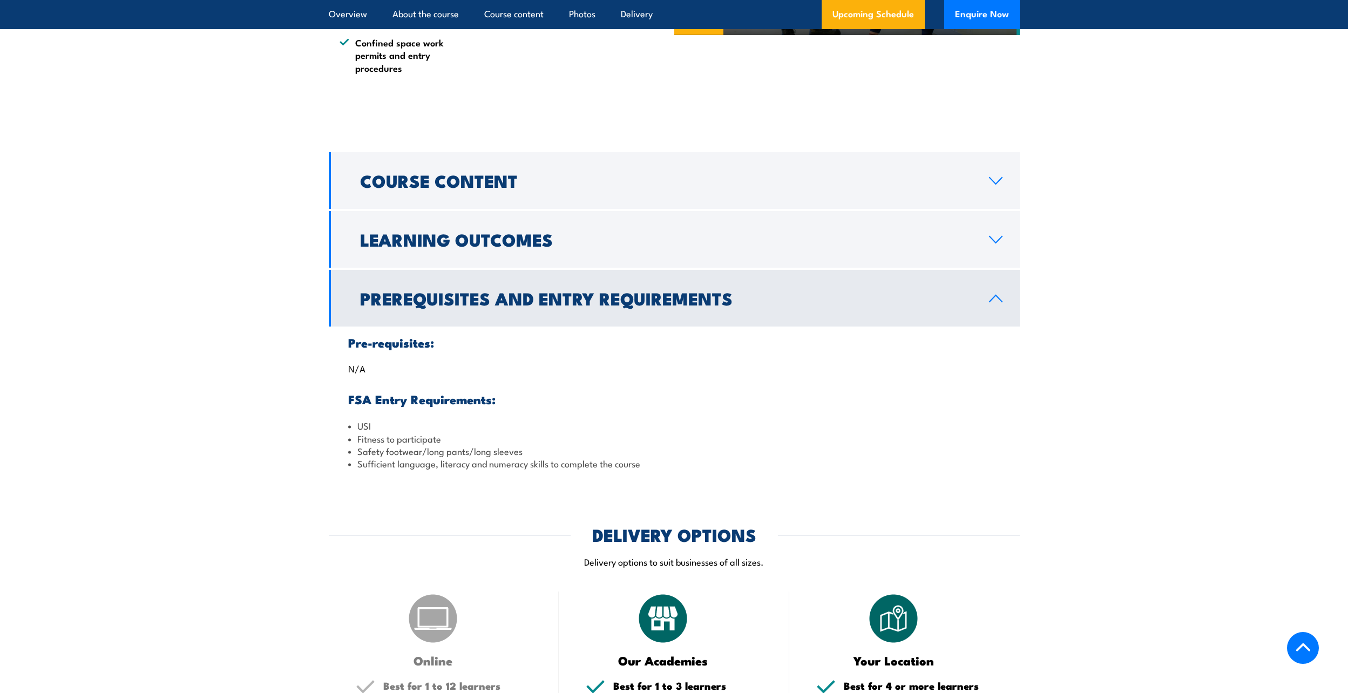
click at [501, 306] on h2 "Prerequisites and Entry Requirements" at bounding box center [666, 297] width 612 height 15
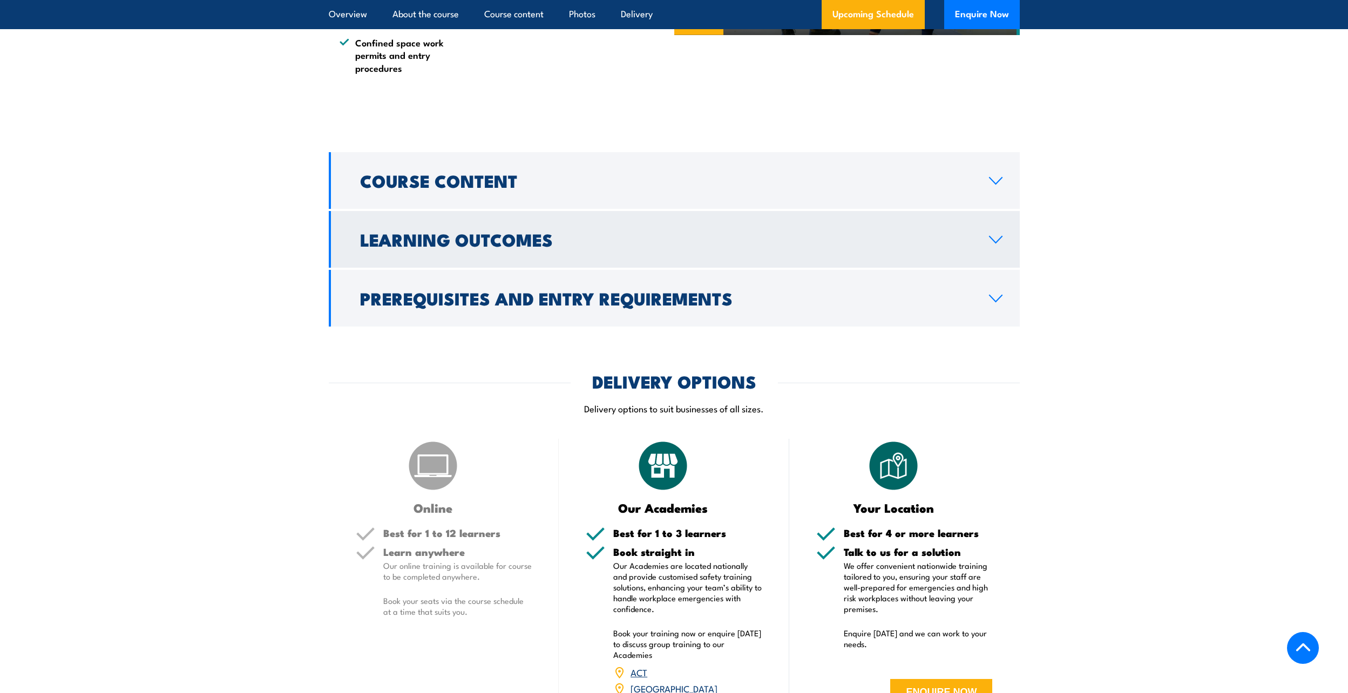
click at [515, 268] on link "Learning Outcomes" at bounding box center [674, 239] width 691 height 57
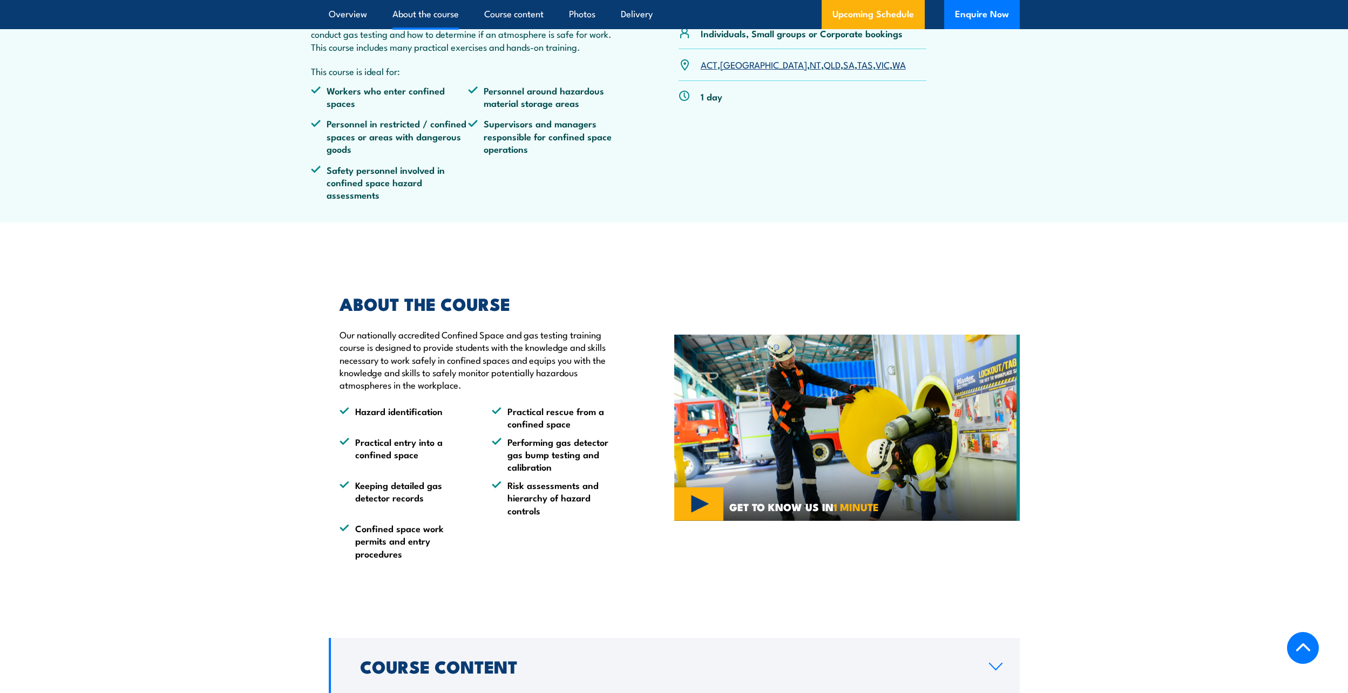
scroll to position [864, 0]
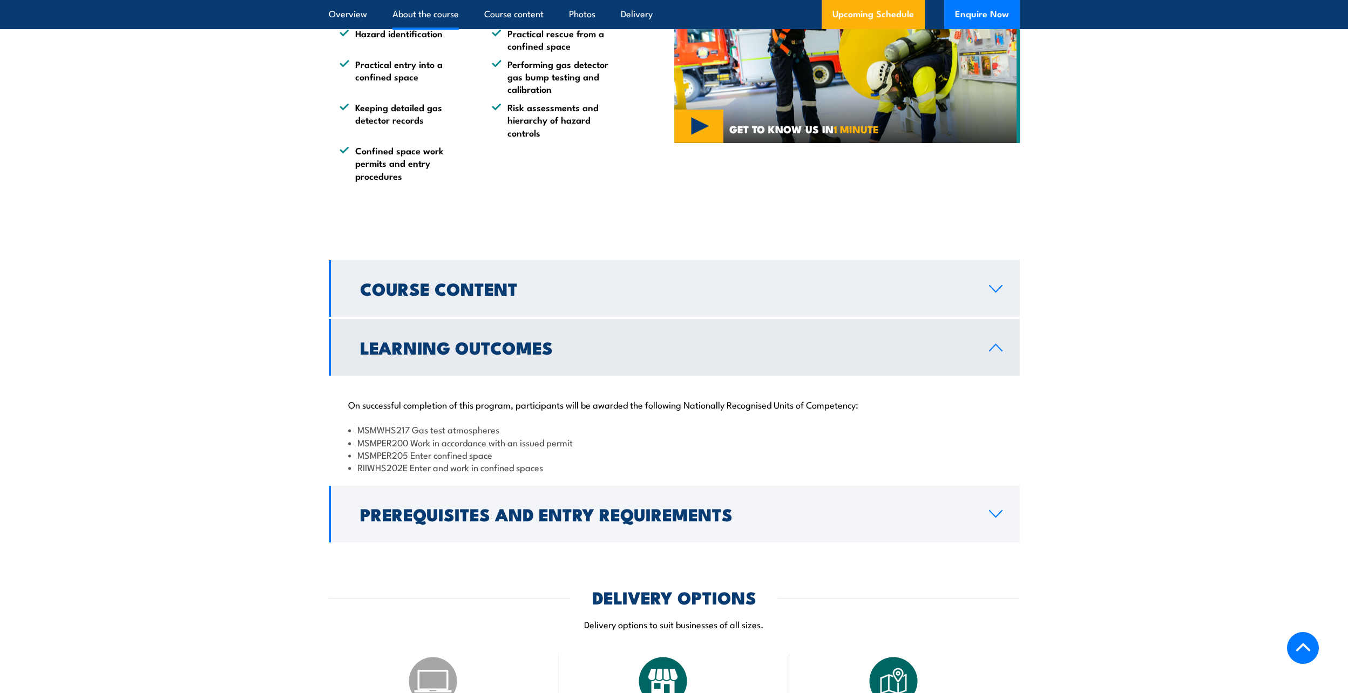
click at [532, 309] on link "Course Content" at bounding box center [674, 288] width 691 height 57
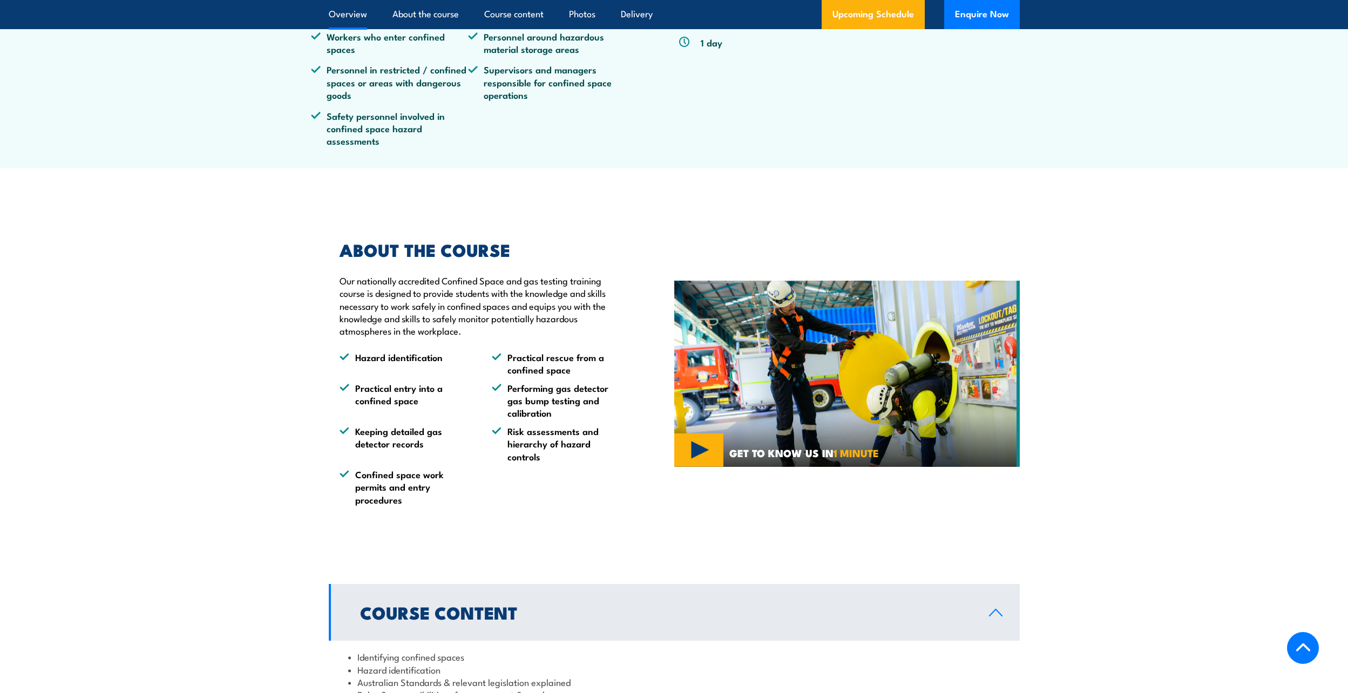
scroll to position [270, 0]
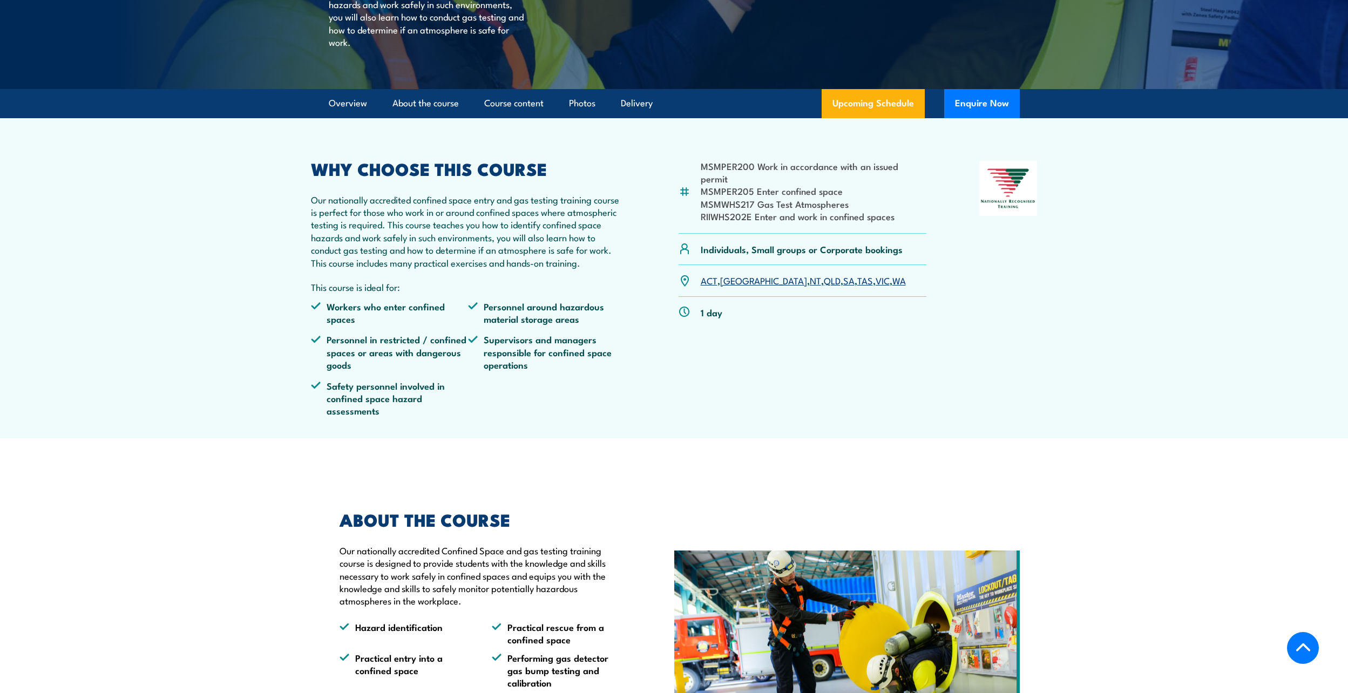
click at [219, 357] on section "MSMPER200 Work in accordance with an issued permit MSMPER205 Enter confined spa…" at bounding box center [674, 278] width 1348 height 320
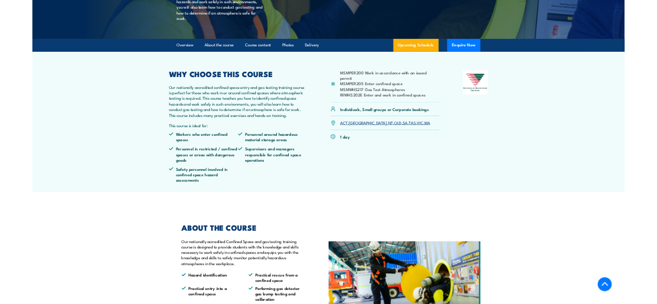
scroll to position [263, 0]
